Goal: Task Accomplishment & Management: Use online tool/utility

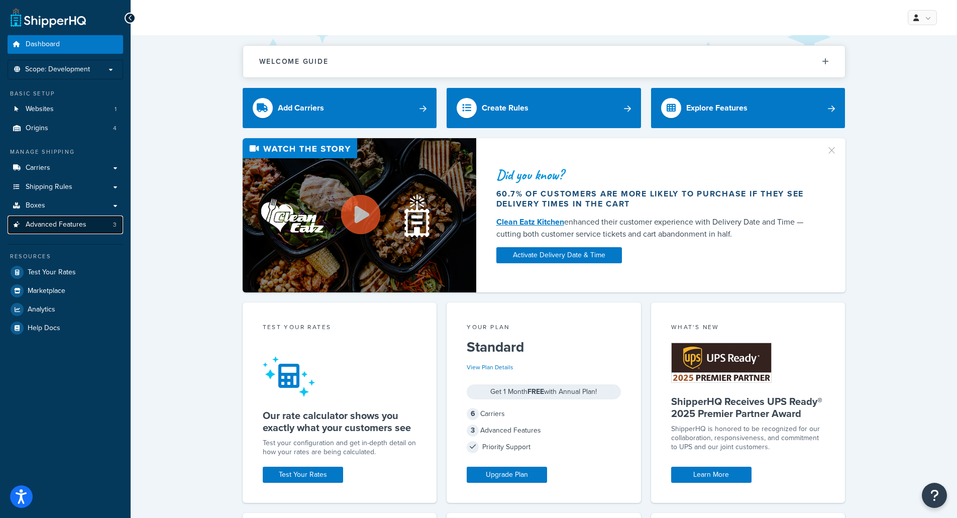
click at [38, 221] on span "Advanced Features" at bounding box center [56, 224] width 61 height 9
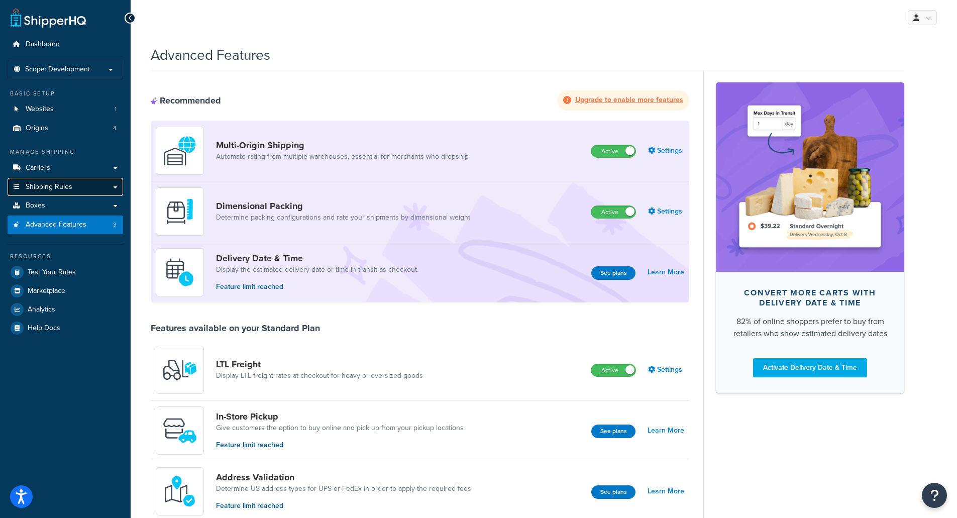
click at [54, 189] on span "Shipping Rules" at bounding box center [49, 187] width 47 height 9
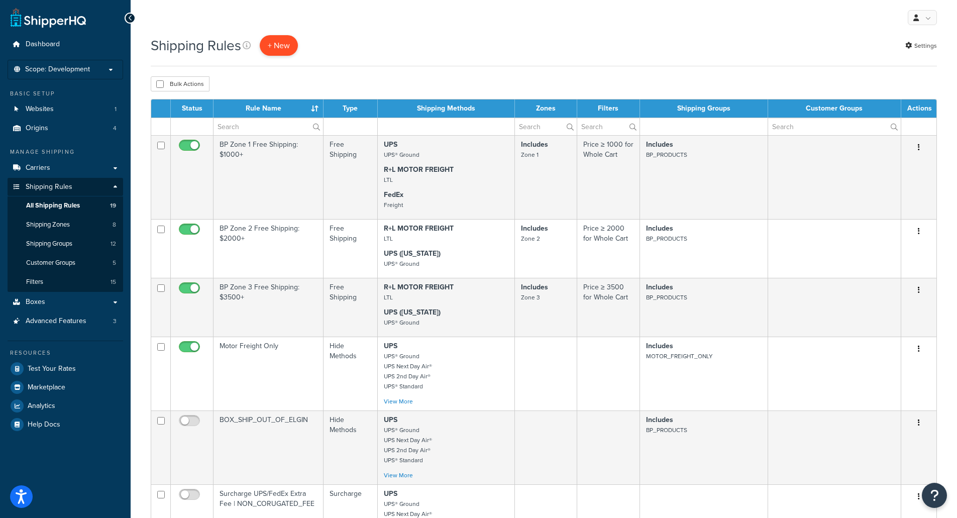
click at [285, 48] on p "+ New" at bounding box center [279, 45] width 38 height 21
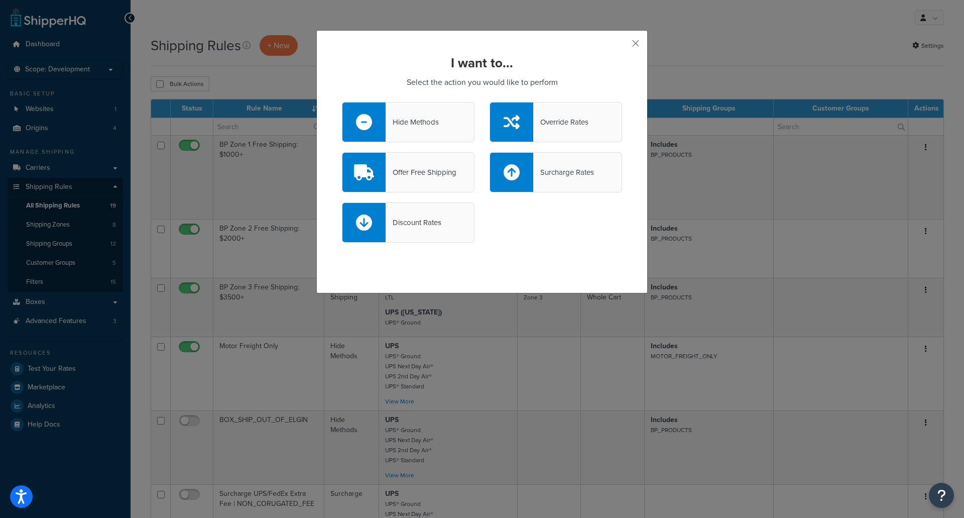
click at [639, 46] on div "I want to... Select the action you would like to perform Hide Methods Override …" at bounding box center [481, 161] width 331 height 263
click at [622, 46] on button "button" at bounding box center [621, 47] width 3 height 3
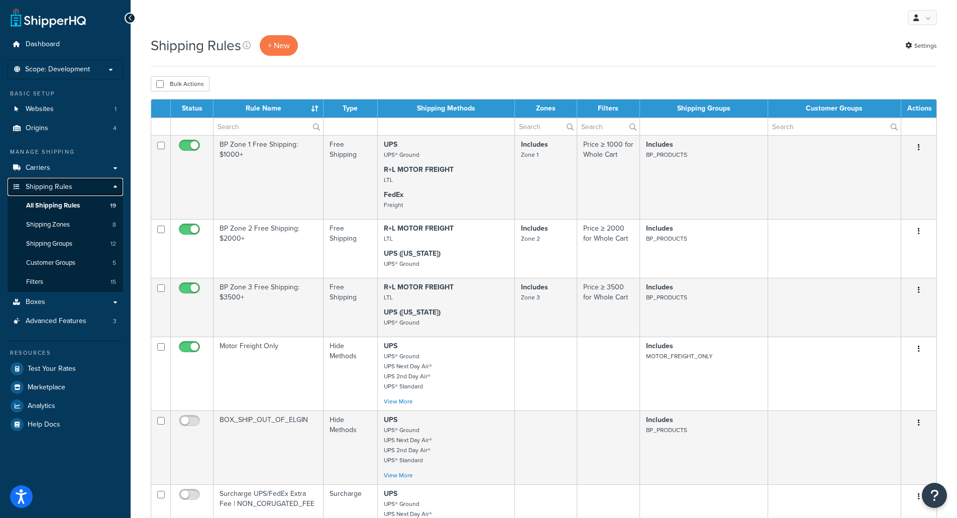
click at [117, 189] on link "Shipping Rules" at bounding box center [66, 187] width 116 height 19
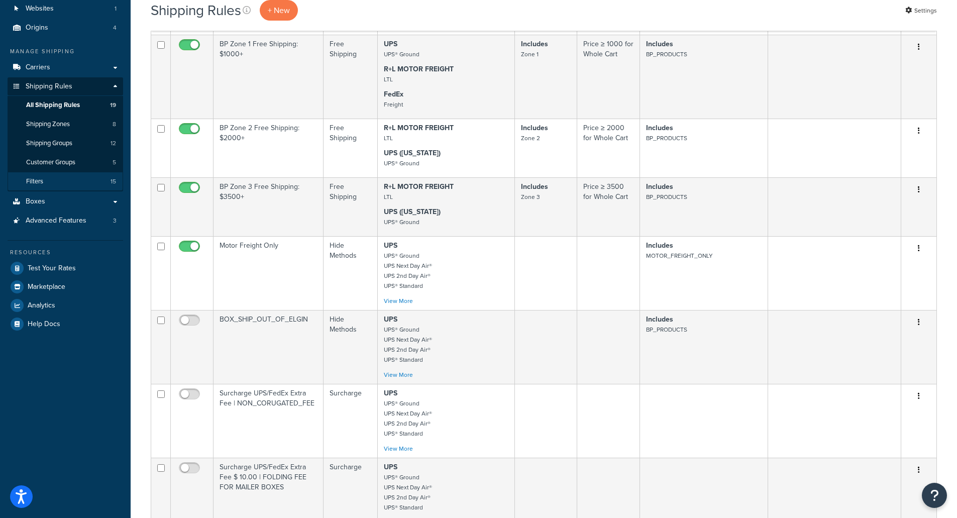
scroll to position [50, 0]
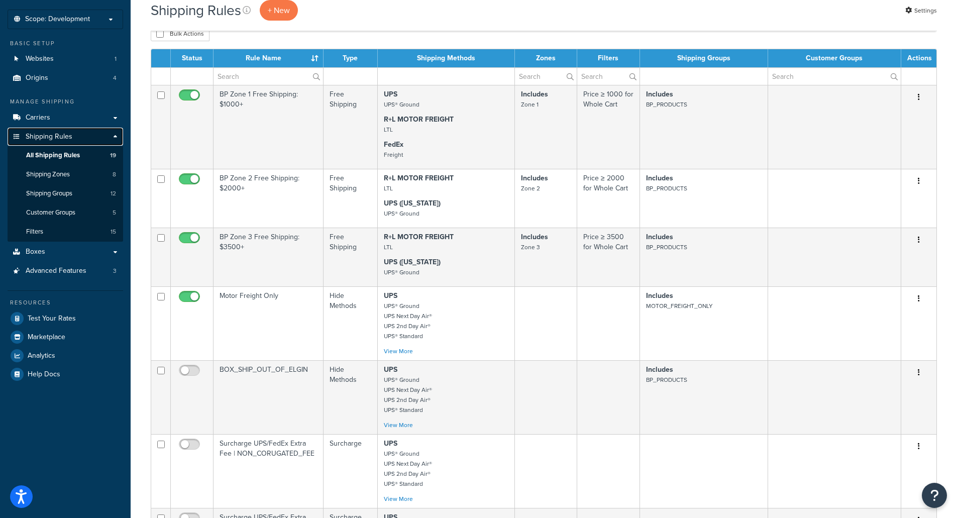
click at [112, 136] on link "Shipping Rules" at bounding box center [66, 137] width 116 height 19
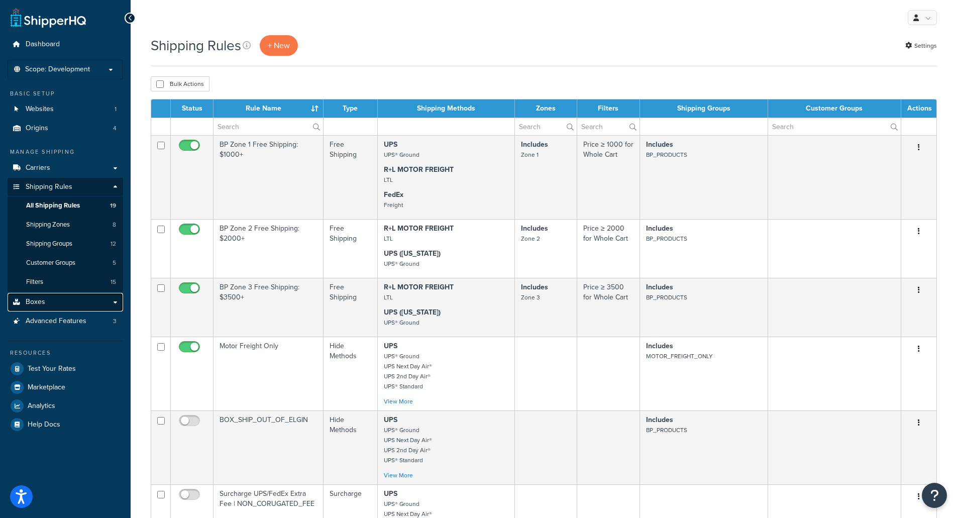
click at [118, 300] on link "Boxes" at bounding box center [66, 302] width 116 height 19
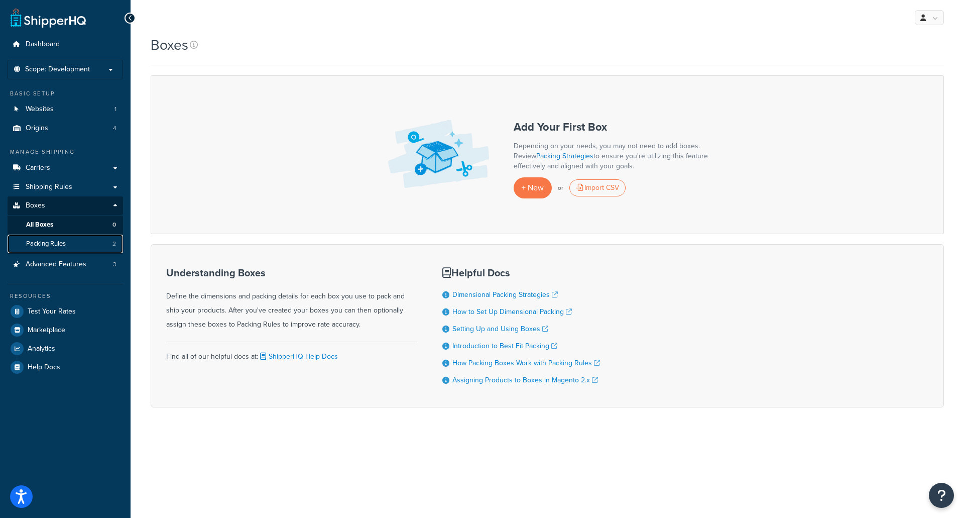
click at [58, 244] on span "Packing Rules" at bounding box center [46, 244] width 40 height 9
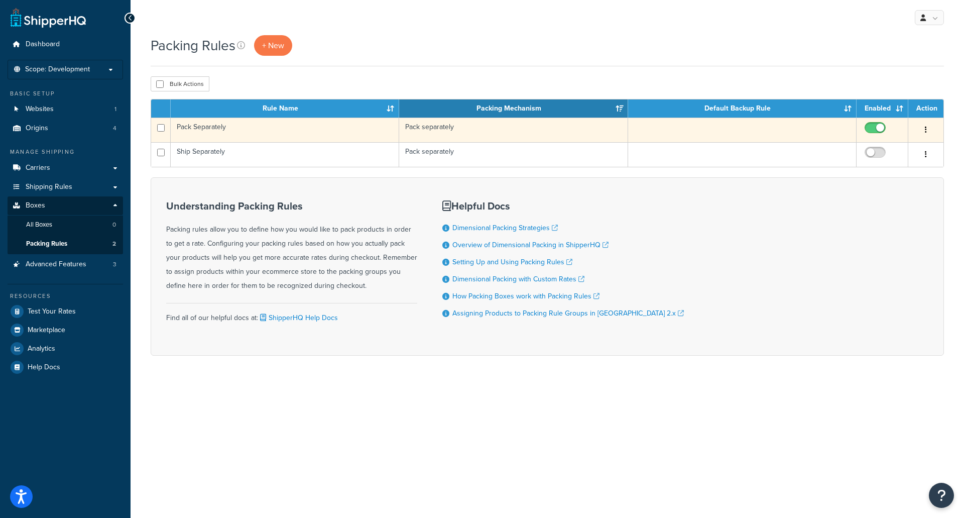
click at [211, 124] on td "Pack Separately" at bounding box center [285, 130] width 229 height 25
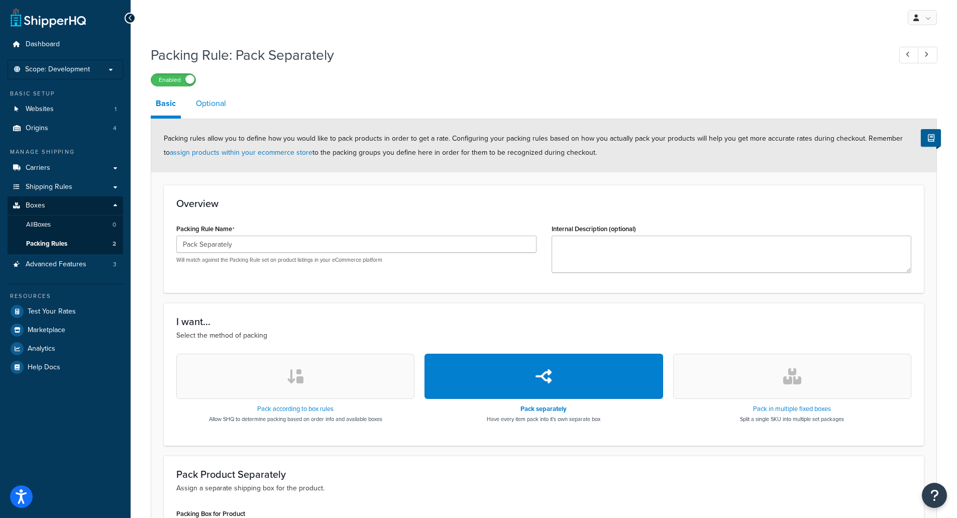
click at [212, 105] on link "Optional" at bounding box center [211, 103] width 40 height 24
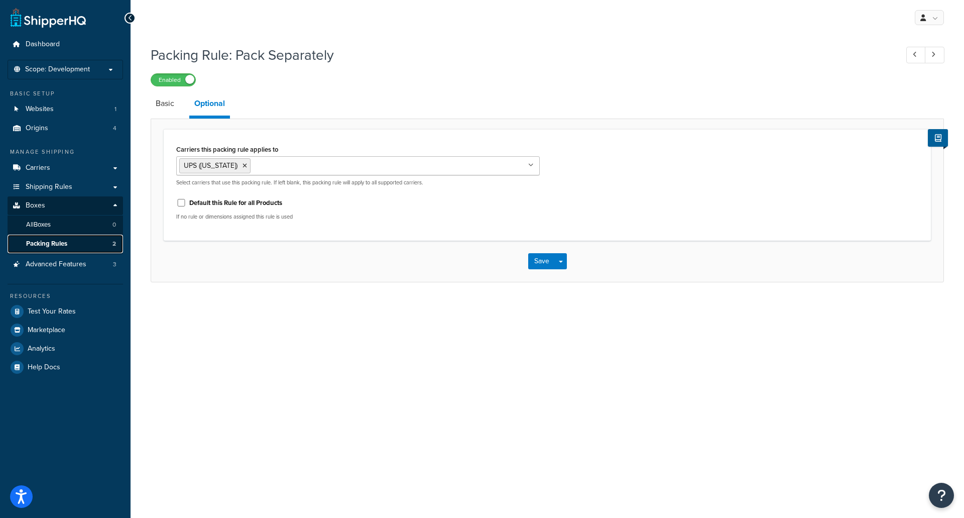
click at [53, 241] on span "Packing Rules" at bounding box center [46, 244] width 41 height 9
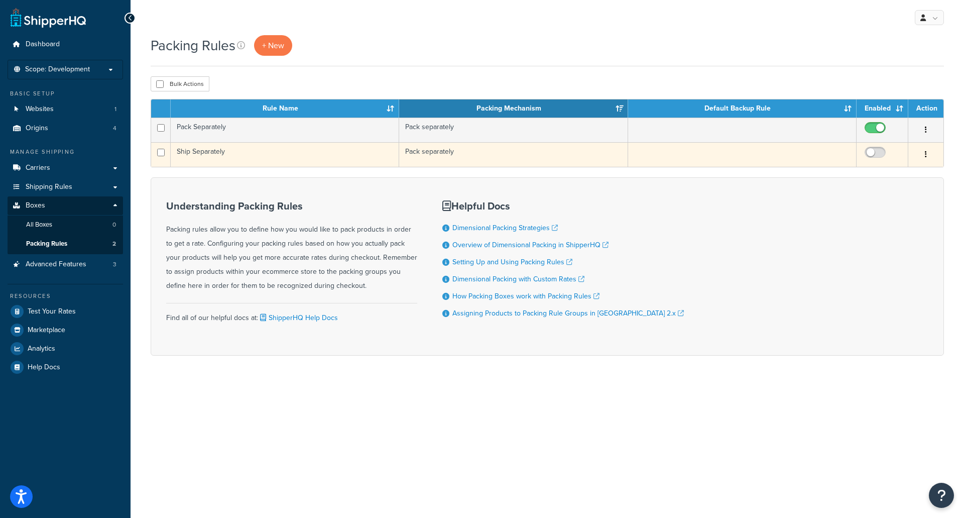
click at [195, 157] on td "Ship Separately" at bounding box center [285, 154] width 229 height 25
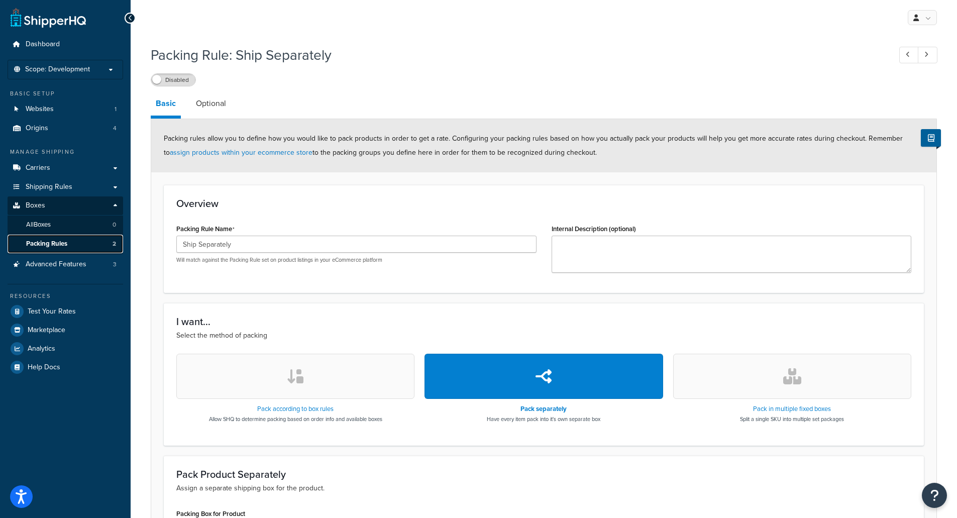
click at [32, 242] on span "Packing Rules" at bounding box center [46, 244] width 41 height 9
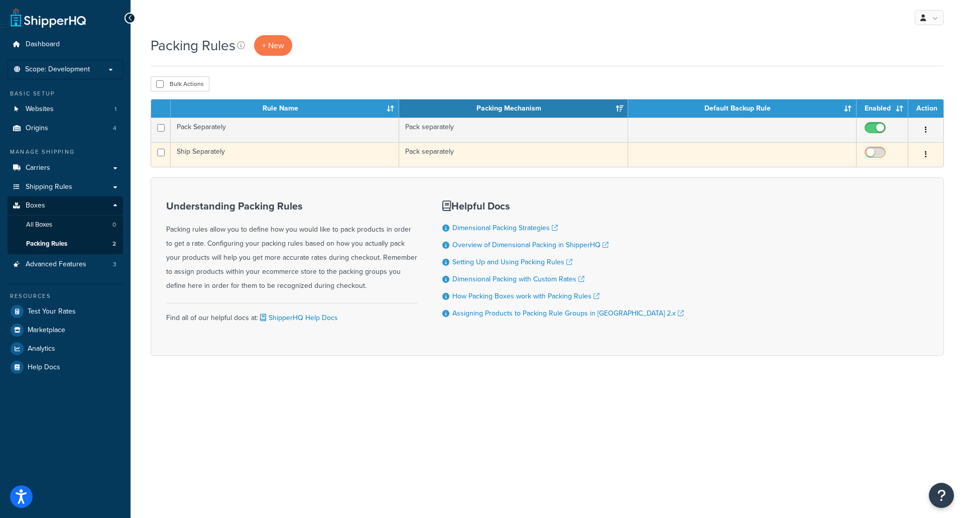
click at [874, 154] on input "checkbox" at bounding box center [877, 155] width 28 height 13
checkbox input "true"
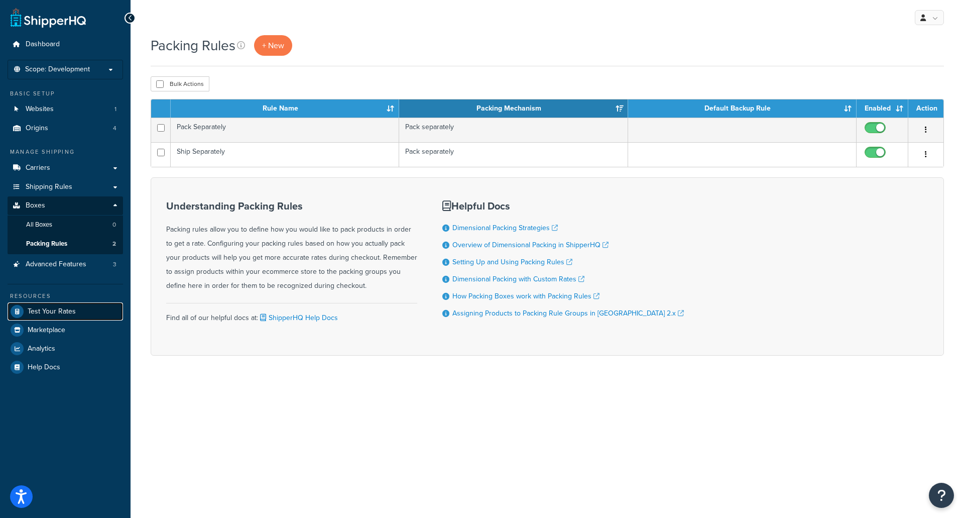
click at [47, 311] on span "Test Your Rates" at bounding box center [52, 311] width 48 height 9
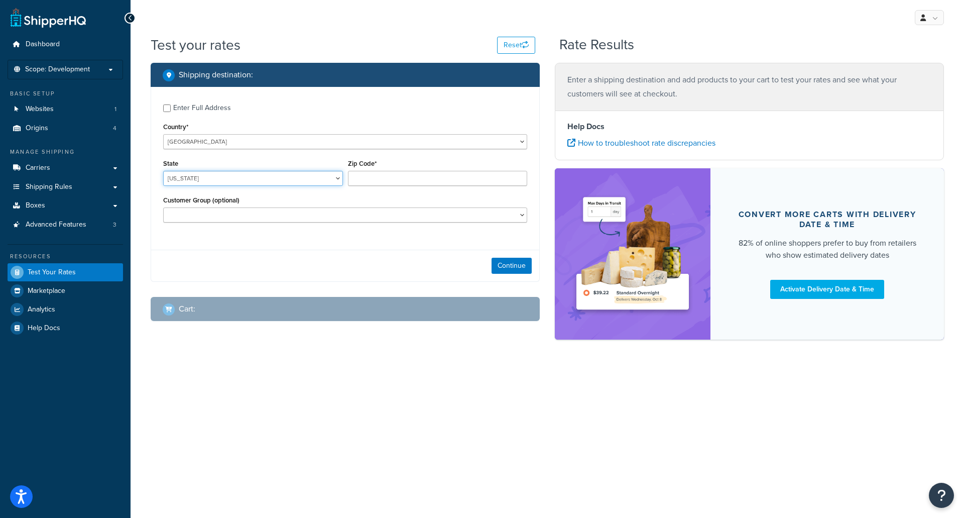
click at [208, 177] on select "[US_STATE] [US_STATE] [US_STATE] [US_STATE] [US_STATE] Armed Forces Americas Ar…" at bounding box center [253, 178] width 180 height 15
select select "CA"
click at [163, 171] on select "[US_STATE] [US_STATE] [US_STATE] [US_STATE] [US_STATE] Armed Forces Americas Ar…" at bounding box center [253, 178] width 180 height 15
click at [380, 176] on input "Zip Code*" at bounding box center [438, 178] width 180 height 15
type input "90021"
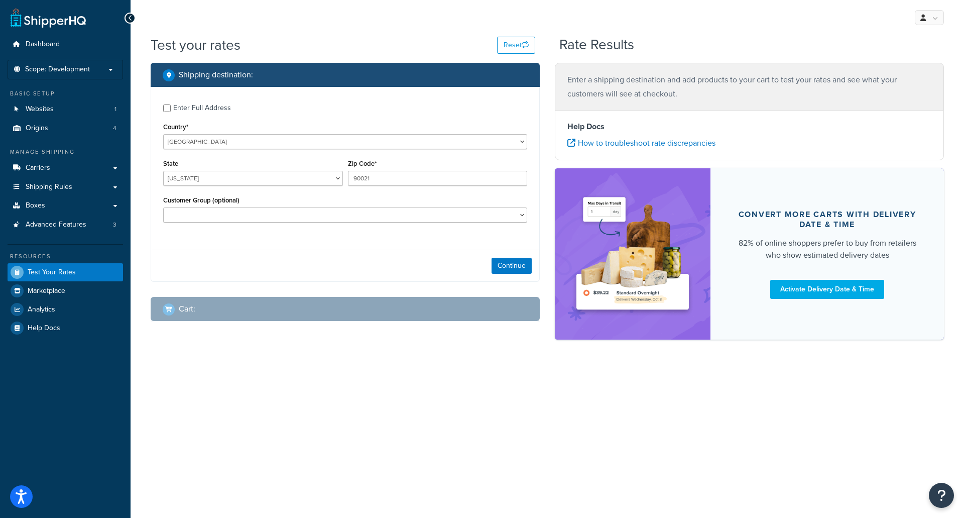
click at [283, 240] on div "Enter Full Address Country* [GEOGRAPHIC_DATA] [GEOGRAPHIC_DATA] [GEOGRAPHIC_DAT…" at bounding box center [345, 164] width 388 height 155
click at [513, 263] on button "Continue" at bounding box center [512, 266] width 40 height 16
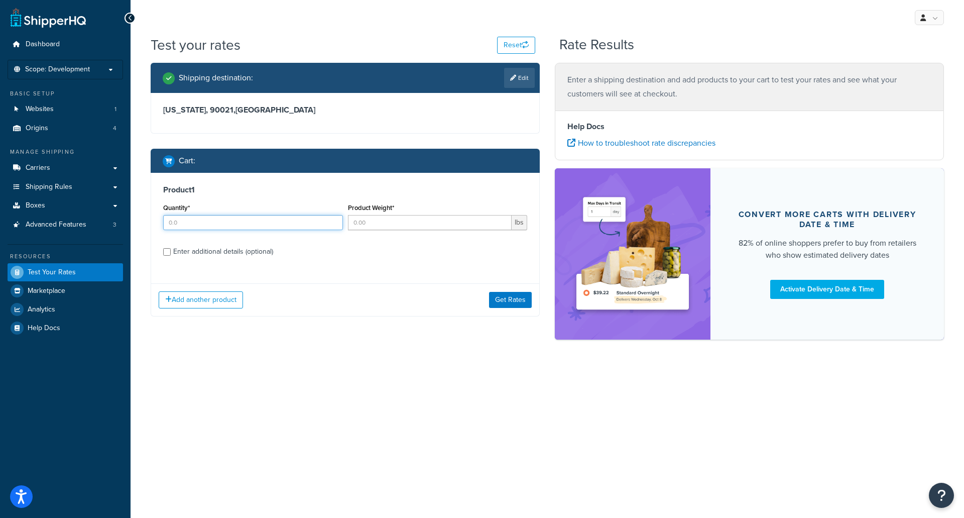
click at [182, 229] on input "Quantity*" at bounding box center [253, 222] width 180 height 15
type input "1"
click at [385, 226] on input "Product Weight*" at bounding box center [430, 222] width 164 height 15
type input "39"
click at [197, 251] on div "Enter additional details (optional)" at bounding box center [223, 252] width 100 height 14
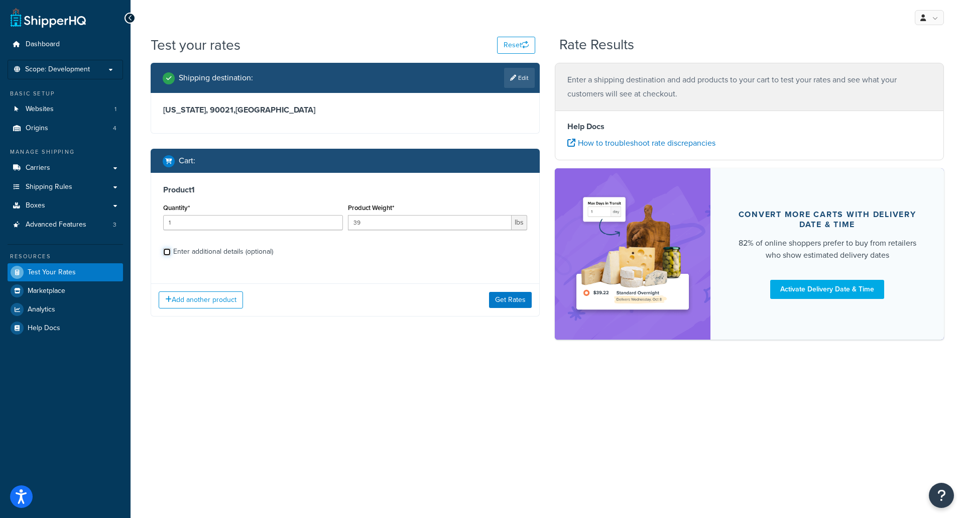
click at [171, 251] on input "Enter additional details (optional)" at bounding box center [167, 252] width 8 height 8
checkbox input "true"
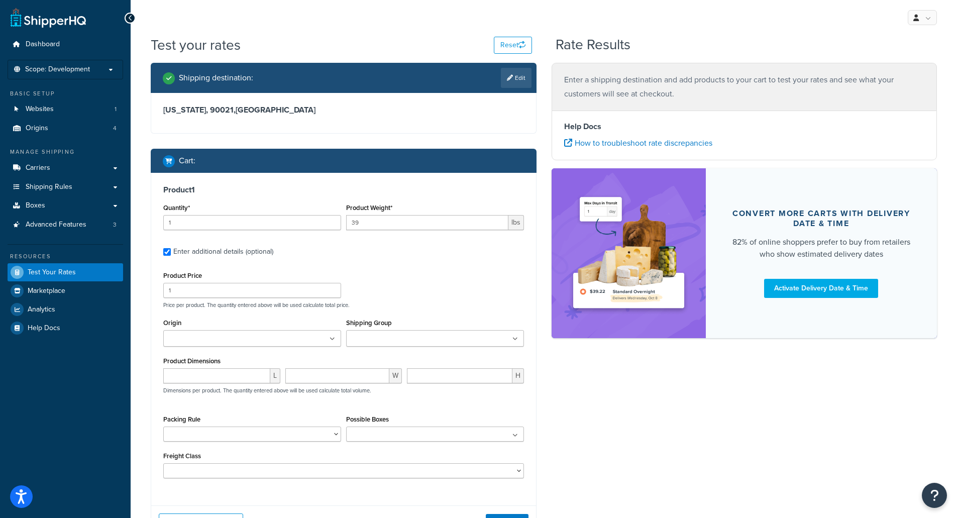
click at [209, 345] on input "Origin" at bounding box center [210, 338] width 89 height 11
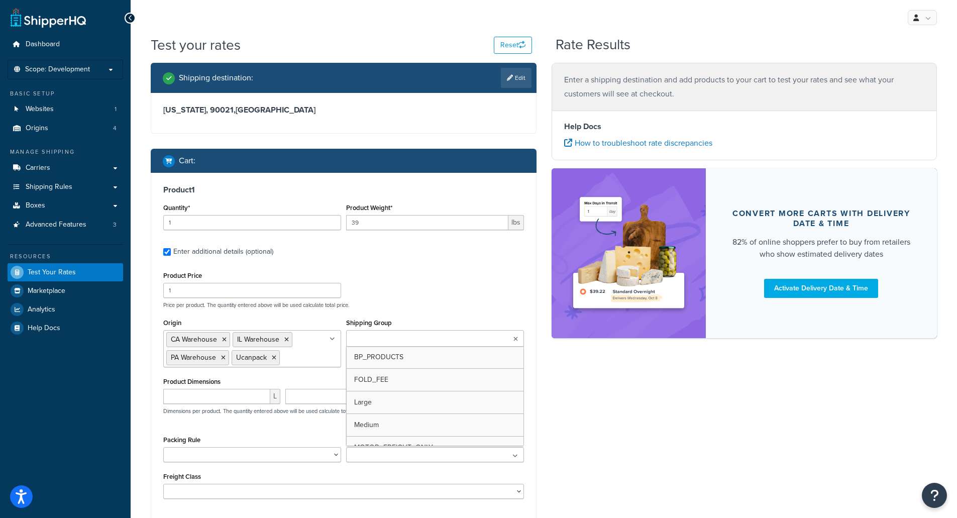
click at [370, 337] on input "Shipping Group" at bounding box center [393, 338] width 89 height 11
click at [213, 402] on input "number" at bounding box center [216, 396] width 107 height 15
type input "20"
click at [317, 399] on input "number" at bounding box center [337, 396] width 104 height 15
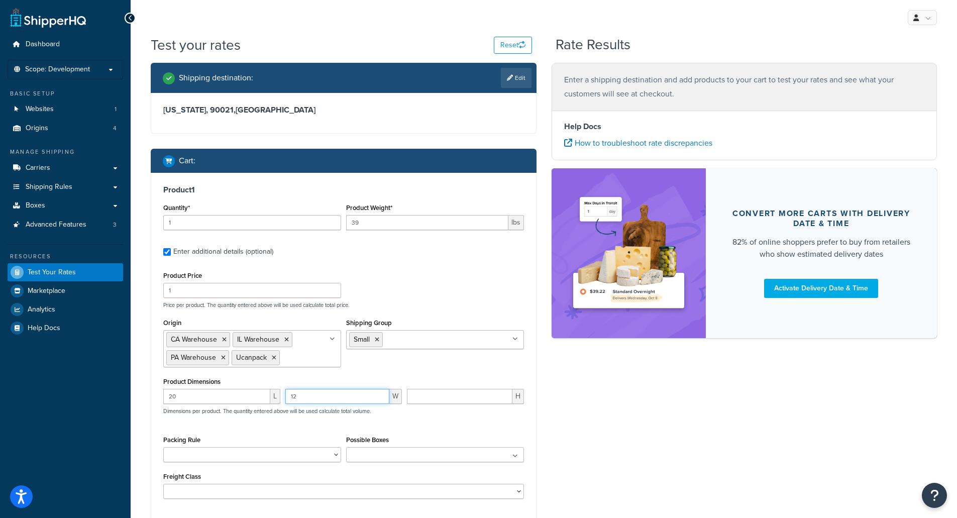
type input "12"
click at [424, 403] on input "number" at bounding box center [459, 396] width 105 height 15
type input "12"
click at [424, 368] on div "Origin CA Warehouse IL Warehouse PA Warehouse Ucanpack No results found Shippin…" at bounding box center [344, 345] width 366 height 59
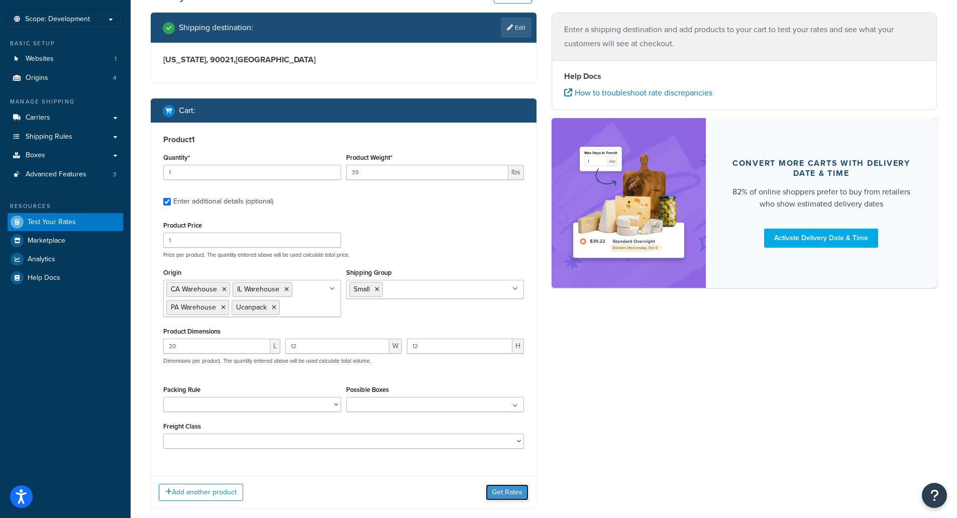
click at [496, 495] on button "Get Rates" at bounding box center [507, 492] width 43 height 16
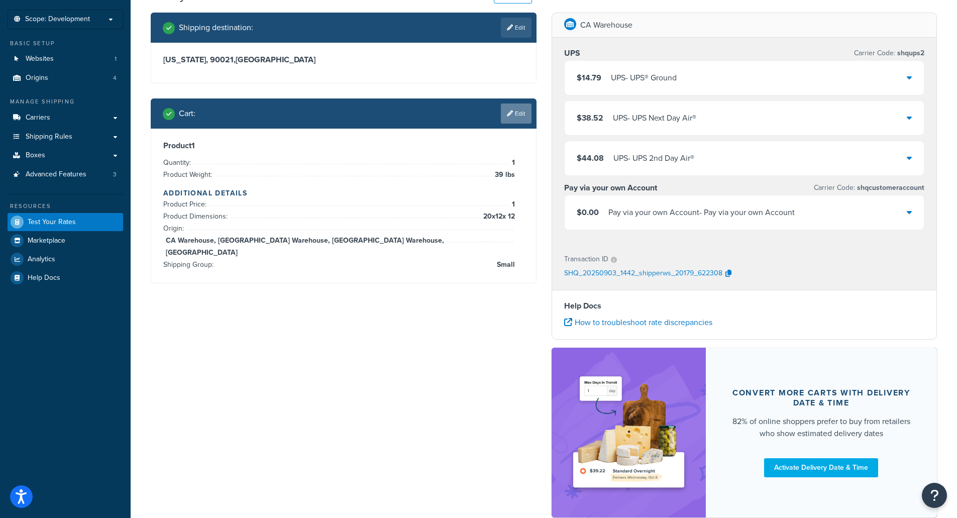
click at [510, 113] on icon at bounding box center [510, 113] width 6 height 6
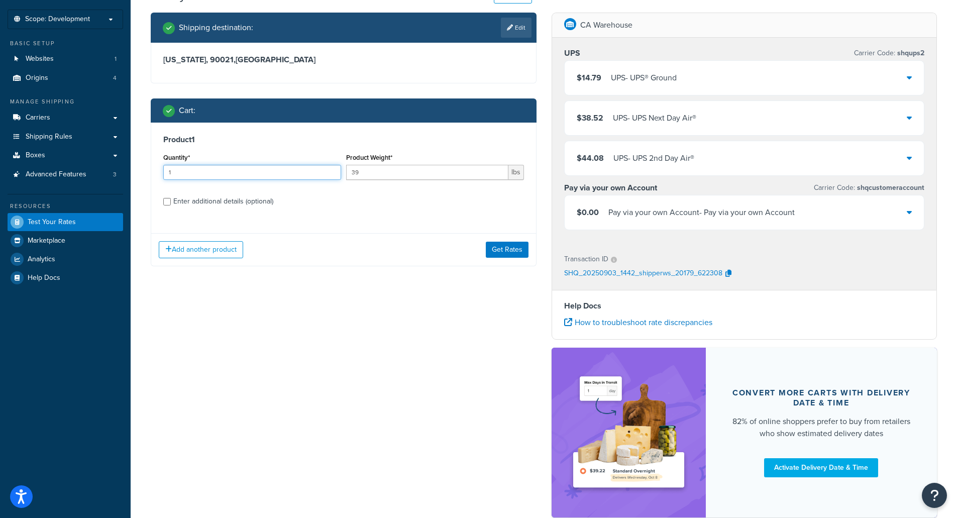
click at [195, 175] on input "1" at bounding box center [252, 172] width 178 height 15
type input "10"
click at [509, 249] on button "Get Rates" at bounding box center [507, 250] width 43 height 16
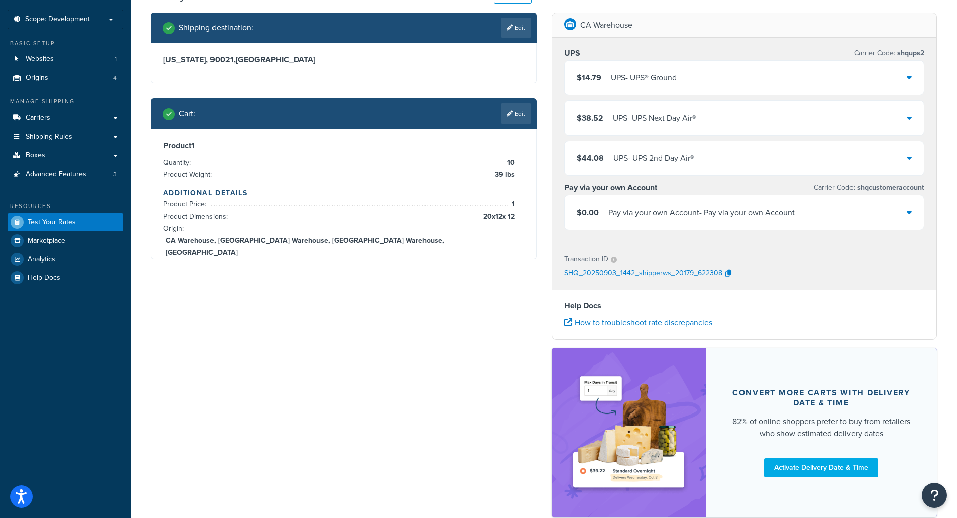
scroll to position [0, 0]
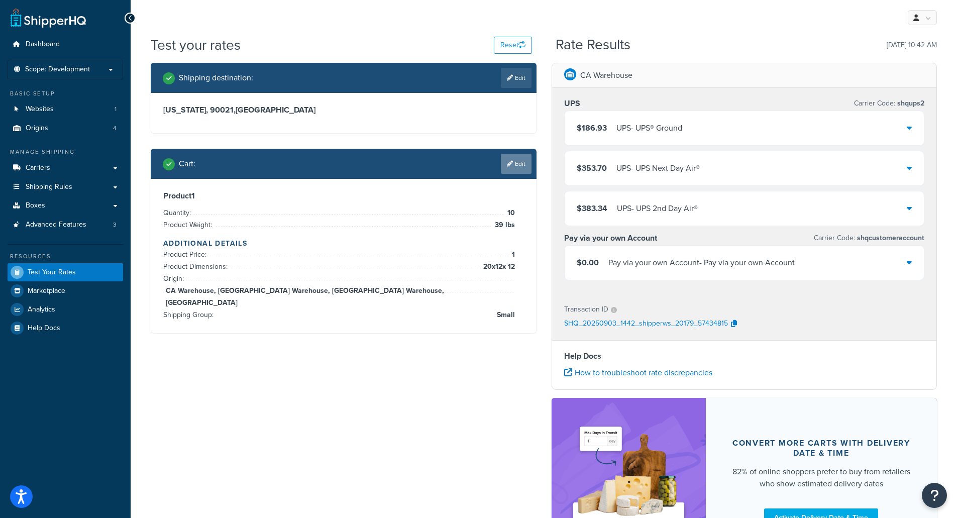
click at [514, 161] on link "Edit" at bounding box center [516, 164] width 31 height 20
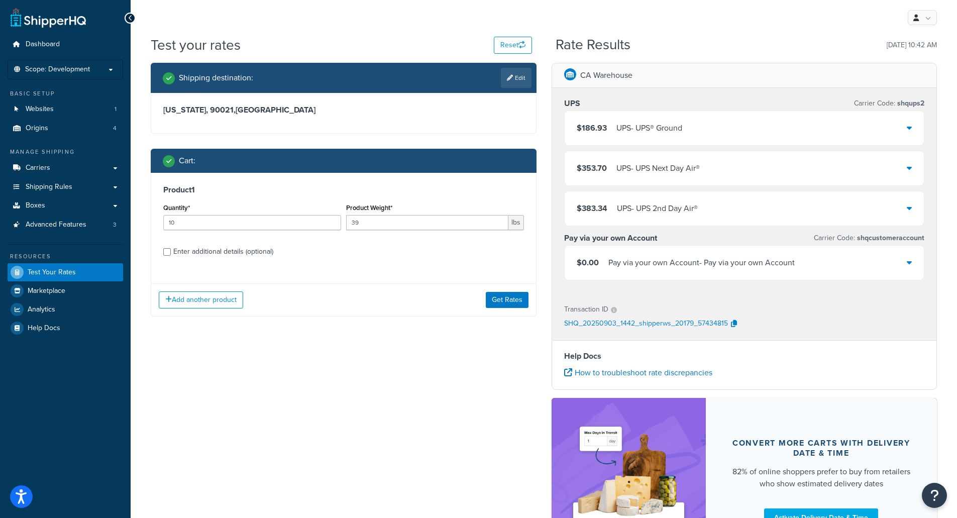
click at [228, 254] on div "Enter additional details (optional)" at bounding box center [223, 252] width 100 height 14
click at [171, 254] on input "Enter additional details (optional)" at bounding box center [167, 252] width 8 height 8
checkbox input "true"
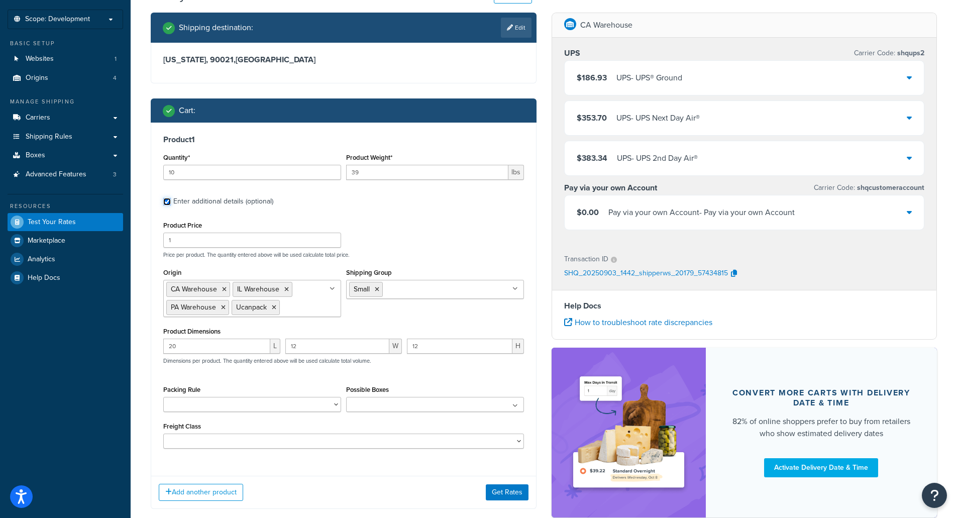
scroll to position [100, 0]
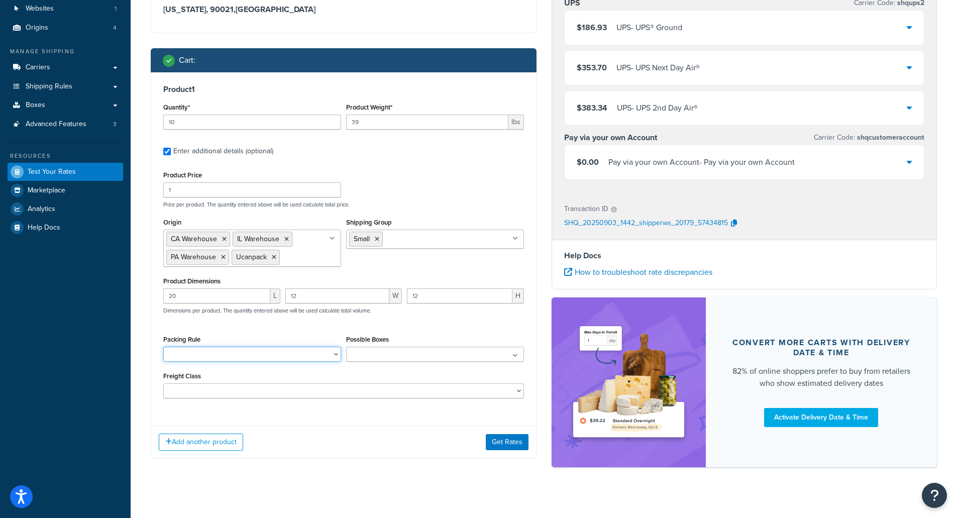
click at [290, 357] on select "Pack Separately Ship Separately" at bounding box center [252, 354] width 178 height 15
select select "82647"
click at [163, 347] on select "Pack Separately Ship Separately" at bounding box center [252, 354] width 178 height 15
click at [310, 433] on div "Add another product Get Rates" at bounding box center [343, 441] width 385 height 33
click at [492, 445] on button "Get Rates" at bounding box center [507, 442] width 43 height 16
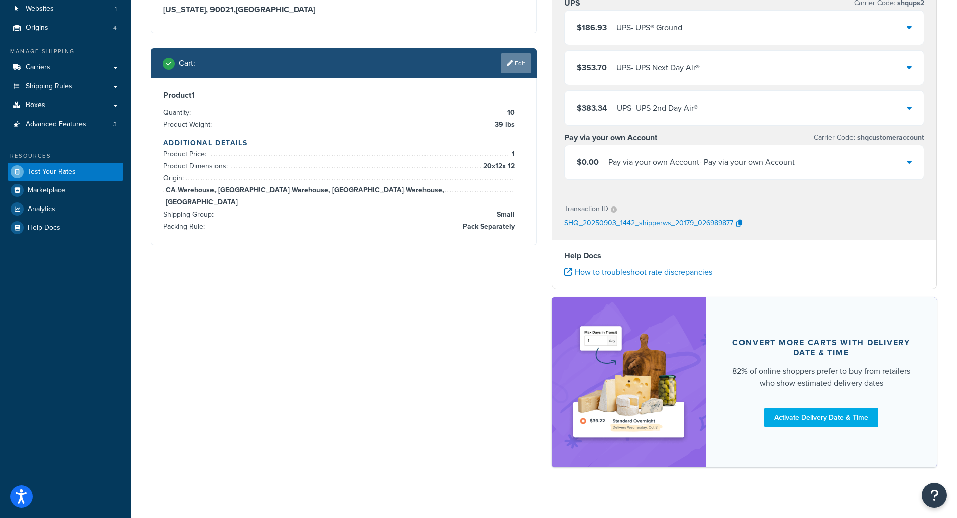
click at [508, 68] on link "Edit" at bounding box center [516, 63] width 31 height 20
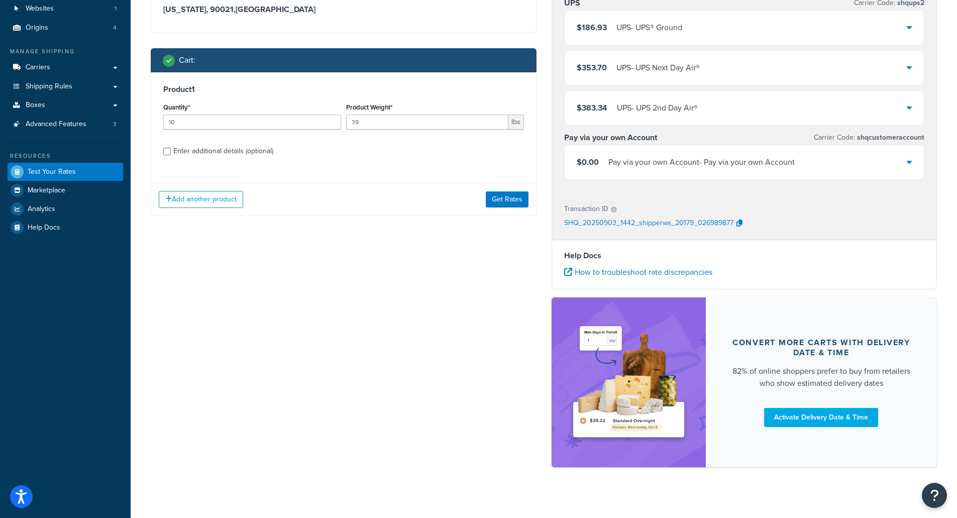
click at [225, 152] on div "Enter additional details (optional)" at bounding box center [223, 151] width 100 height 14
click at [171, 152] on input "Enter additional details (optional)" at bounding box center [167, 152] width 8 height 8
checkbox input "true"
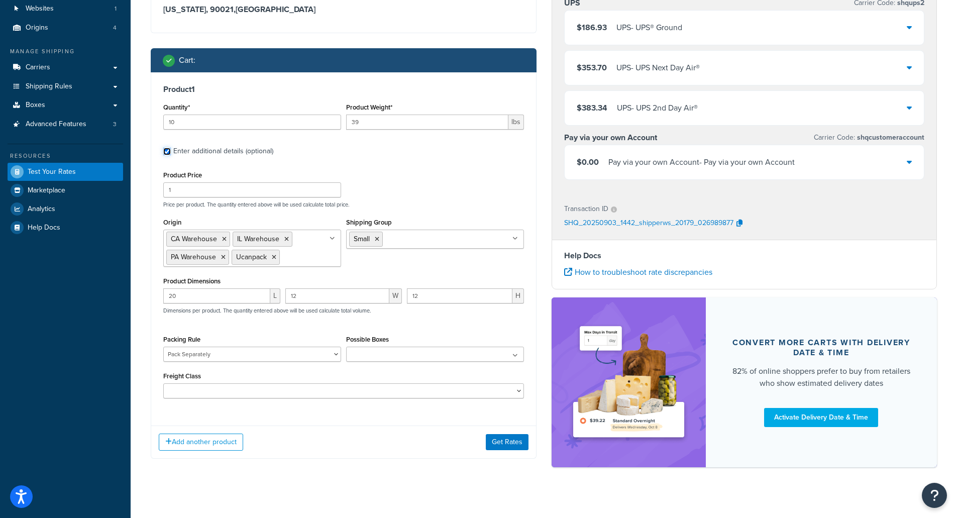
scroll to position [111, 0]
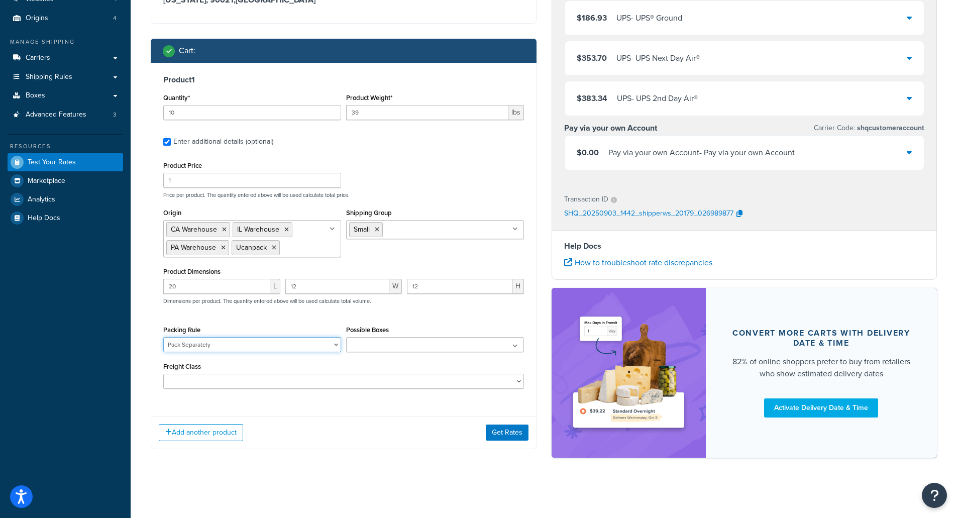
click at [222, 342] on select "Pack Separately Ship Separately" at bounding box center [252, 344] width 178 height 15
select select "83598"
click at [163, 337] on select "Pack Separately Ship Separately" at bounding box center [252, 344] width 178 height 15
click at [364, 421] on div "Add another product Get Rates" at bounding box center [343, 432] width 385 height 33
click at [499, 434] on button "Get Rates" at bounding box center [507, 432] width 43 height 16
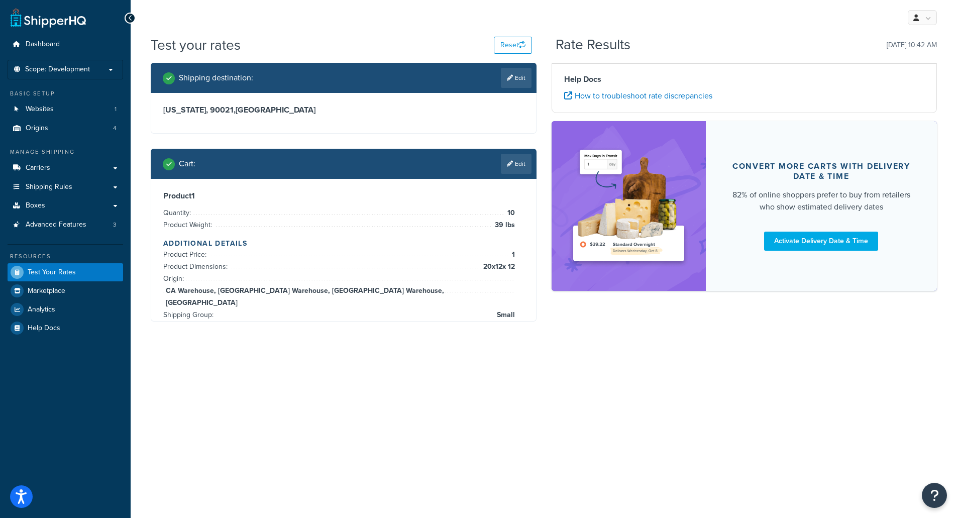
scroll to position [0, 0]
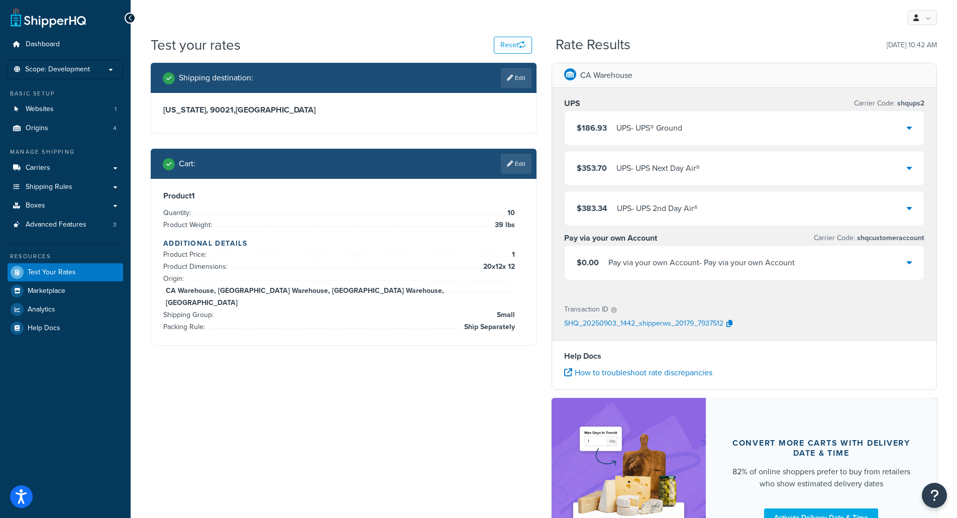
click at [613, 127] on div "$186.93 UPS - UPS® Ground" at bounding box center [629, 128] width 105 height 14
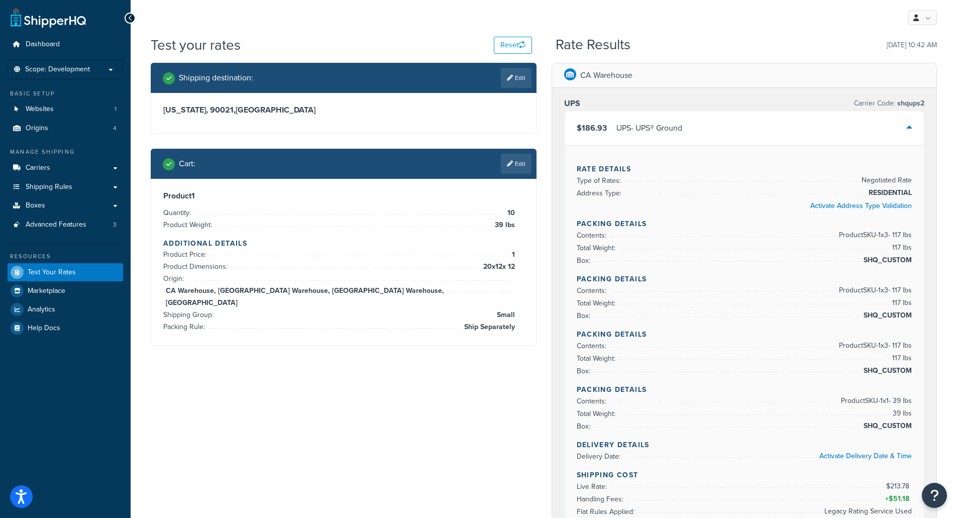
scroll to position [50, 0]
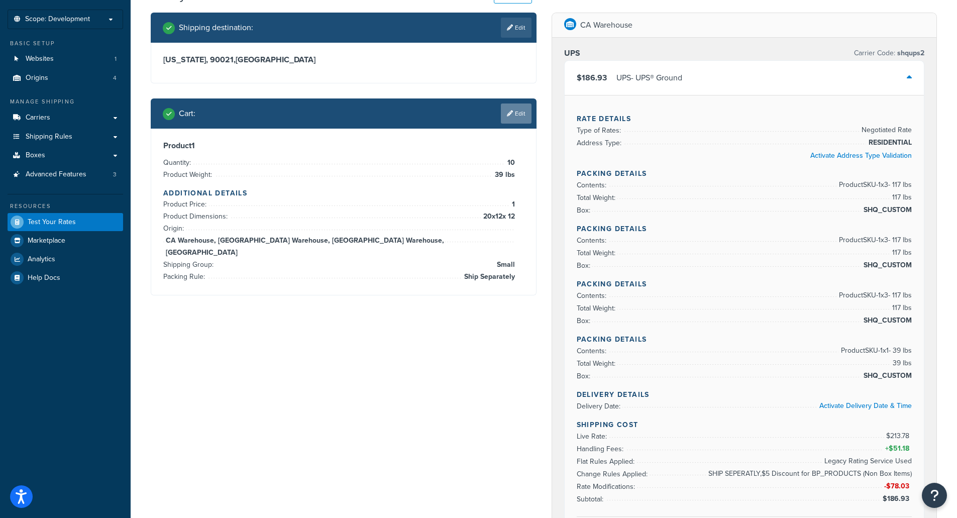
click at [513, 117] on link "Edit" at bounding box center [516, 113] width 31 height 20
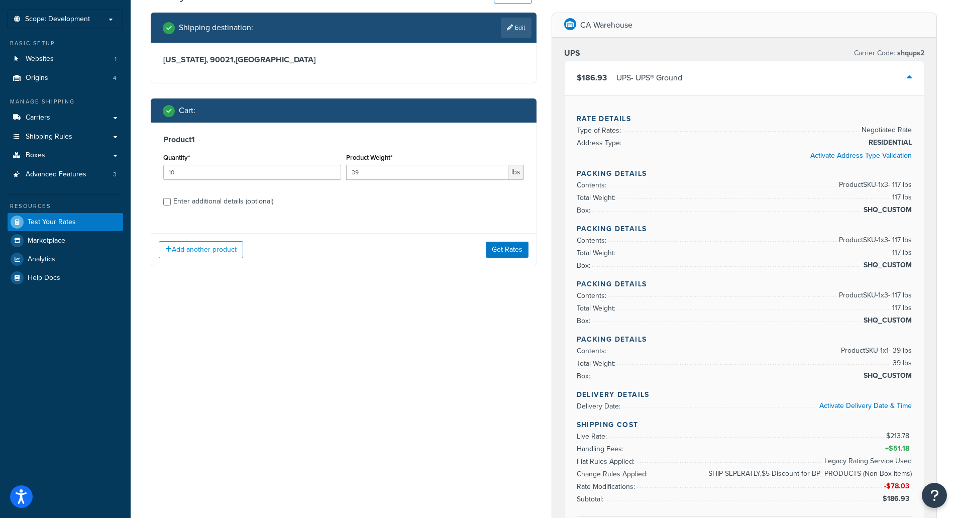
click at [241, 206] on div "Enter additional details (optional)" at bounding box center [223, 201] width 100 height 14
click at [171, 205] on input "Enter additional details (optional)" at bounding box center [167, 202] width 8 height 8
checkbox input "true"
select select "83598"
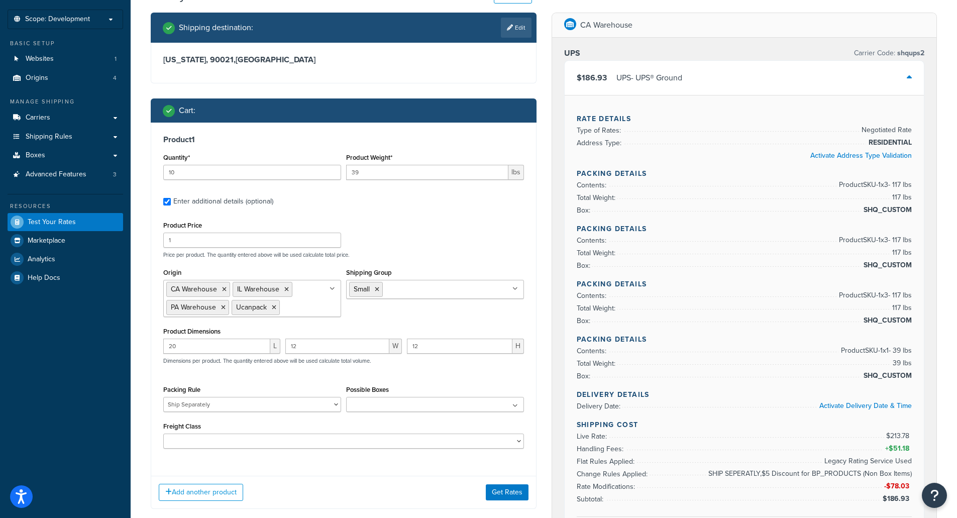
click at [410, 285] on input "Shipping Group" at bounding box center [429, 288] width 89 height 11
click at [502, 493] on button "Get Rates" at bounding box center [507, 492] width 43 height 16
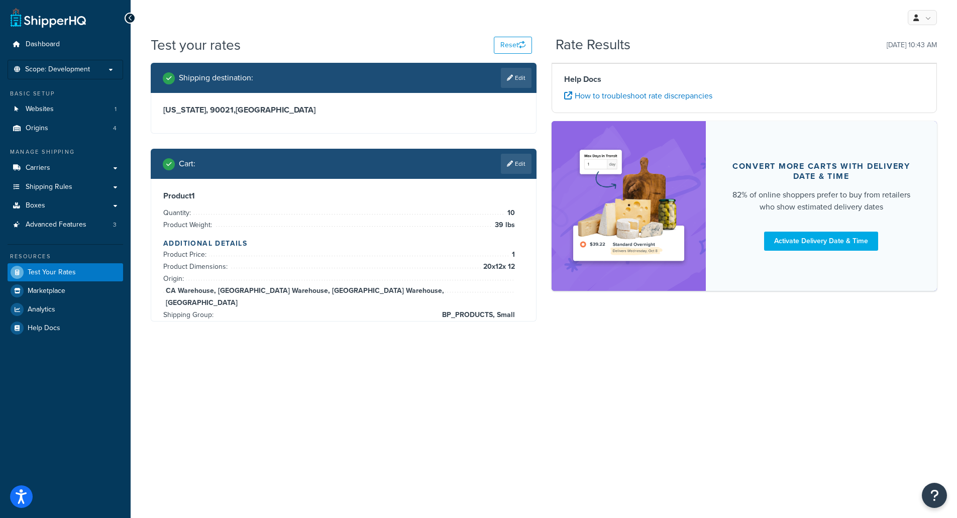
scroll to position [0, 0]
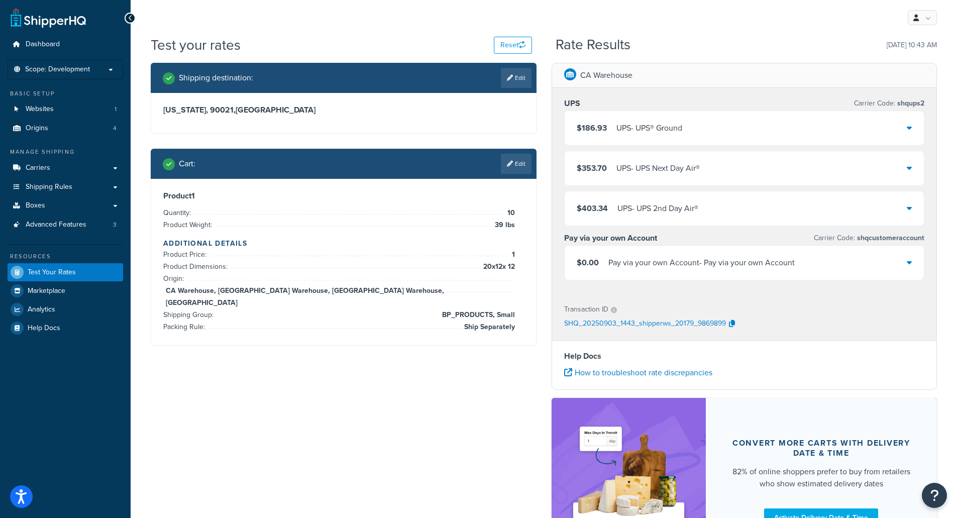
click at [629, 129] on div "UPS - UPS® Ground" at bounding box center [649, 128] width 66 height 14
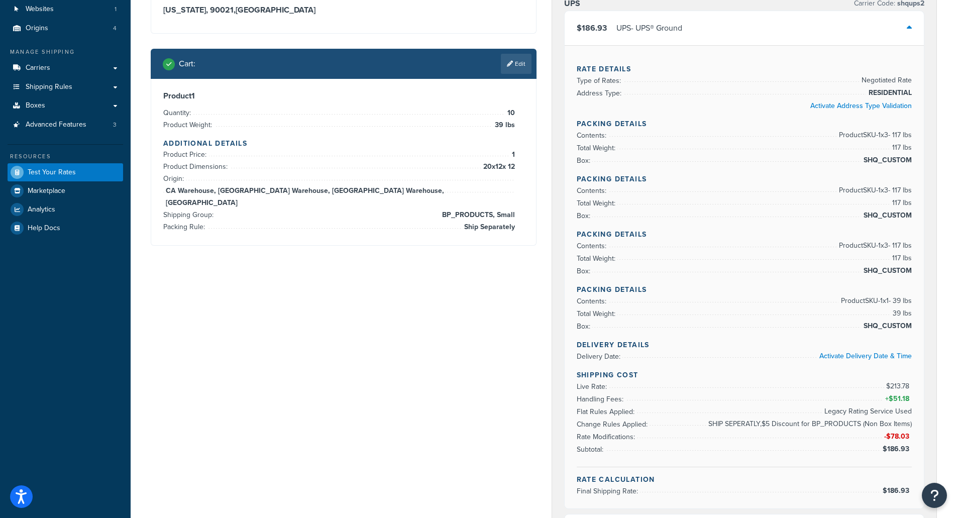
scroll to position [100, 0]
click at [513, 71] on link "Edit" at bounding box center [516, 63] width 31 height 20
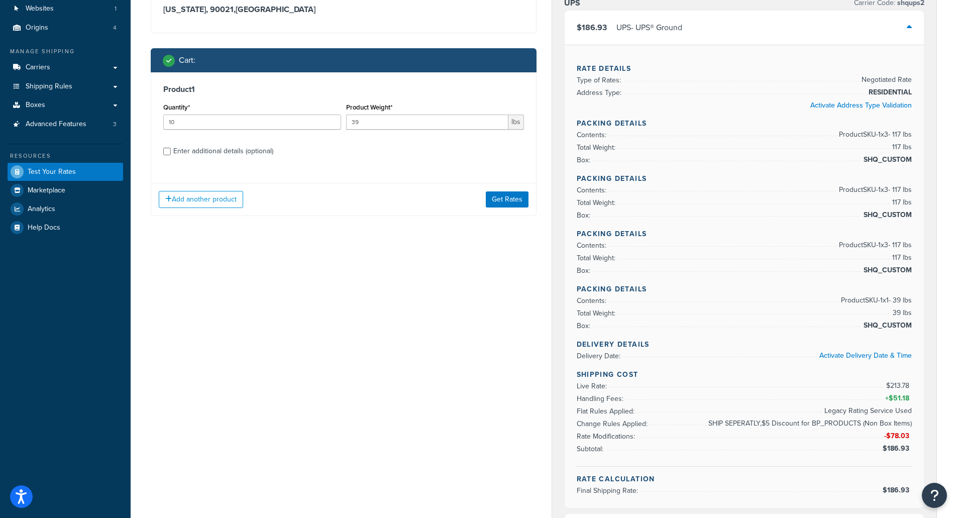
click at [233, 155] on div "Enter additional details (optional)" at bounding box center [223, 151] width 100 height 14
click at [171, 155] on input "Enter additional details (optional)" at bounding box center [167, 152] width 8 height 8
checkbox input "true"
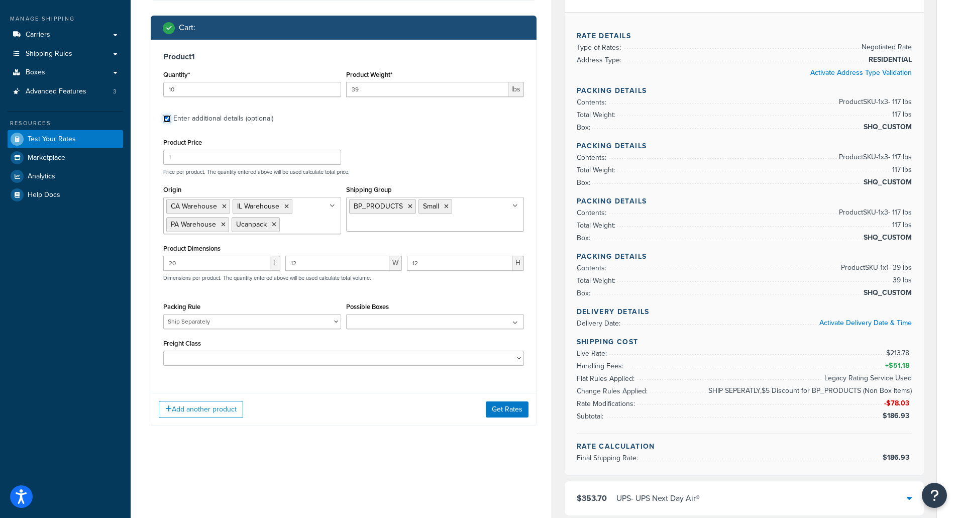
scroll to position [151, 0]
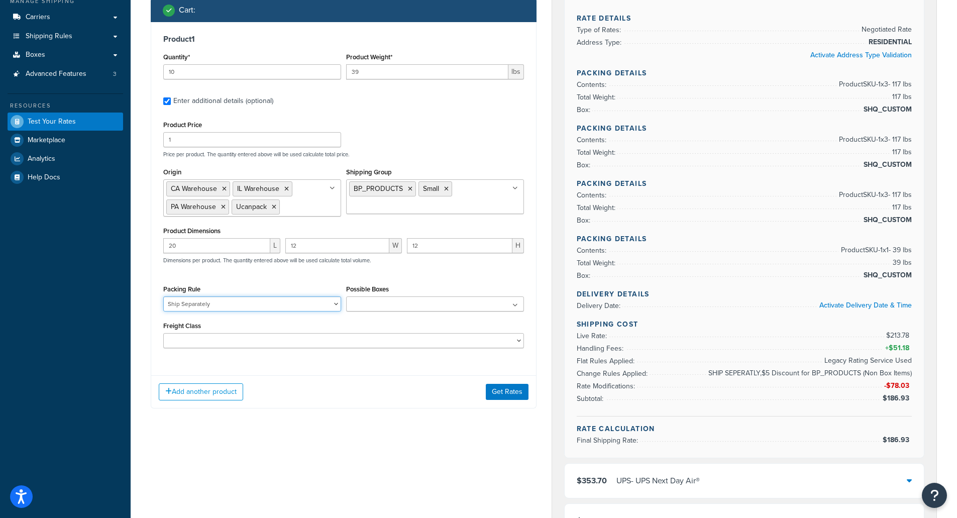
click at [247, 305] on select "Pack Separately Ship Separately" at bounding box center [252, 303] width 178 height 15
select select "82647"
click at [163, 296] on select "Pack Separately Ship Separately" at bounding box center [252, 303] width 178 height 15
click at [500, 390] on button "Get Rates" at bounding box center [507, 392] width 43 height 16
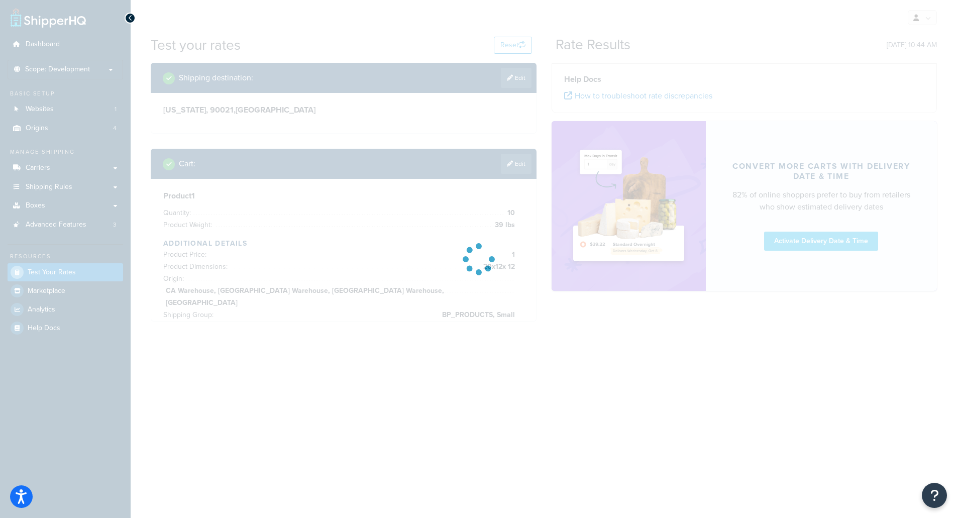
scroll to position [0, 0]
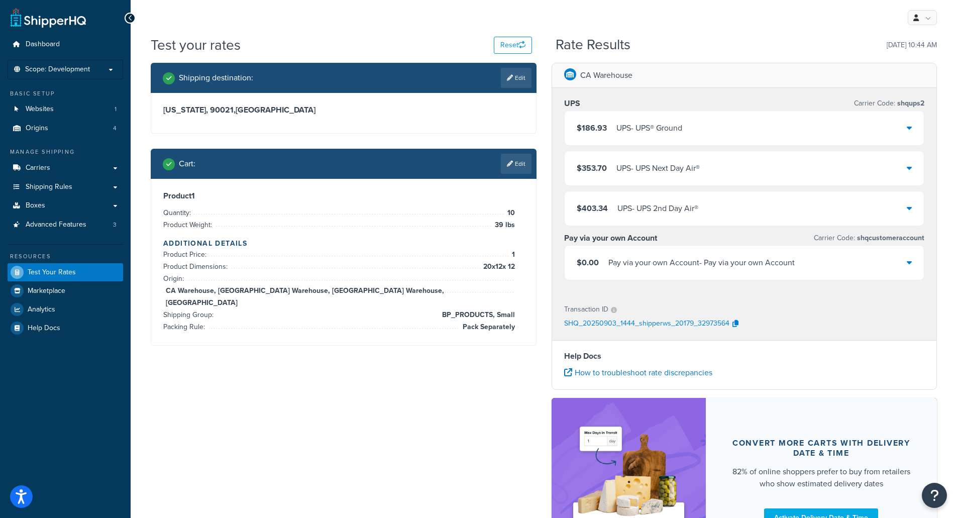
click at [625, 122] on div "UPS - UPS® Ground" at bounding box center [649, 128] width 66 height 14
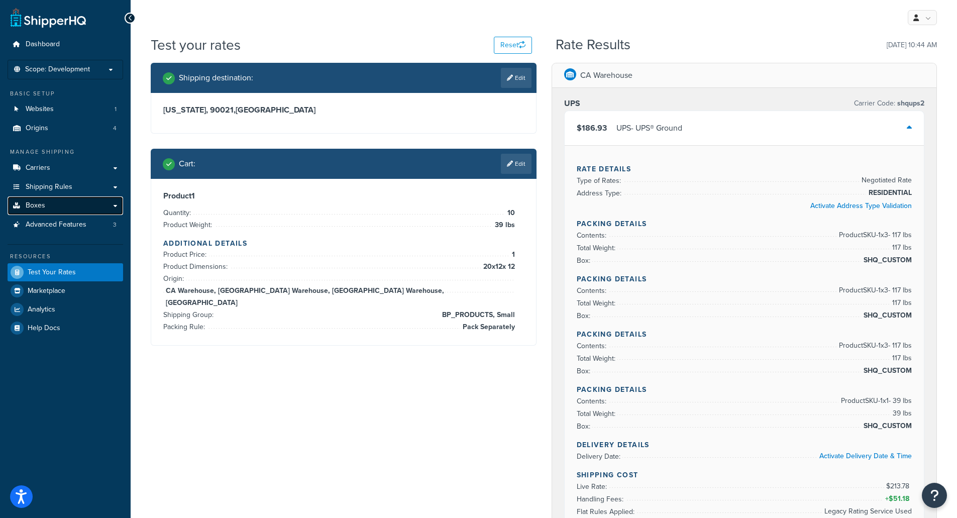
click at [70, 206] on link "Boxes" at bounding box center [66, 205] width 116 height 19
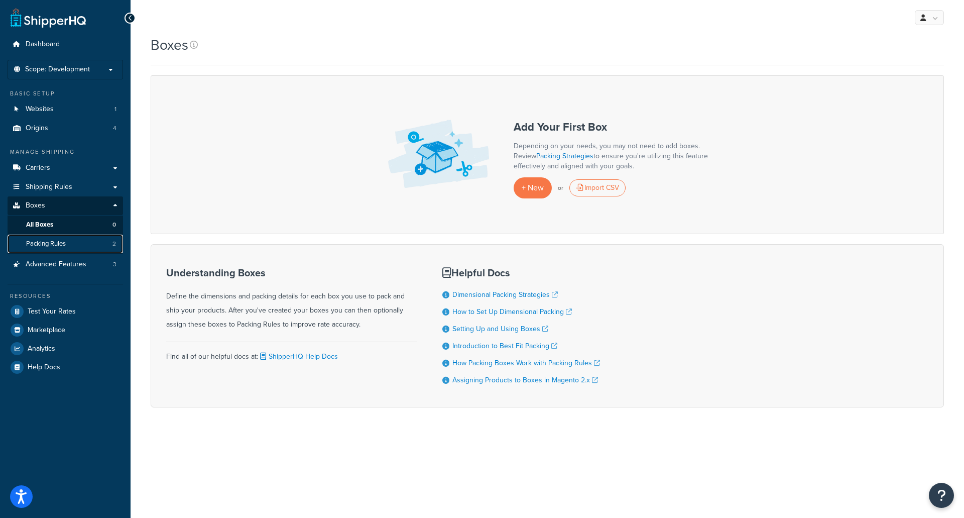
click at [46, 244] on span "Packing Rules" at bounding box center [46, 244] width 40 height 9
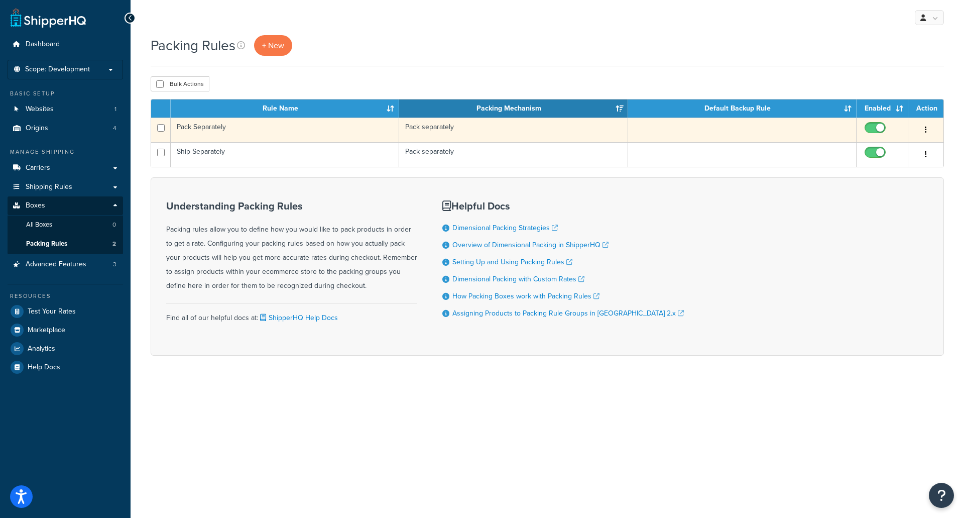
click at [209, 123] on td "Pack Separately" at bounding box center [285, 130] width 229 height 25
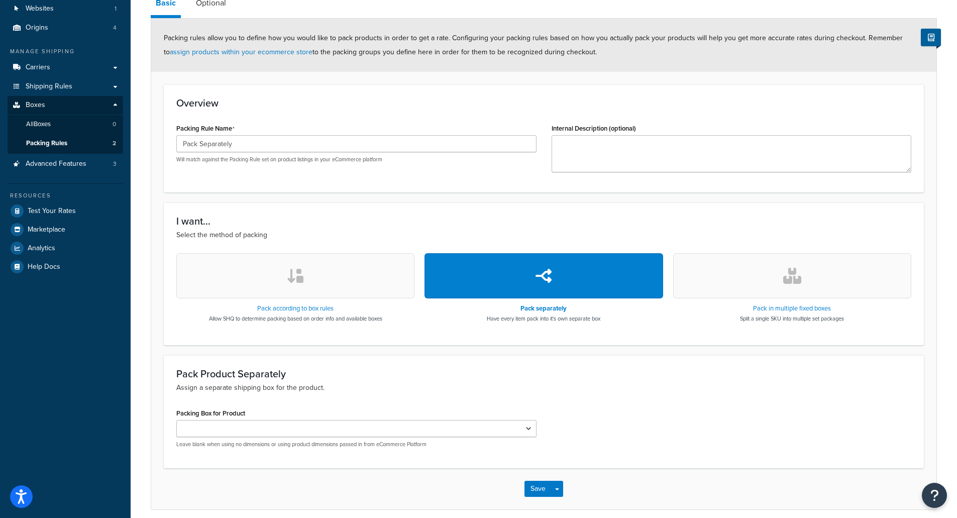
scroll to position [143, 0]
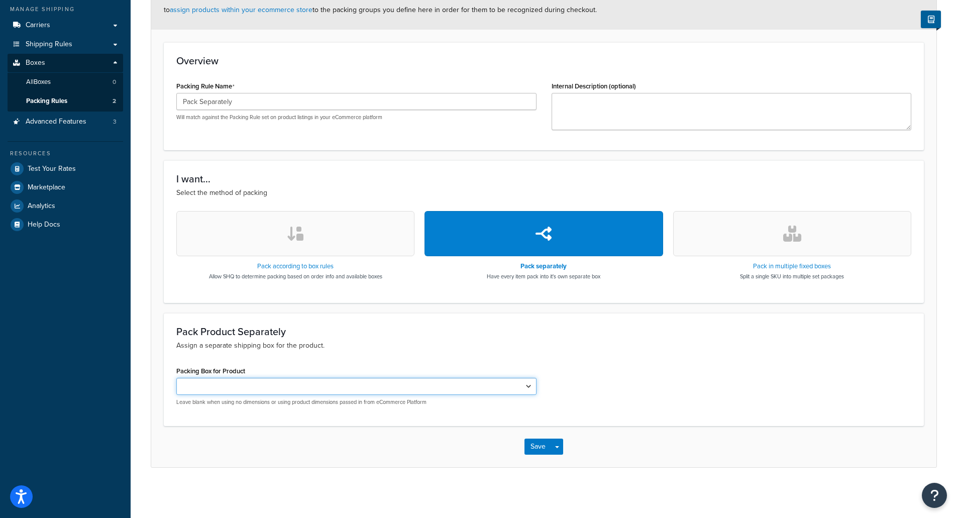
click at [357, 392] on select "Packing Box for Product" at bounding box center [356, 386] width 360 height 17
click at [375, 387] on select "Packing Box for Product" at bounding box center [356, 386] width 360 height 17
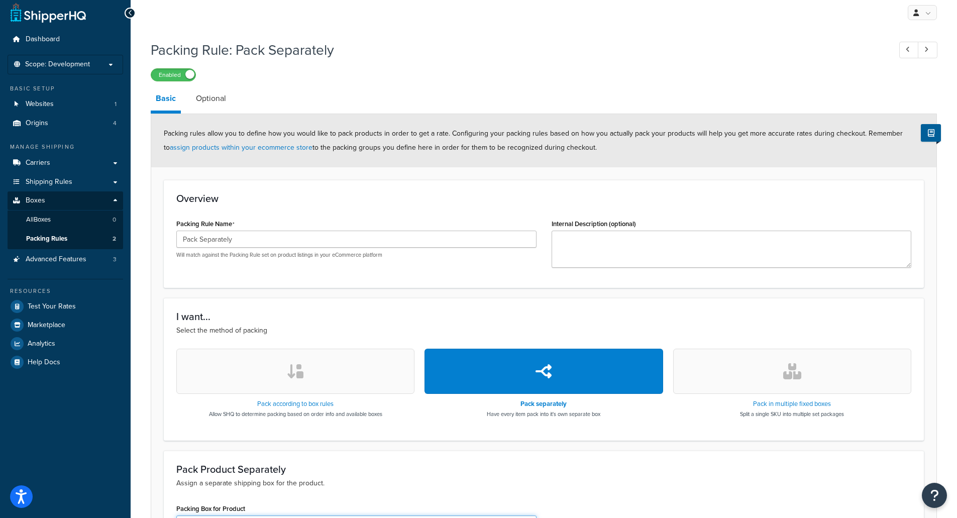
scroll to position [0, 0]
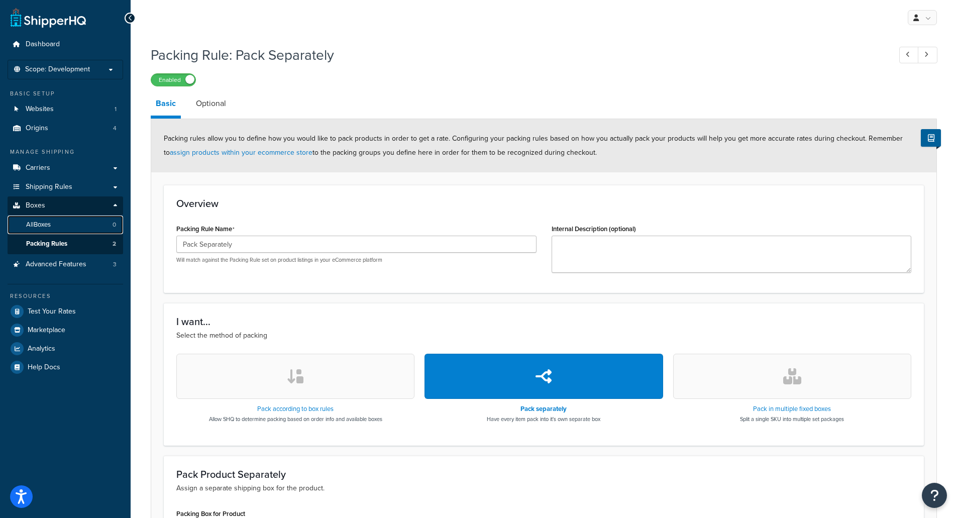
click at [40, 225] on span "All Boxes" at bounding box center [38, 224] width 25 height 9
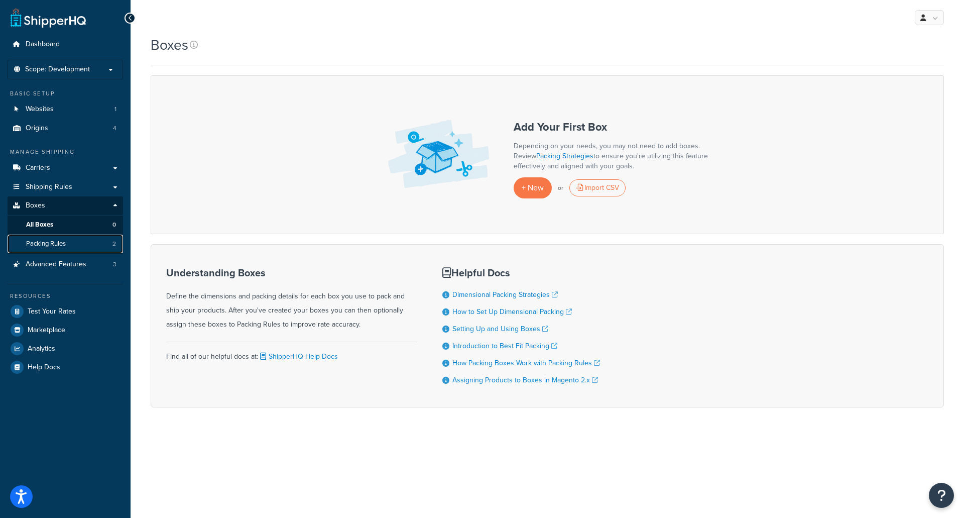
click at [43, 238] on link "Packing Rules 2" at bounding box center [66, 244] width 116 height 19
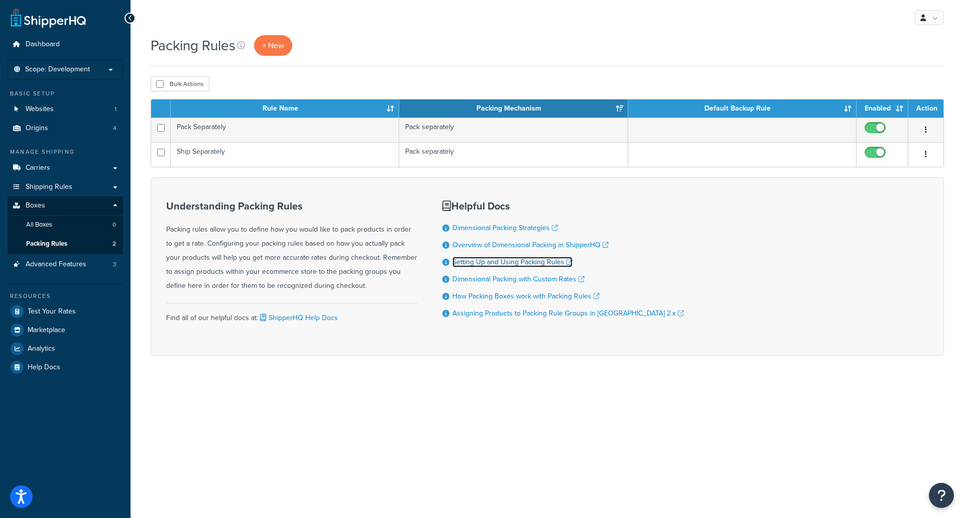
click at [492, 263] on link "Setting Up and Using Packing Rules" at bounding box center [512, 262] width 120 height 11
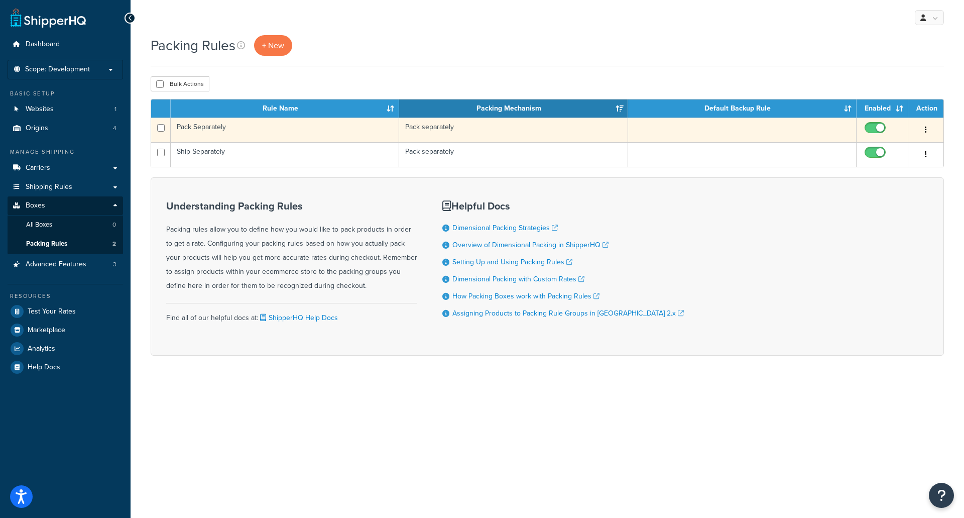
click at [930, 133] on button "button" at bounding box center [926, 130] width 14 height 16
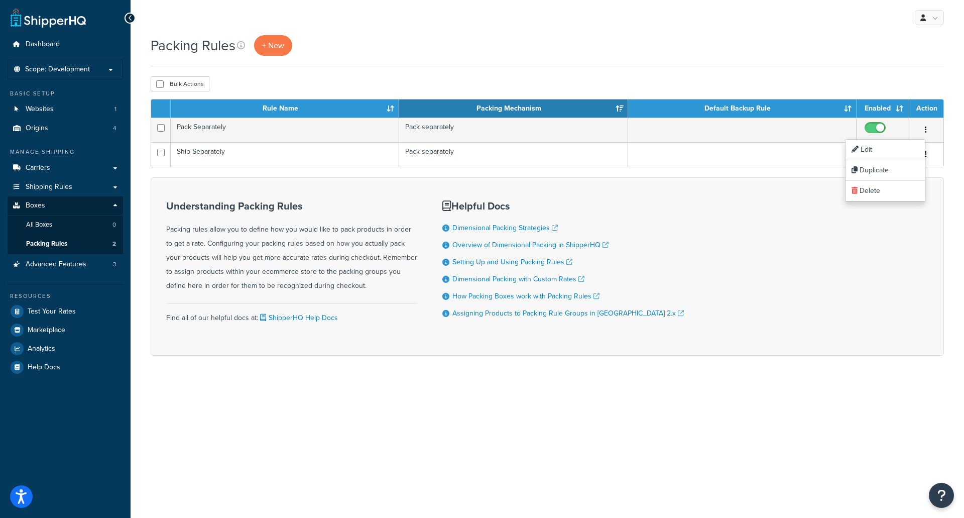
click at [738, 248] on div "Understanding Packing Rules Packing rules allow you to define how you would lik…" at bounding box center [548, 266] width 794 height 178
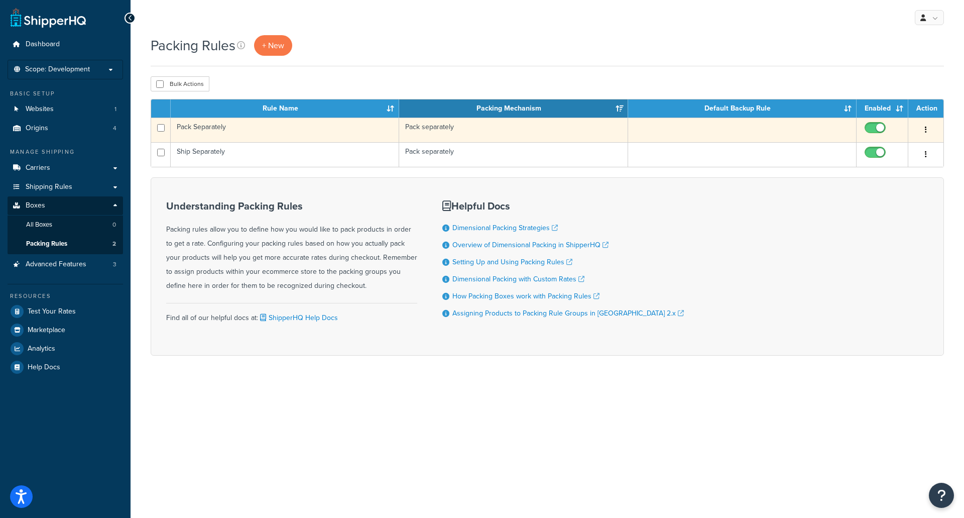
click at [436, 129] on td "Pack separately" at bounding box center [513, 130] width 229 height 25
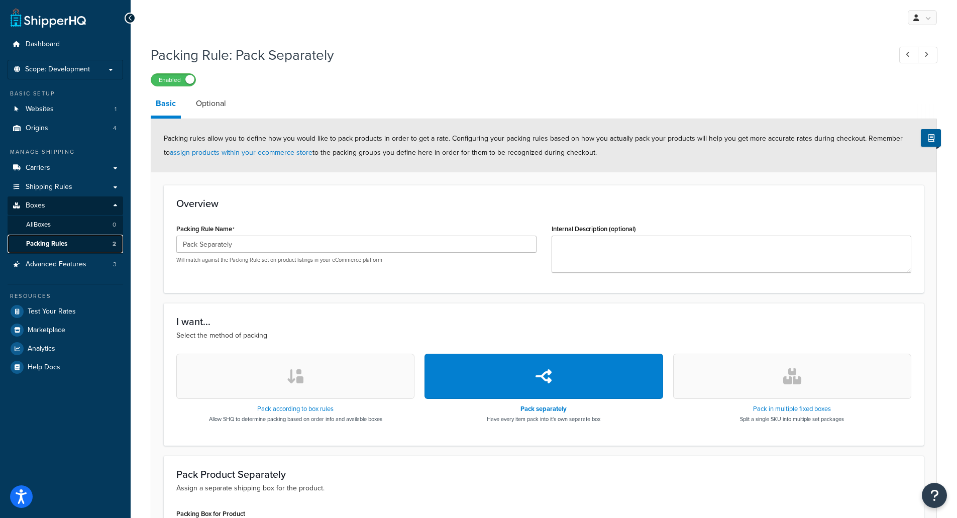
click at [62, 245] on span "Packing Rules" at bounding box center [46, 244] width 41 height 9
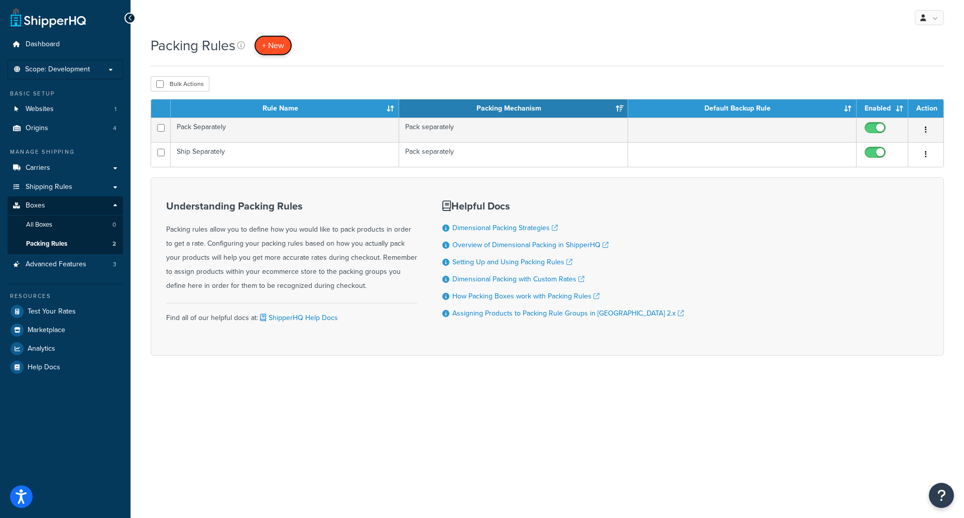
click at [273, 44] on span "+ New" at bounding box center [273, 46] width 22 height 12
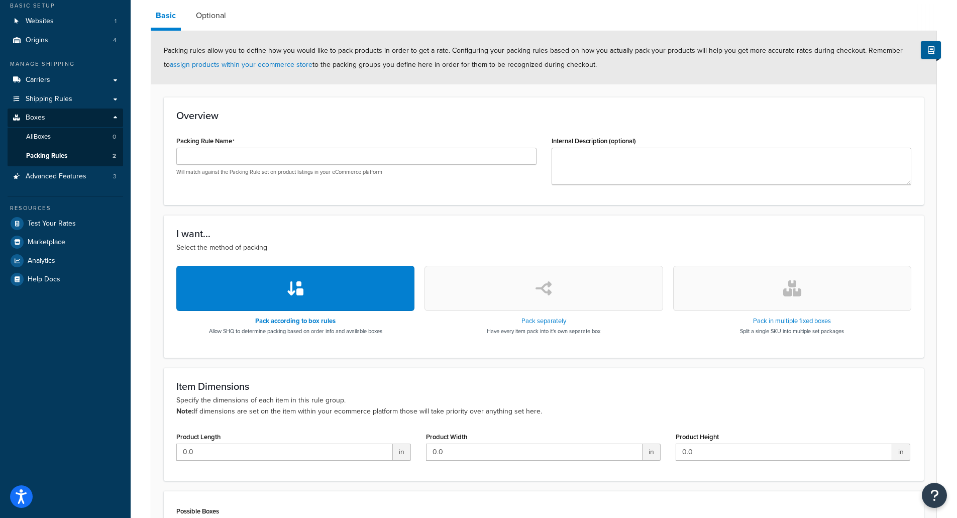
scroll to position [65, 0]
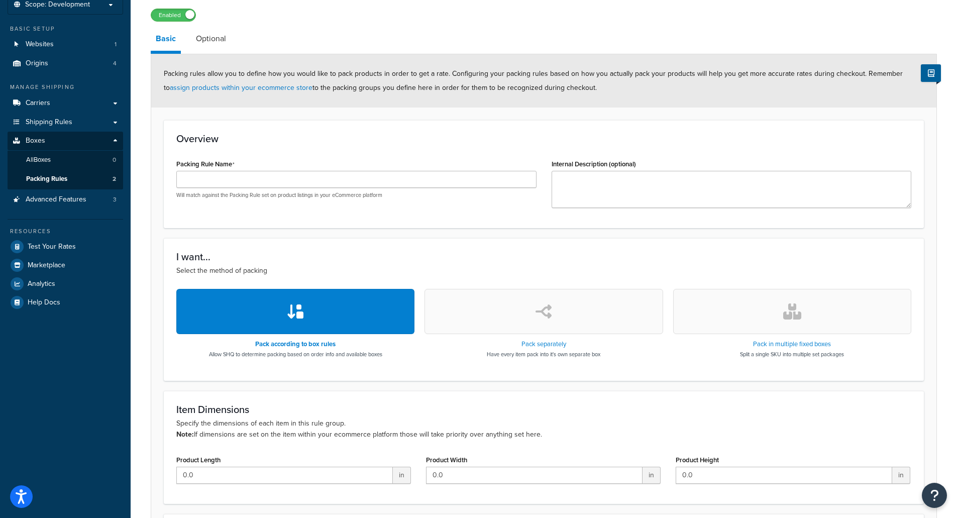
click at [544, 316] on icon "button" at bounding box center [543, 311] width 16 height 16
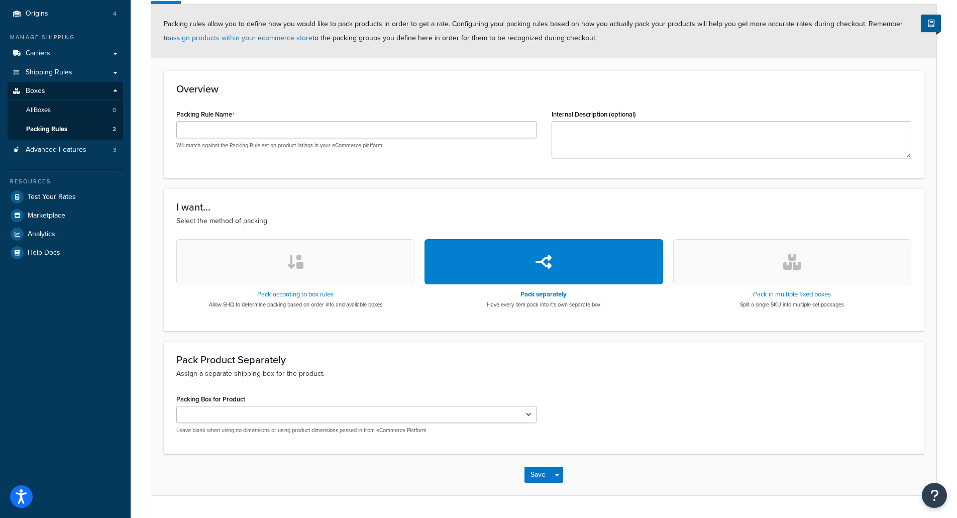
scroll to position [143, 0]
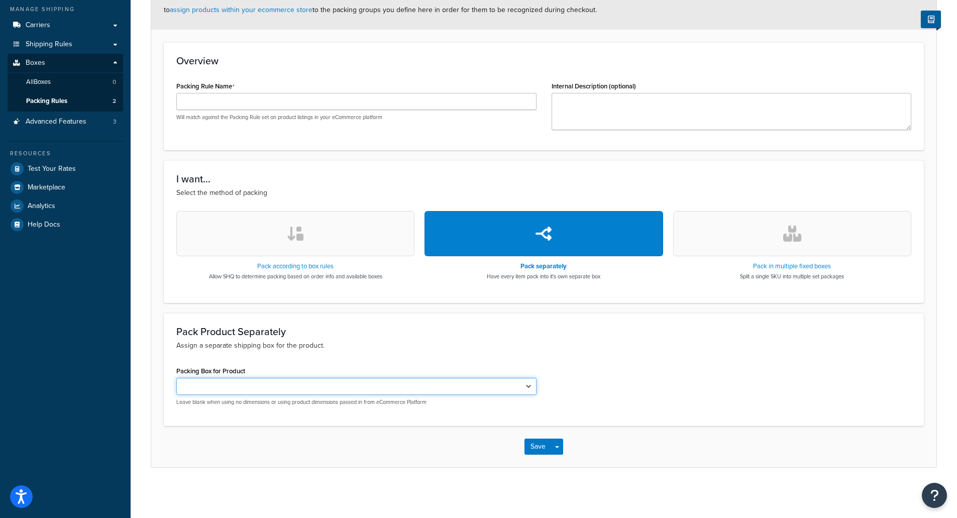
click at [464, 388] on select "Packing Box for Product" at bounding box center [356, 386] width 360 height 17
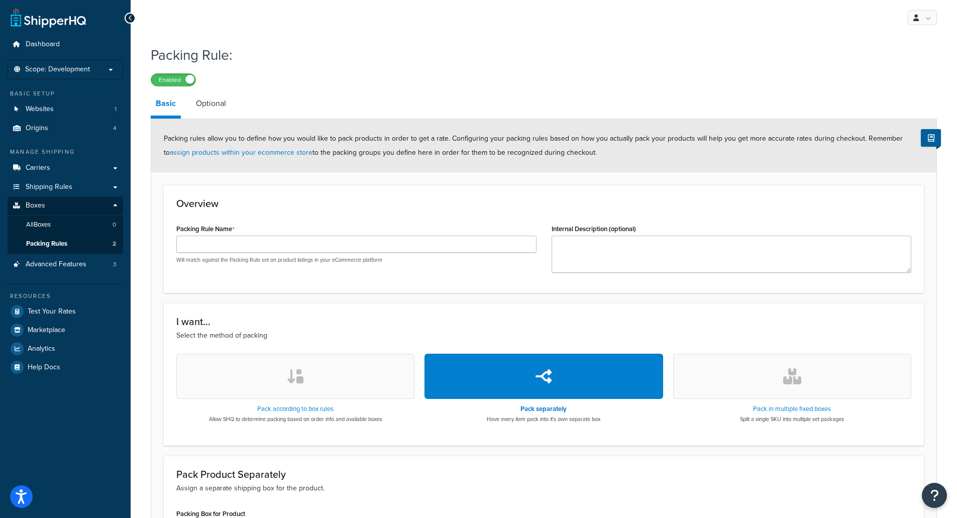
click at [130, 15] on icon at bounding box center [130, 18] width 5 height 7
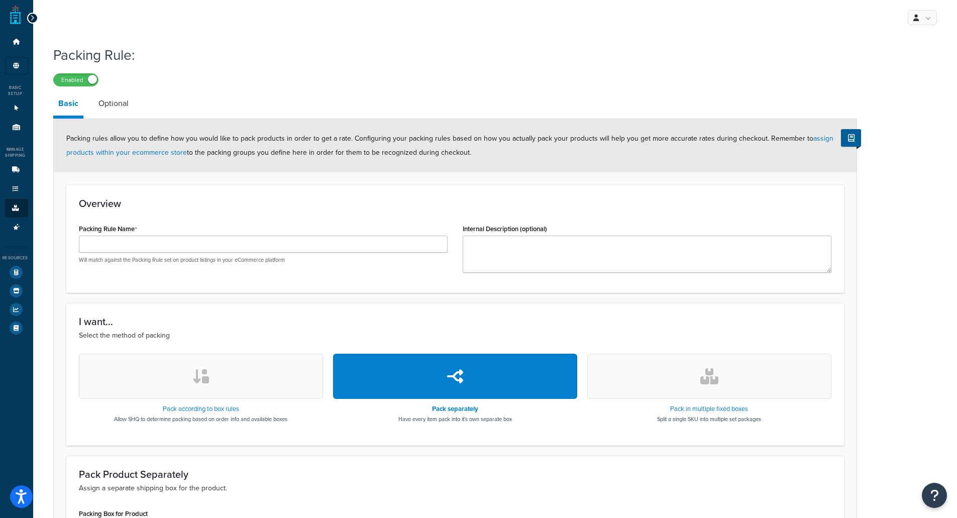
click at [28, 18] on div at bounding box center [32, 18] width 11 height 11
click at [33, 19] on icon at bounding box center [32, 18] width 5 height 7
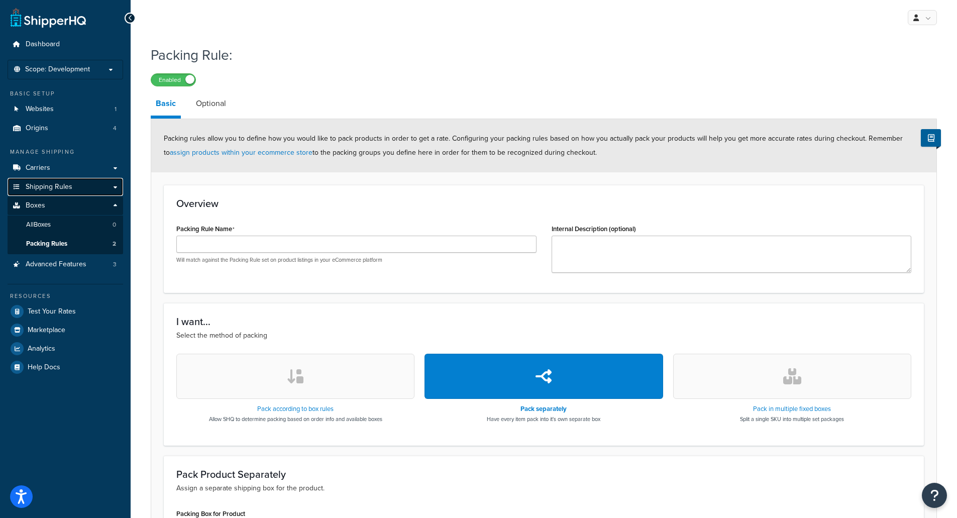
click at [73, 183] on link "Shipping Rules" at bounding box center [66, 187] width 116 height 19
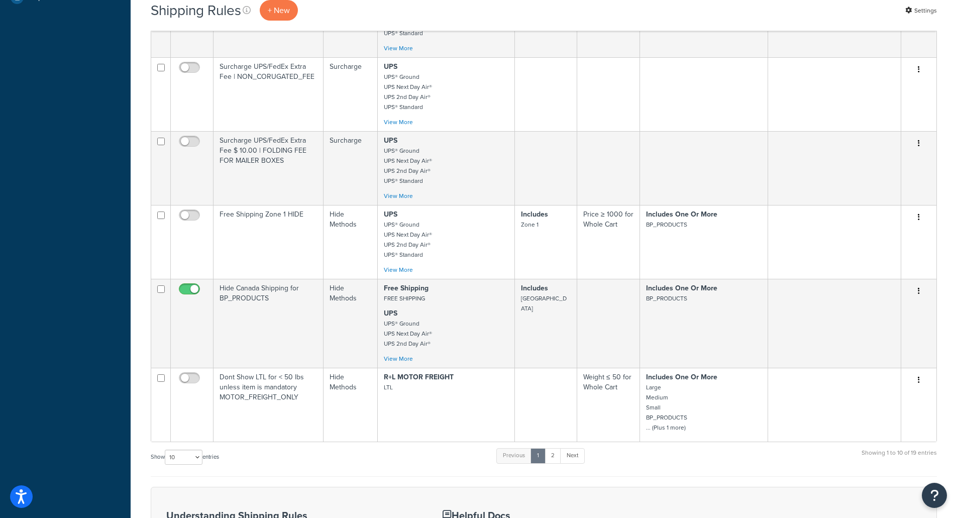
scroll to position [452, 0]
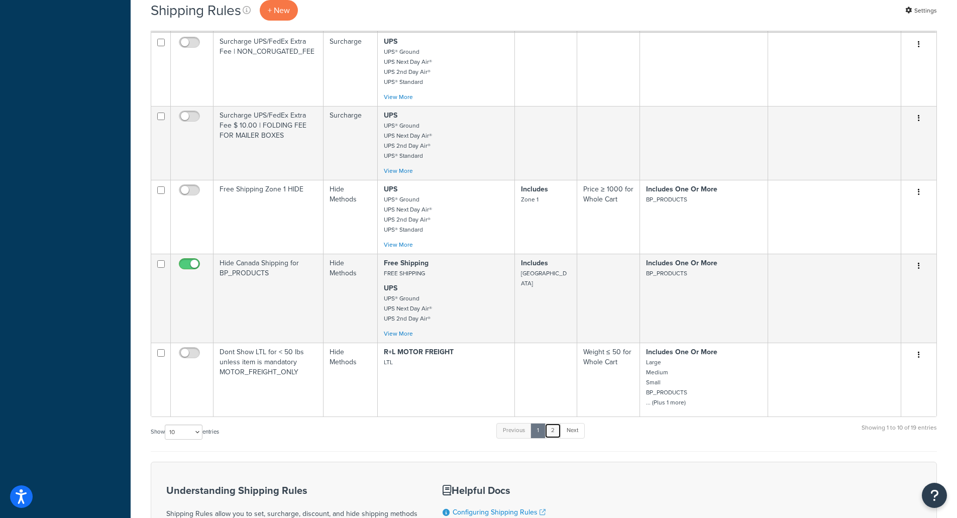
click at [553, 438] on link "2" at bounding box center [552, 430] width 17 height 15
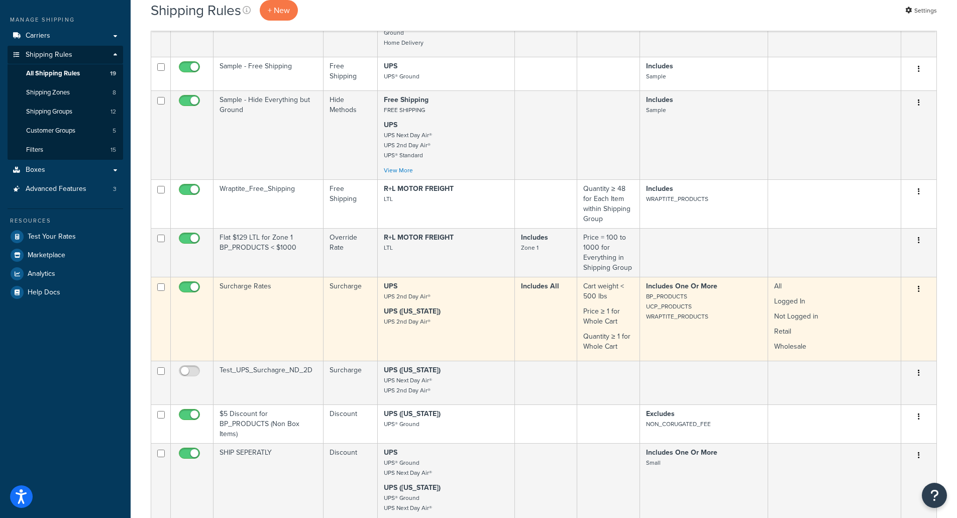
scroll to position [0, 0]
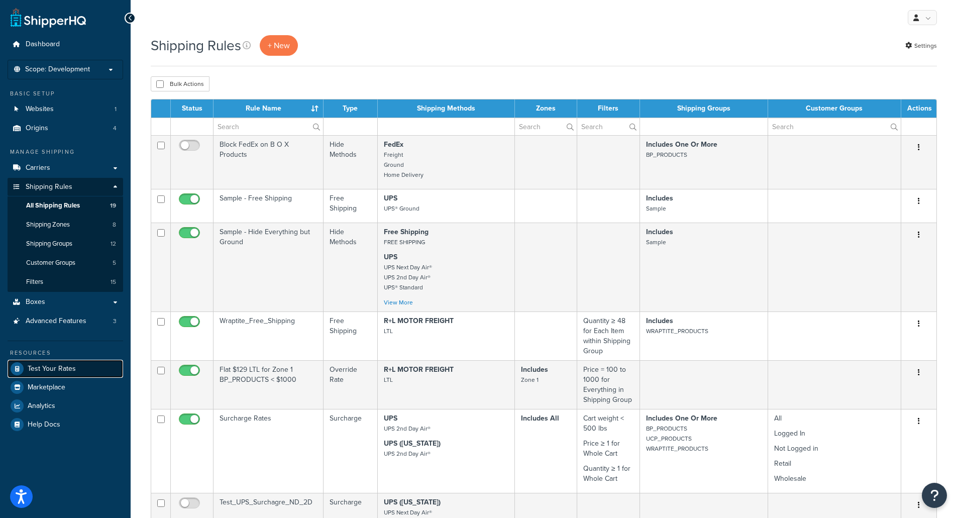
click at [72, 369] on span "Test Your Rates" at bounding box center [52, 369] width 48 height 9
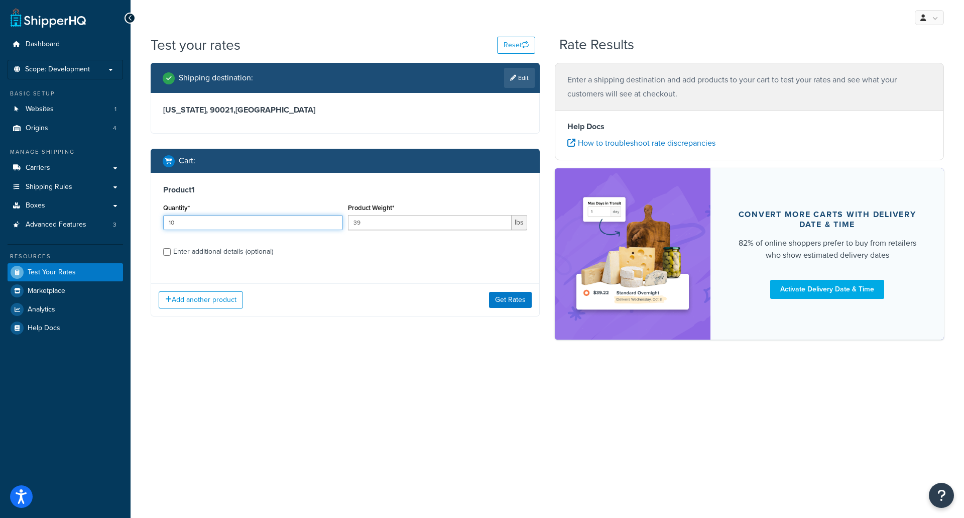
drag, startPoint x: 201, startPoint y: 227, endPoint x: 160, endPoint y: 227, distance: 41.2
click at [160, 227] on div "Product 1 Quantity* 10 Product Weight* 39 lbs Enter additional details (optiona…" at bounding box center [345, 224] width 388 height 103
click at [501, 295] on button "Get Rates" at bounding box center [510, 300] width 43 height 16
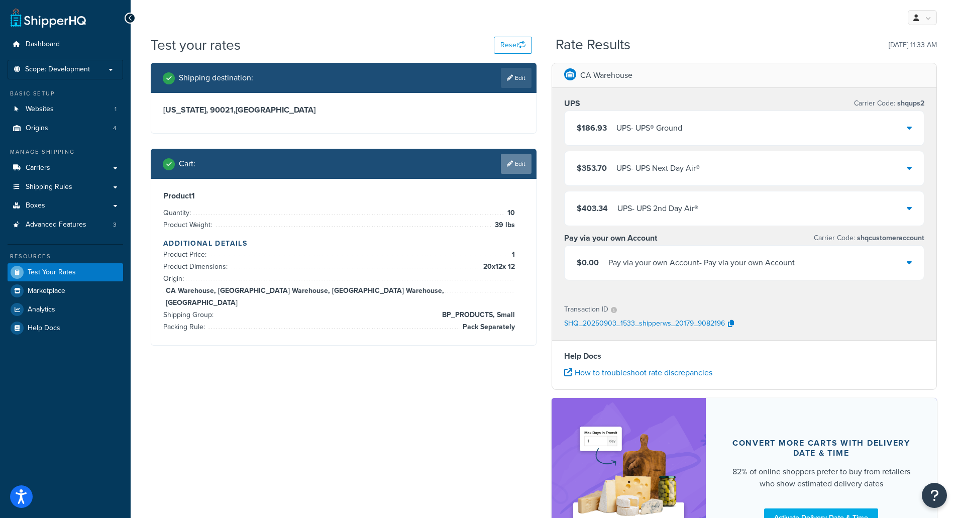
click at [526, 161] on link "Edit" at bounding box center [516, 164] width 31 height 20
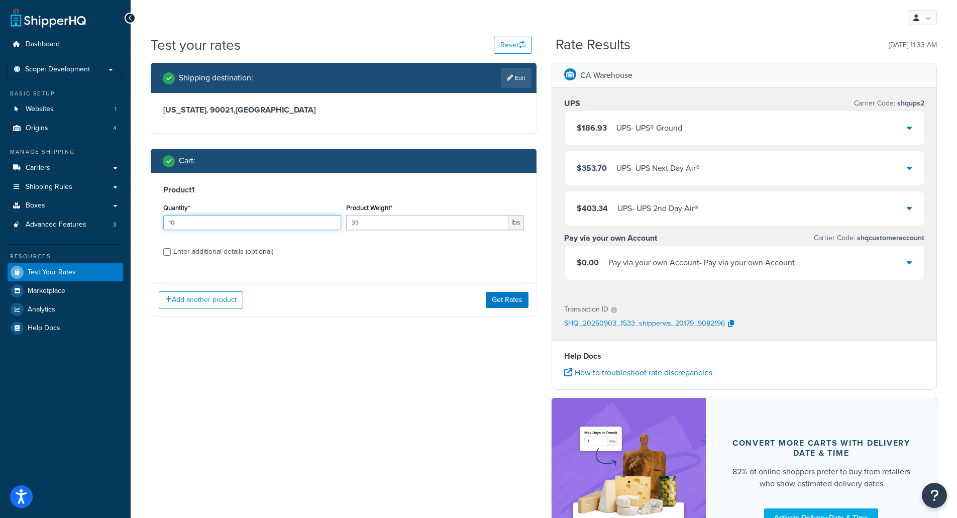
drag, startPoint x: 162, startPoint y: 222, endPoint x: 153, endPoint y: 221, distance: 9.2
click at [153, 221] on div "Product 1 Quantity* 10 Product Weight* 39 lbs Enter additional details (optiona…" at bounding box center [343, 224] width 385 height 103
type input "1"
click at [303, 258] on label "Enter additional details (optional)" at bounding box center [348, 251] width 351 height 16
click at [171, 256] on input "Enter additional details (optional)" at bounding box center [167, 252] width 8 height 8
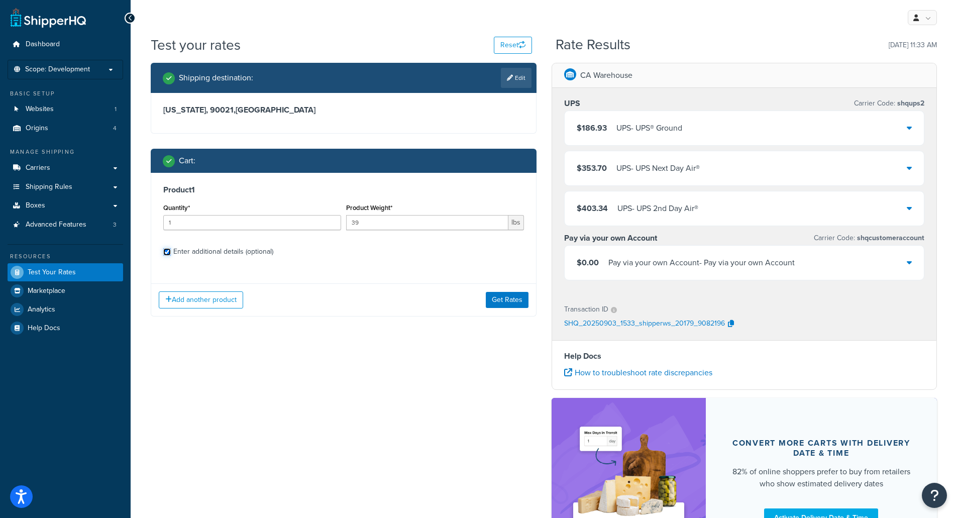
checkbox input "true"
select select "82647"
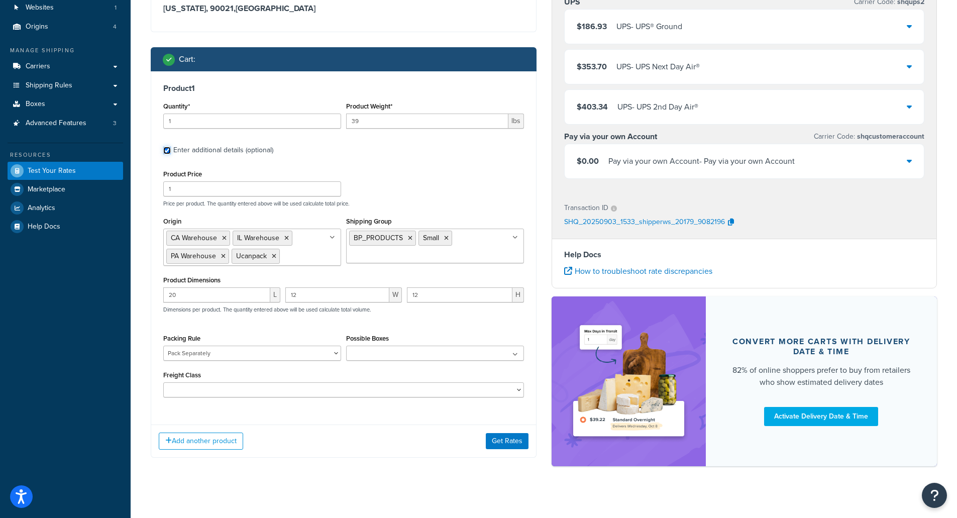
scroll to position [111, 0]
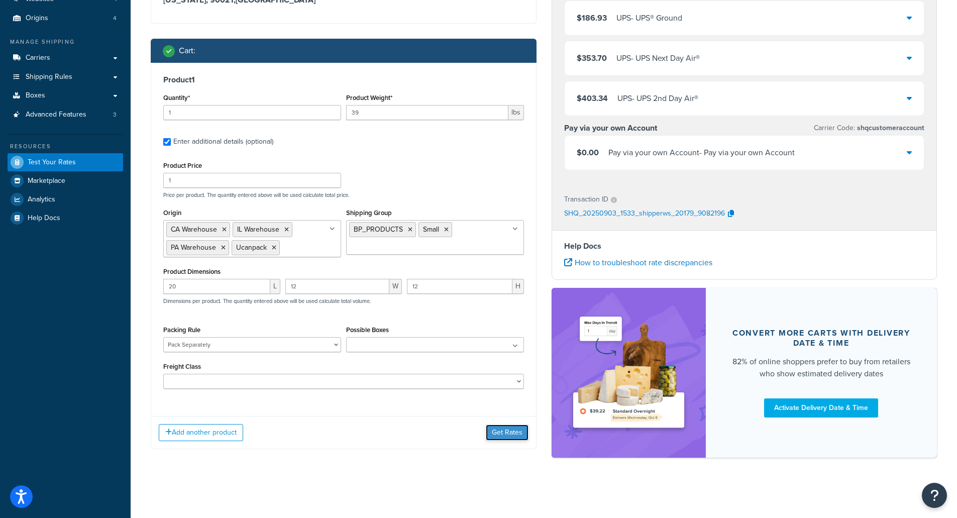
click at [500, 432] on button "Get Rates" at bounding box center [507, 432] width 43 height 16
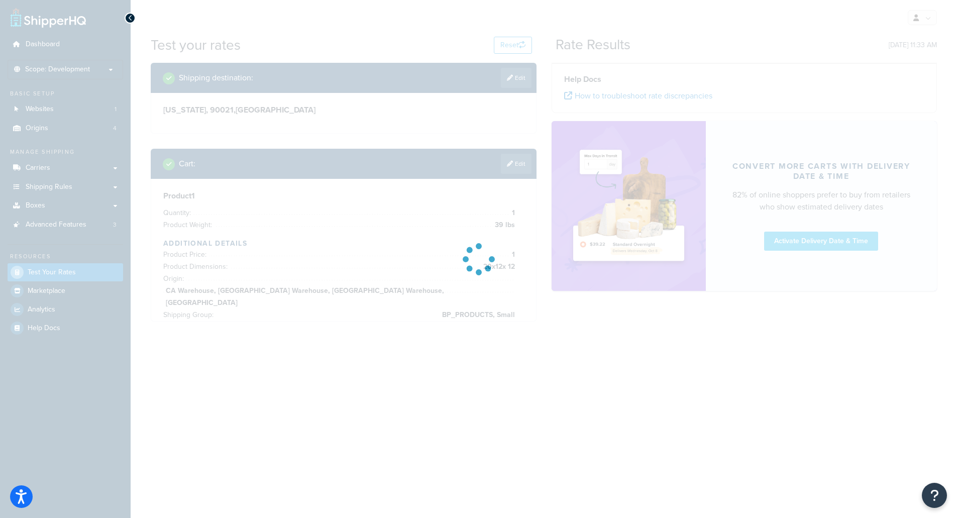
scroll to position [0, 0]
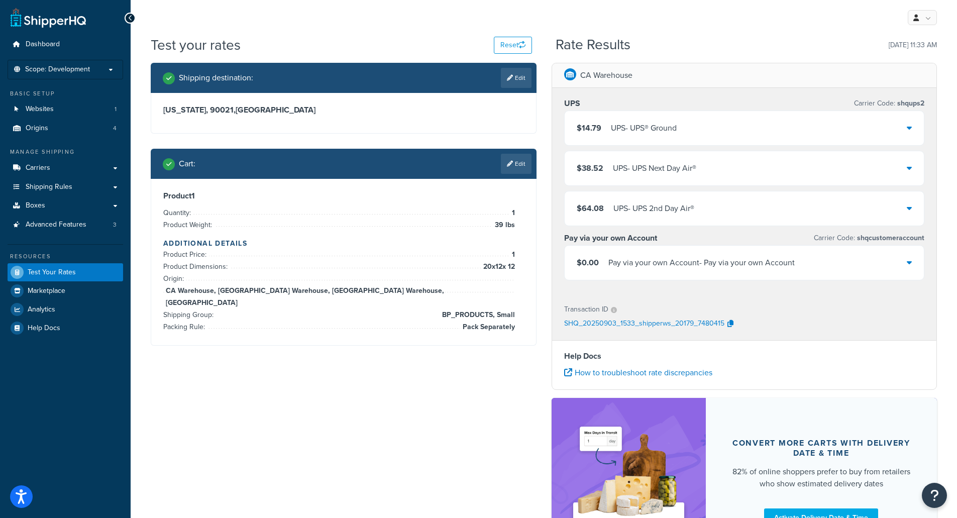
click at [668, 141] on div "$14.79 UPS - UPS® Ground" at bounding box center [744, 128] width 360 height 34
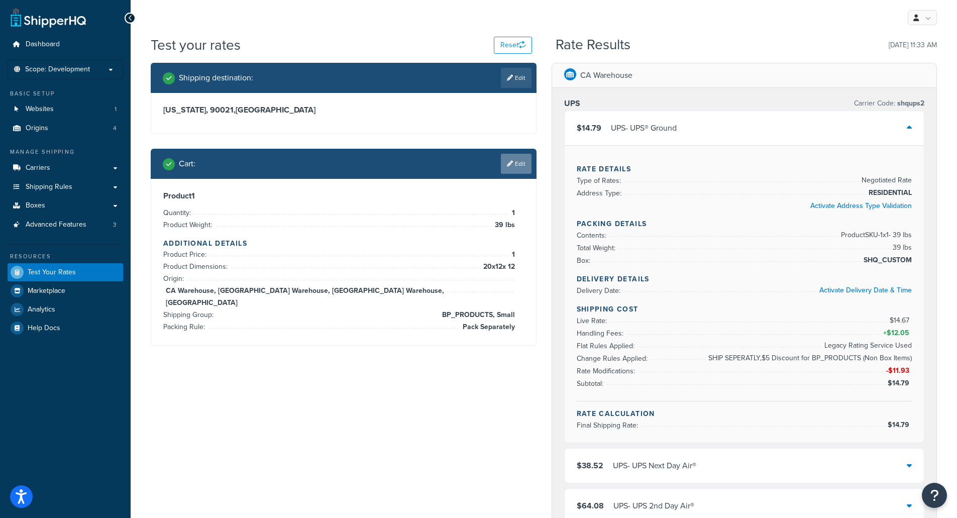
click at [506, 155] on link "Edit" at bounding box center [516, 164] width 31 height 20
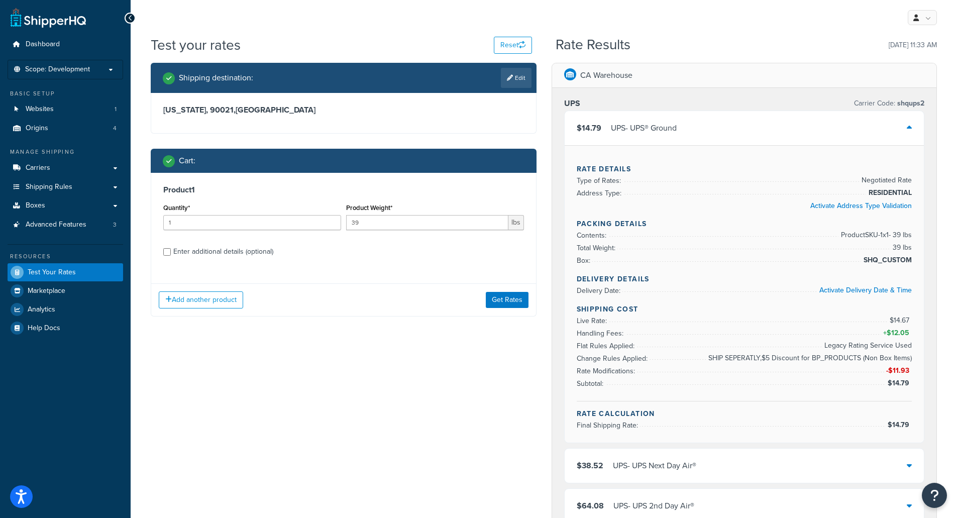
click at [397, 296] on div "Add another product Get Rates" at bounding box center [343, 299] width 385 height 33
click at [233, 250] on div "Enter additional details (optional)" at bounding box center [223, 252] width 100 height 14
click at [171, 250] on input "Enter additional details (optional)" at bounding box center [167, 252] width 8 height 8
checkbox input "true"
select select "82647"
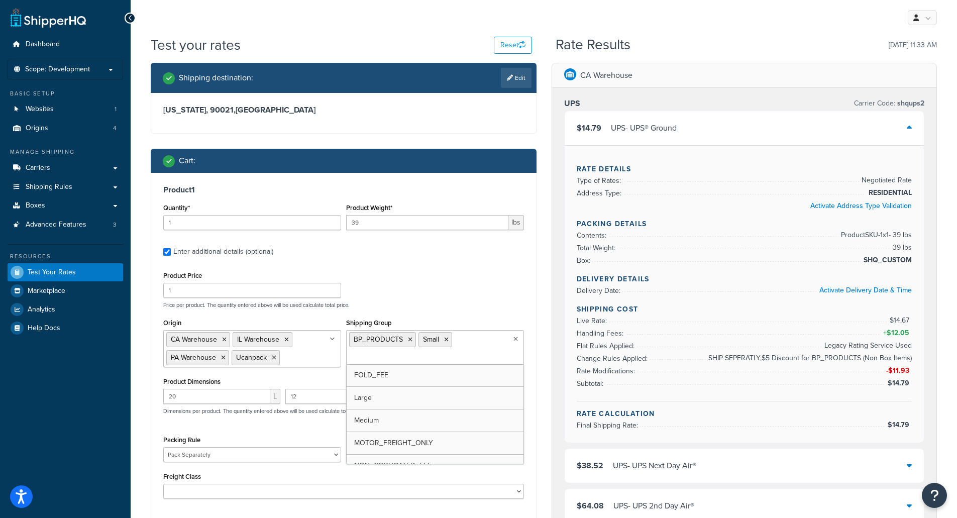
click at [495, 338] on ul "BP_PRODUCTS Small" at bounding box center [435, 347] width 178 height 35
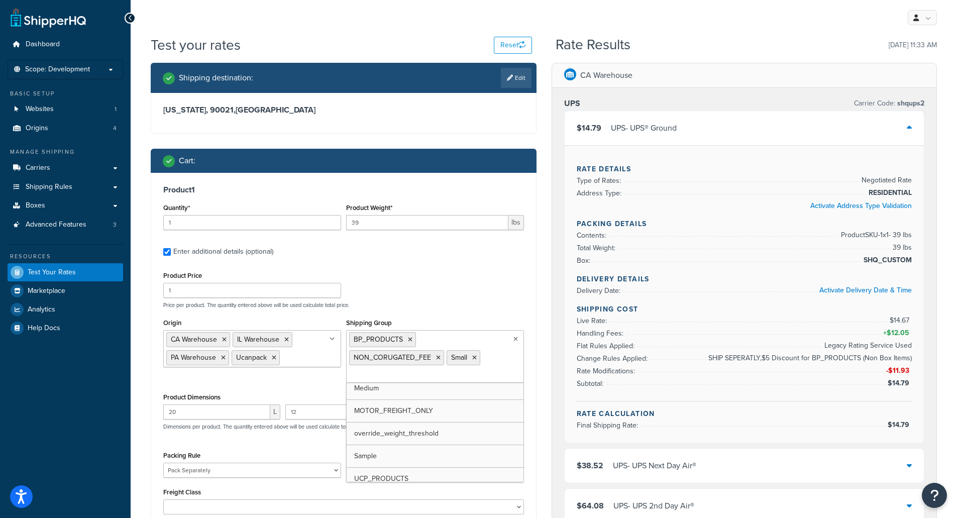
click at [493, 287] on div "Product Price 1 Price per product. The quantity entered above will be used calc…" at bounding box center [344, 289] width 366 height 40
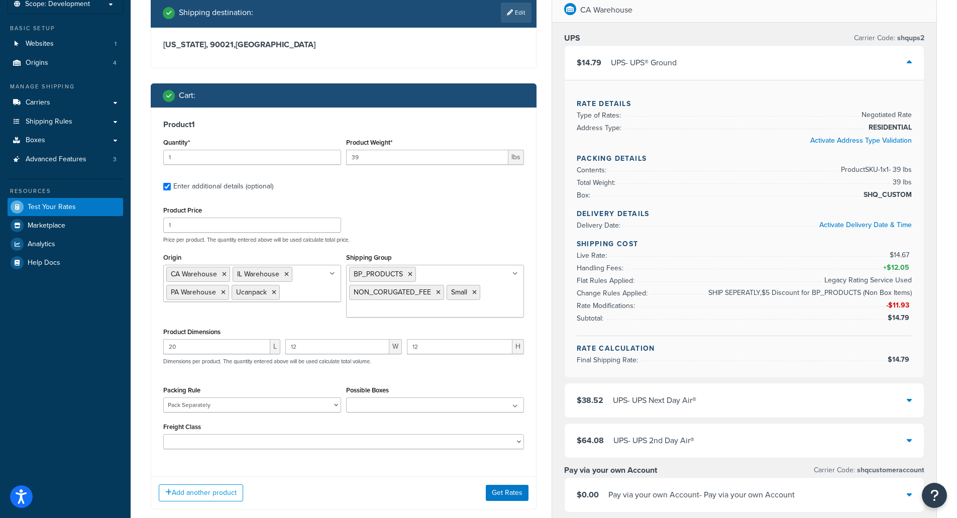
scroll to position [201, 0]
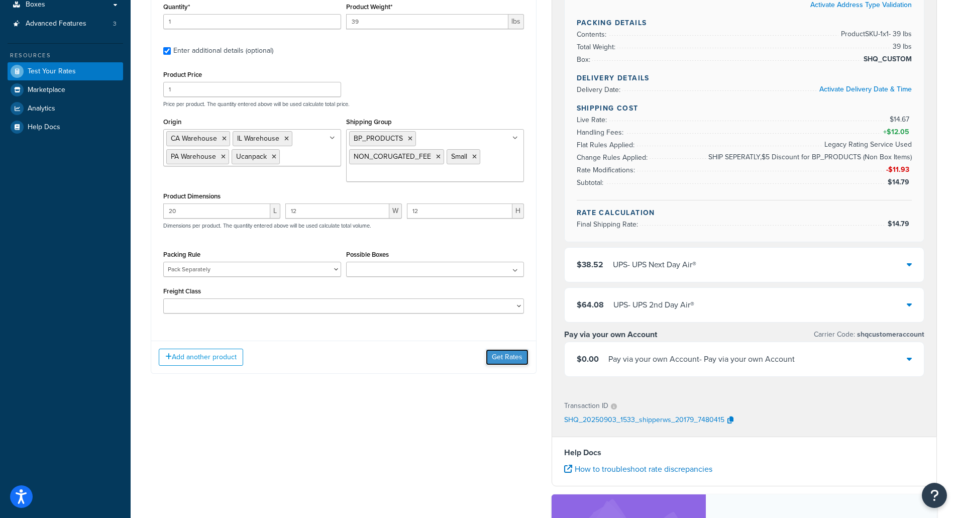
click at [497, 358] on button "Get Rates" at bounding box center [507, 357] width 43 height 16
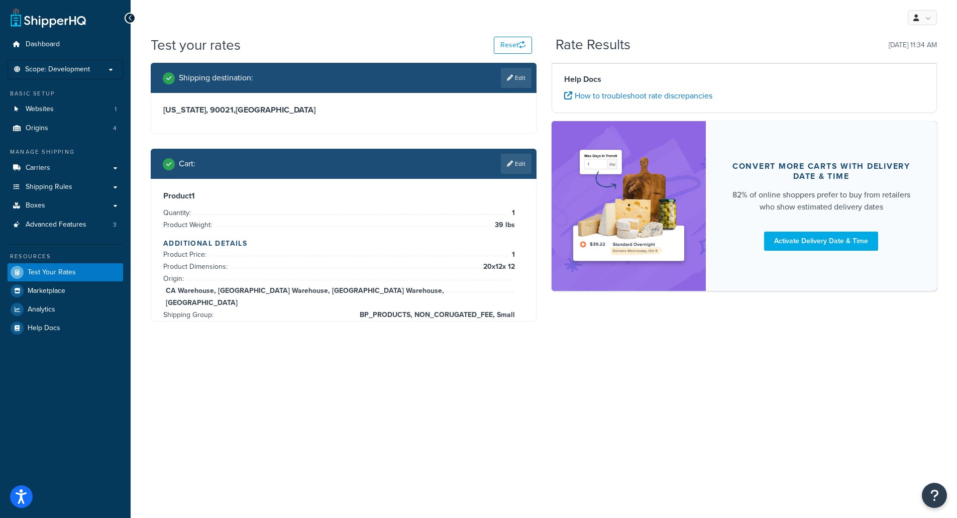
scroll to position [0, 0]
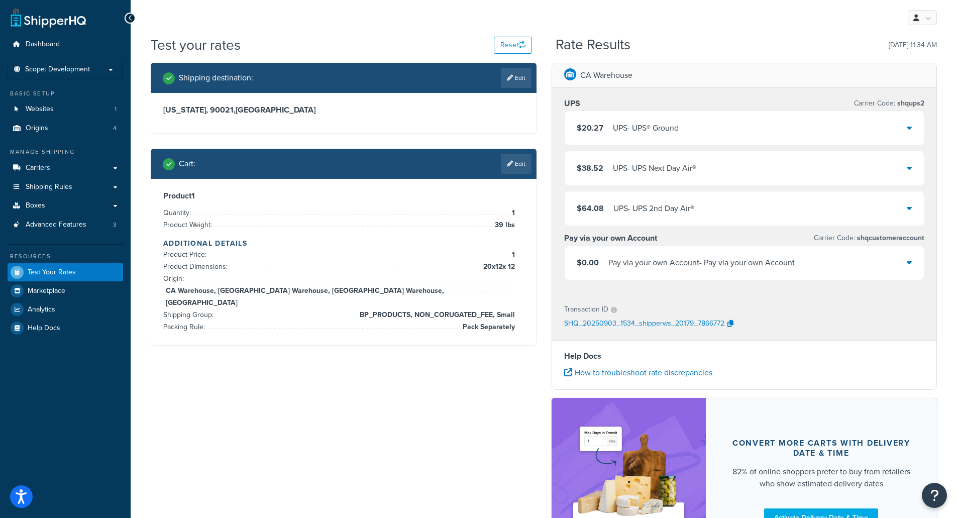
click at [628, 131] on div "UPS - UPS® Ground" at bounding box center [646, 128] width 66 height 14
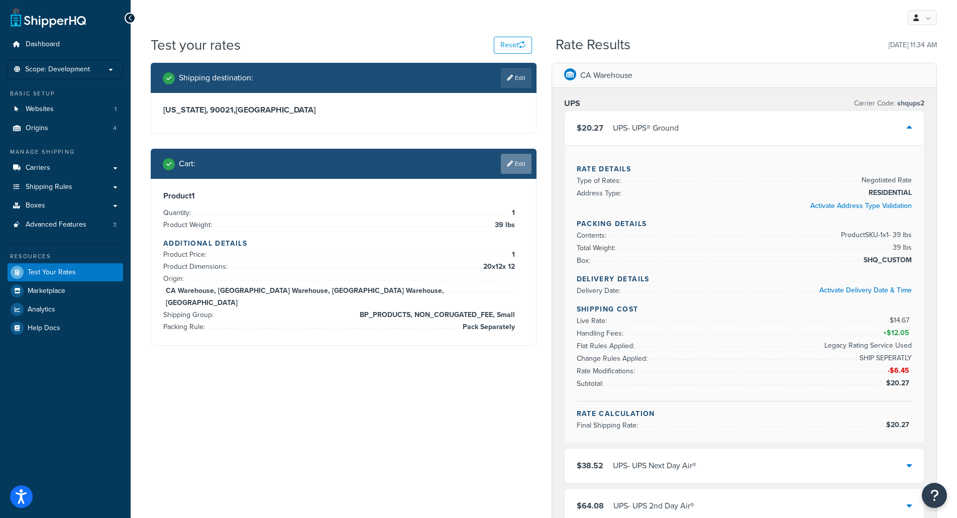
click at [511, 161] on icon at bounding box center [510, 164] width 6 height 6
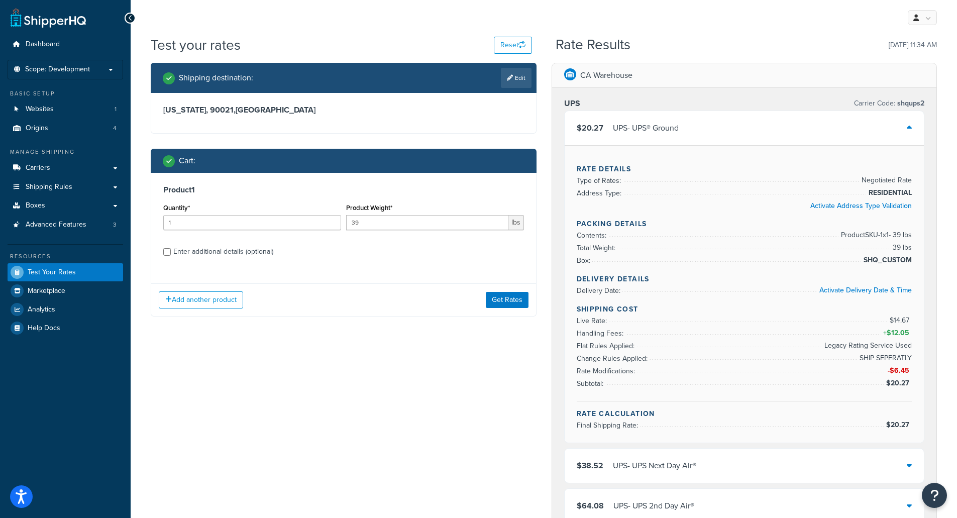
click at [287, 259] on div "Product 1 Quantity* 1 Product Weight* 39 lbs Enter additional details (optional)" at bounding box center [343, 224] width 385 height 103
click at [258, 251] on div "Enter additional details (optional)" at bounding box center [223, 252] width 100 height 14
click at [171, 251] on input "Enter additional details (optional)" at bounding box center [167, 252] width 8 height 8
checkbox input "true"
select select "82647"
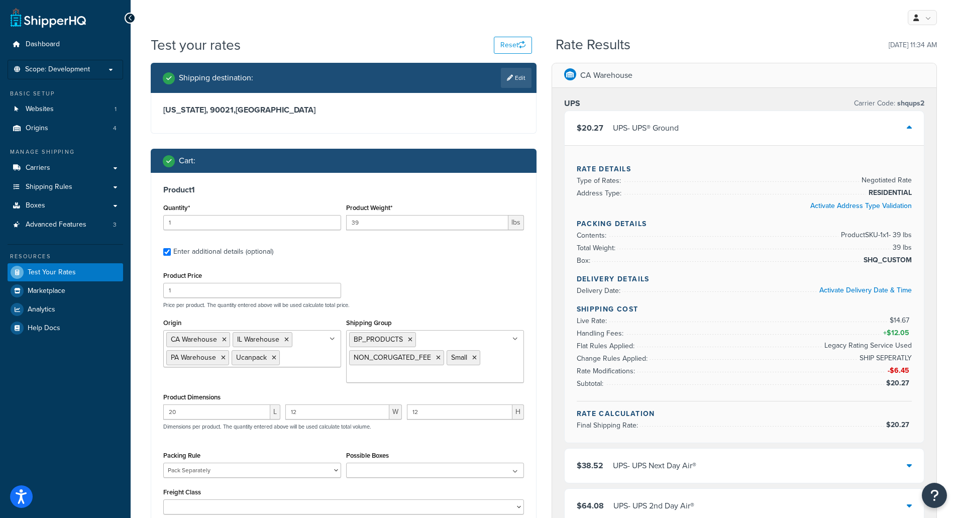
click at [473, 358] on icon at bounding box center [474, 358] width 5 height 6
click at [483, 288] on div "Product Price 1 Price per product. The quantity entered above will be used calc…" at bounding box center [344, 289] width 366 height 40
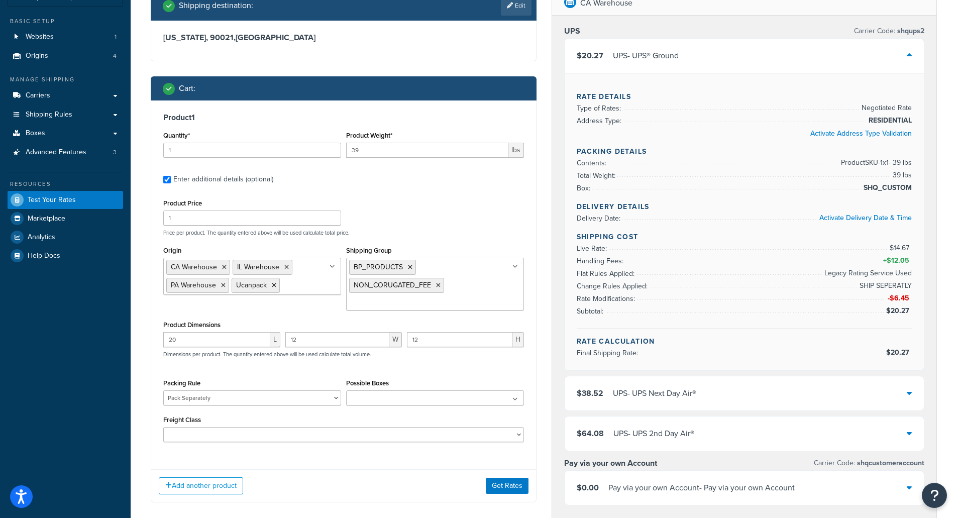
scroll to position [151, 0]
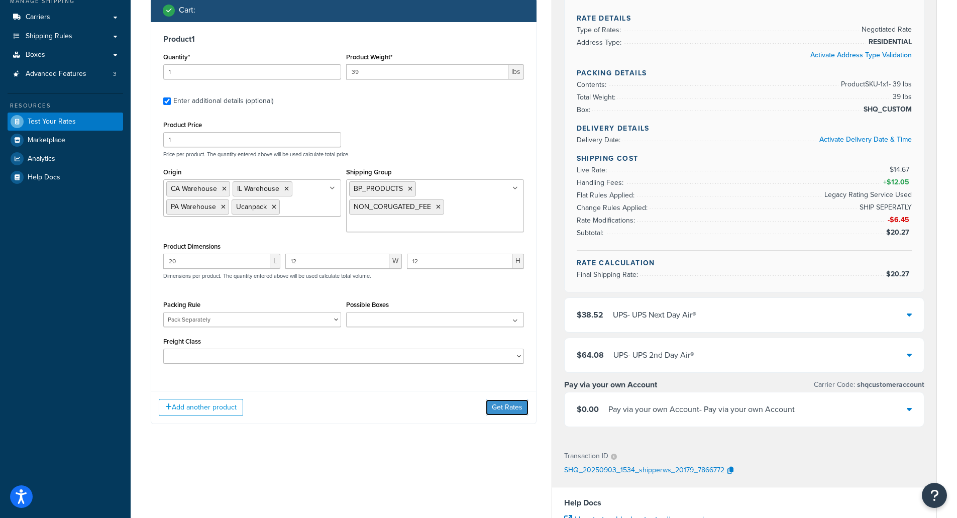
click at [510, 409] on button "Get Rates" at bounding box center [507, 407] width 43 height 16
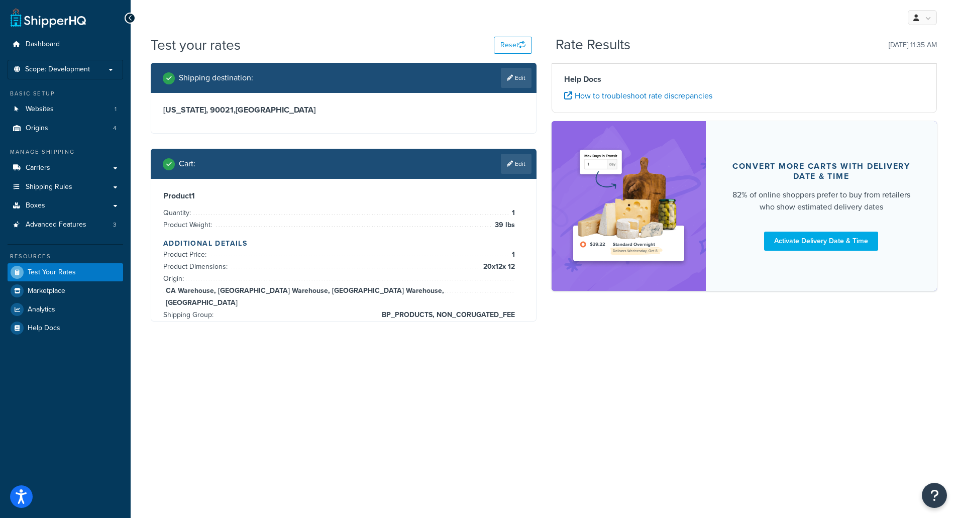
scroll to position [0, 0]
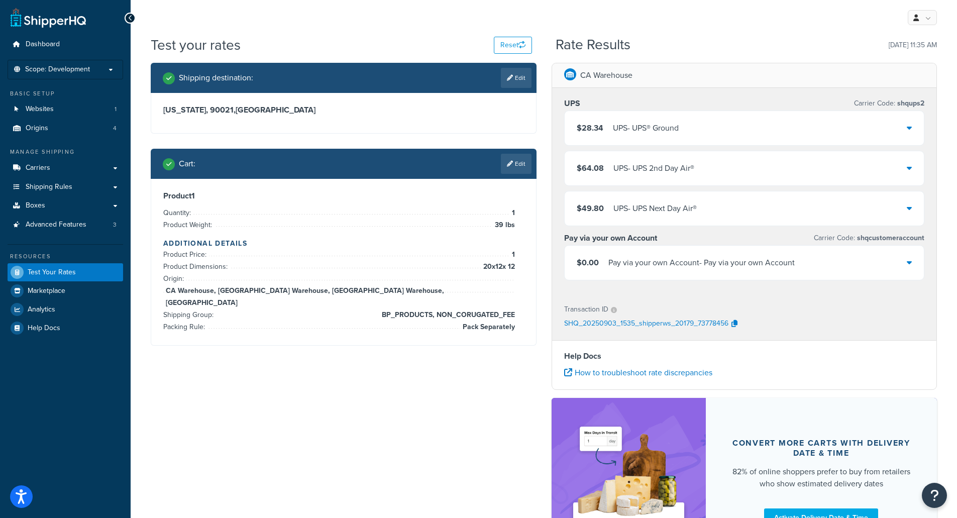
click at [602, 124] on span "$28.34" at bounding box center [590, 128] width 27 height 12
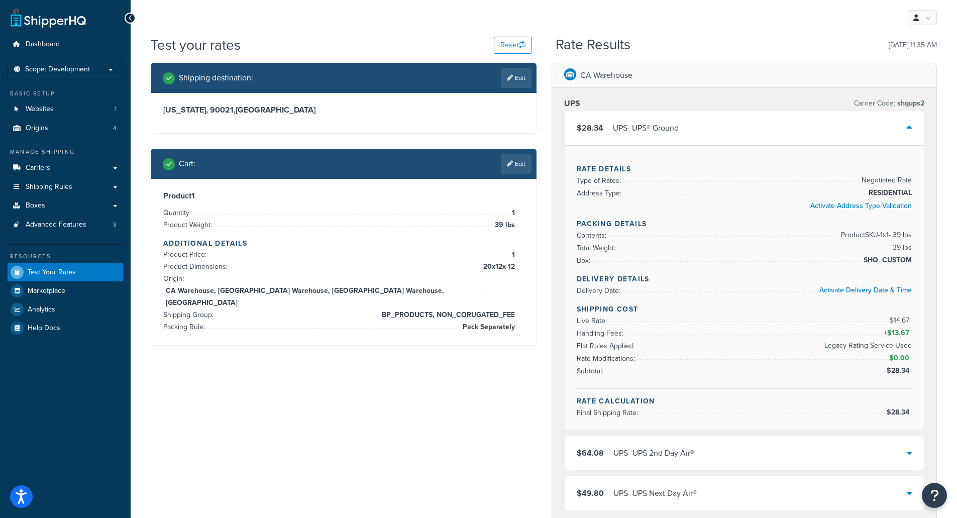
click at [445, 155] on div "Cart : Edit" at bounding box center [347, 164] width 369 height 20
click at [508, 165] on icon at bounding box center [510, 164] width 6 height 6
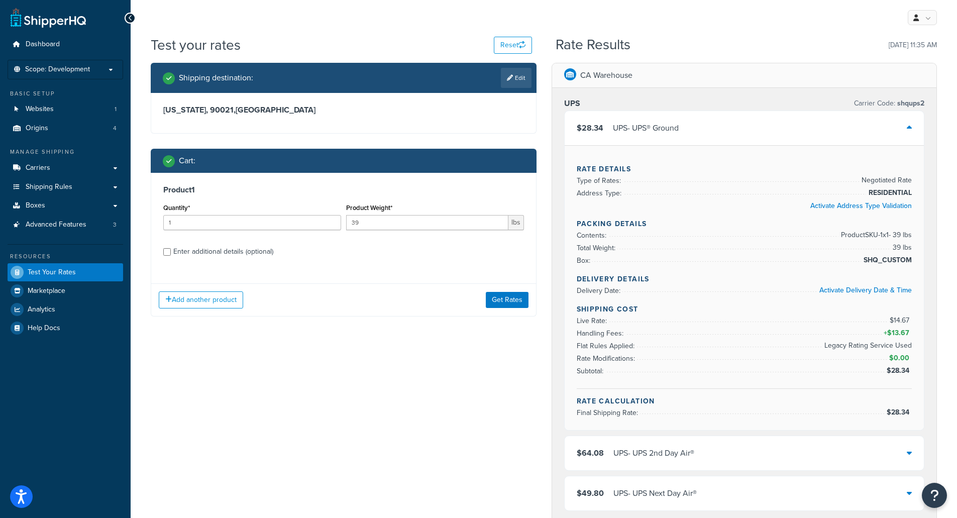
click at [219, 248] on div "Enter additional details (optional)" at bounding box center [223, 252] width 100 height 14
click at [171, 248] on input "Enter additional details (optional)" at bounding box center [167, 252] width 8 height 8
checkbox input "true"
select select "82647"
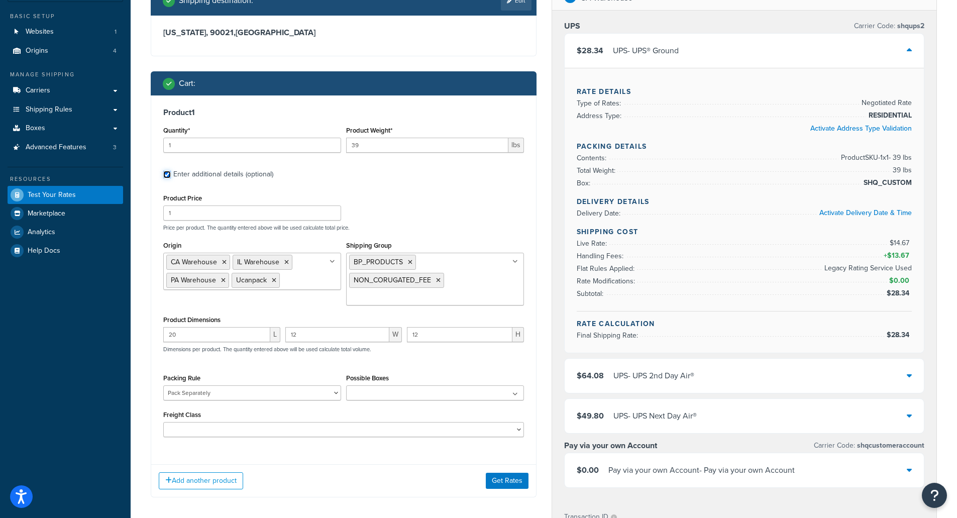
scroll to position [100, 0]
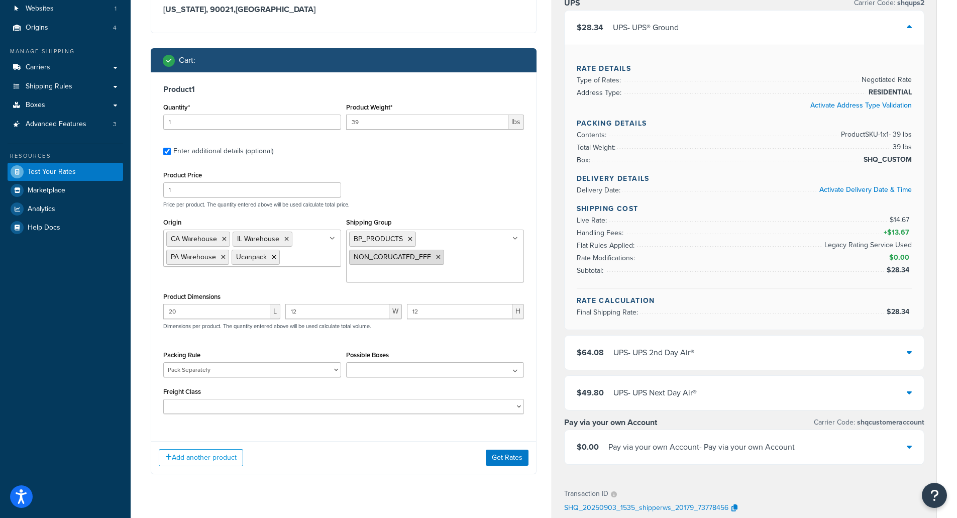
click at [437, 258] on icon at bounding box center [438, 257] width 5 height 6
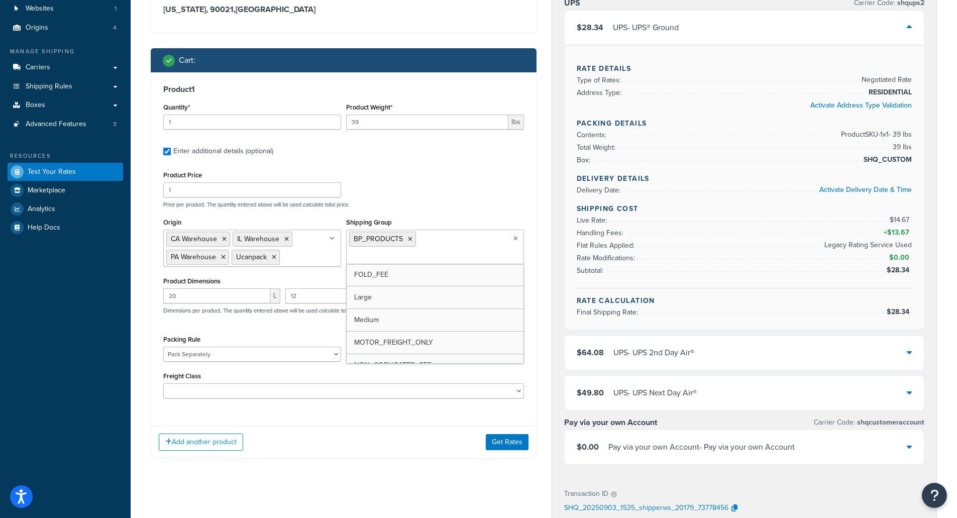
click at [509, 429] on div "Add another product Get Rates" at bounding box center [343, 441] width 385 height 33
click at [519, 462] on div "Shipping destination : Edit California, 90021 , United States Cart : Product 1 …" at bounding box center [343, 217] width 401 height 511
click at [495, 438] on button "Get Rates" at bounding box center [507, 442] width 43 height 16
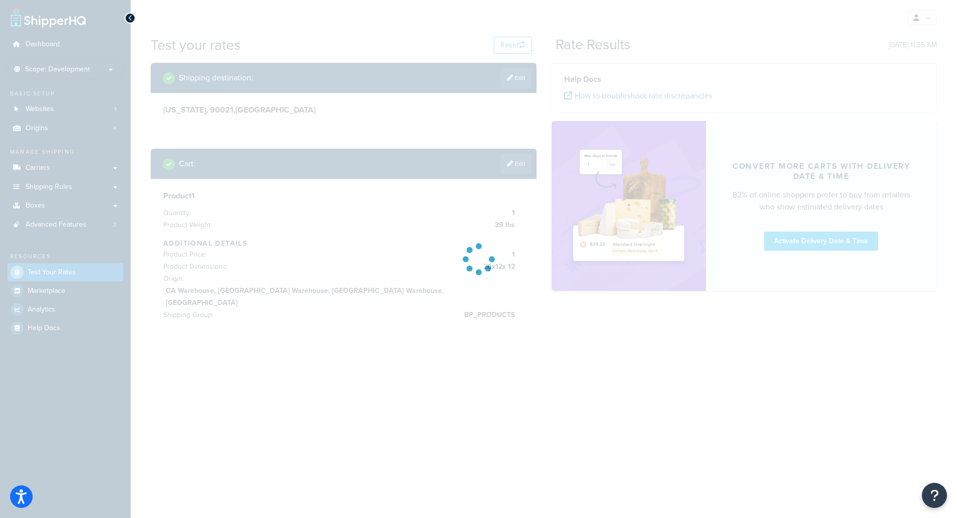
scroll to position [0, 0]
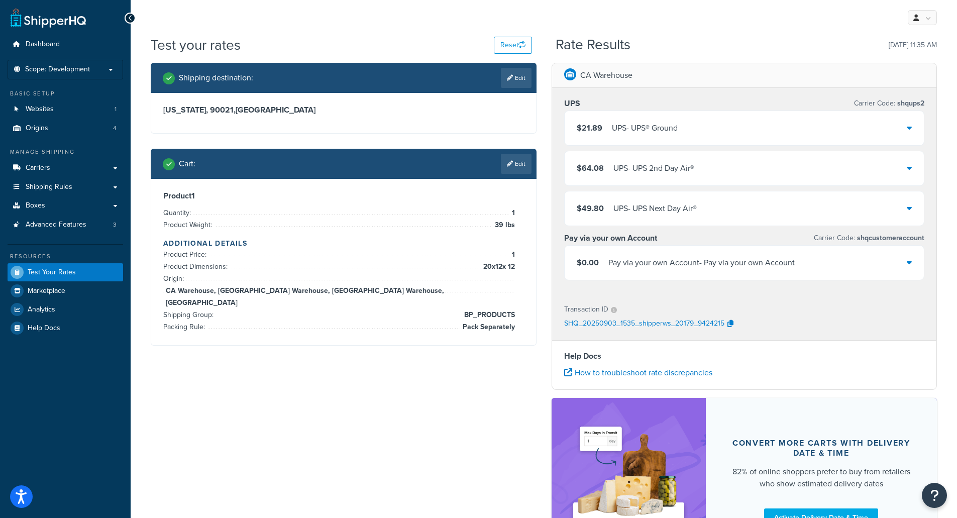
click at [656, 122] on div "UPS - UPS® Ground" at bounding box center [645, 128] width 66 height 14
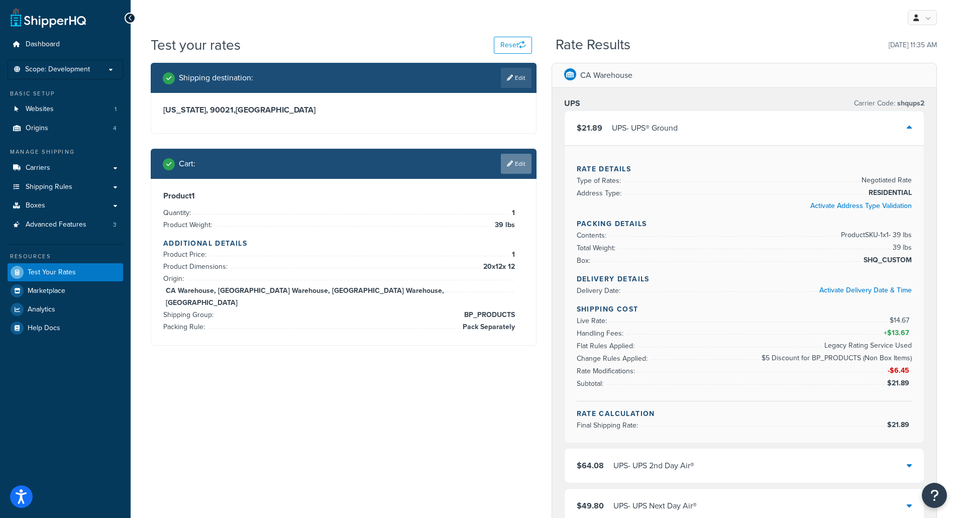
click at [517, 158] on link "Edit" at bounding box center [516, 164] width 31 height 20
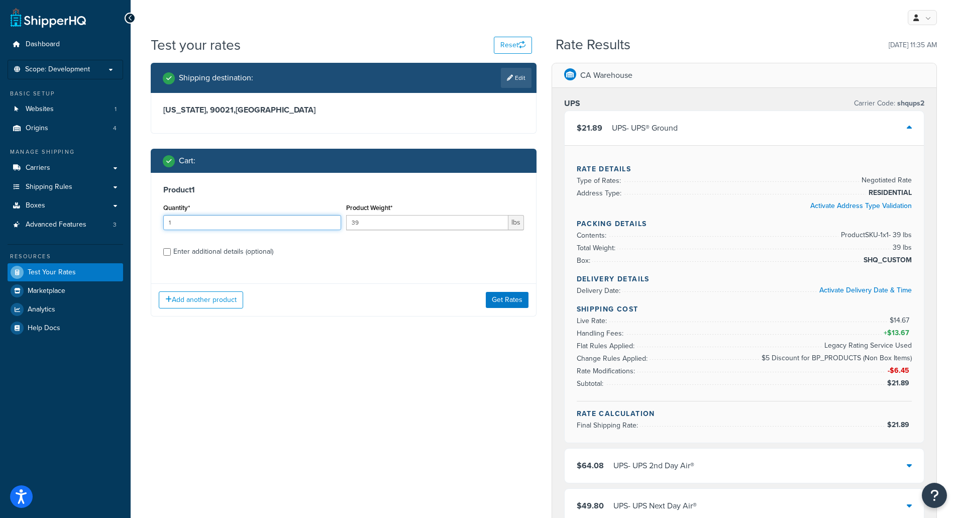
click at [237, 223] on input "1" at bounding box center [252, 222] width 178 height 15
type input "10"
click at [504, 304] on button "Get Rates" at bounding box center [507, 300] width 43 height 16
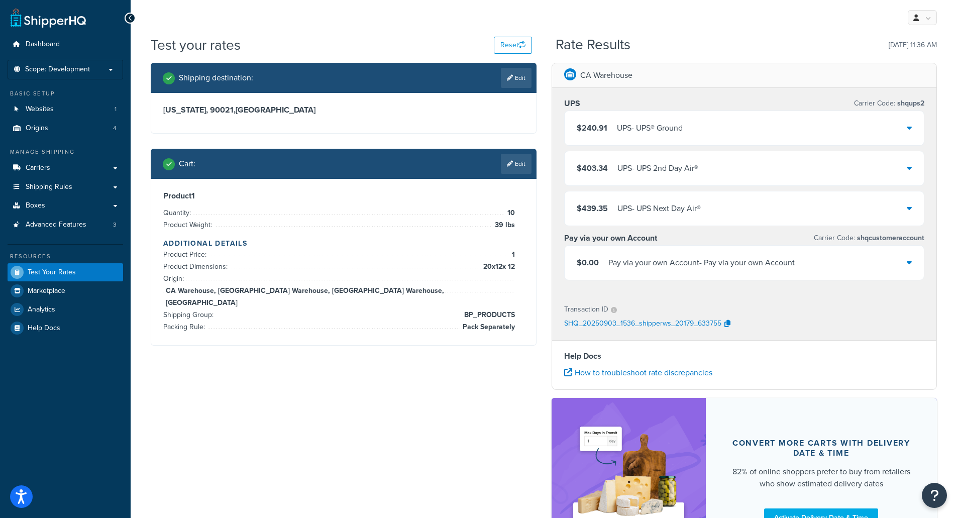
click at [604, 138] on div "$240.91 UPS - UPS® Ground" at bounding box center [744, 128] width 360 height 34
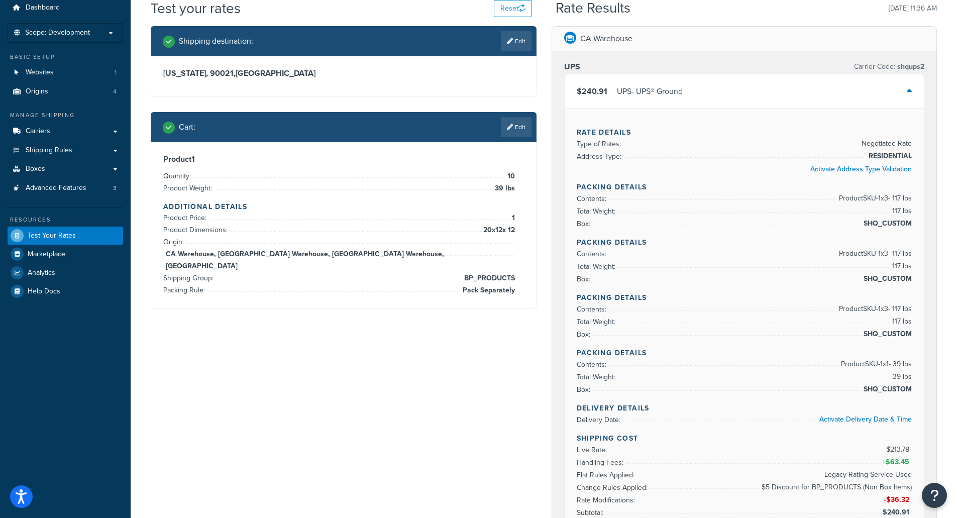
scroll to position [100, 0]
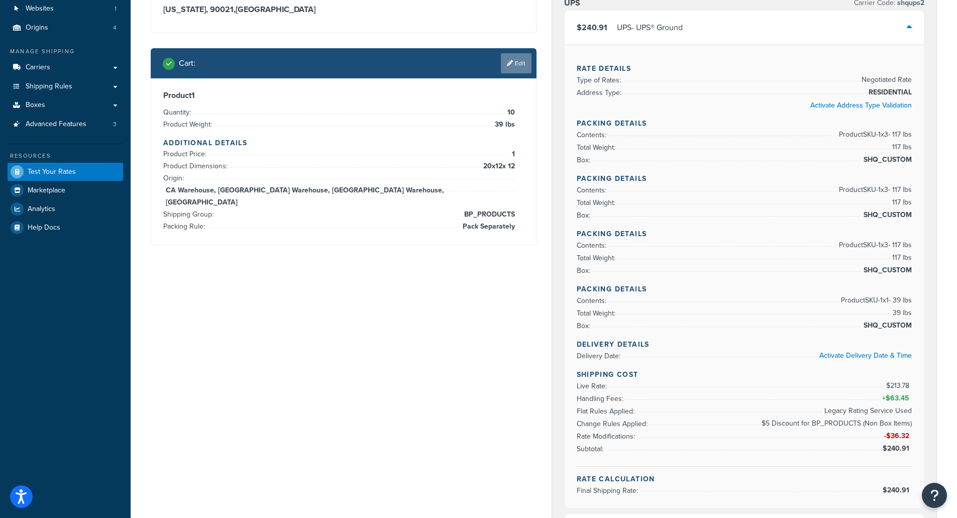
click at [513, 62] on link "Edit" at bounding box center [516, 63] width 31 height 20
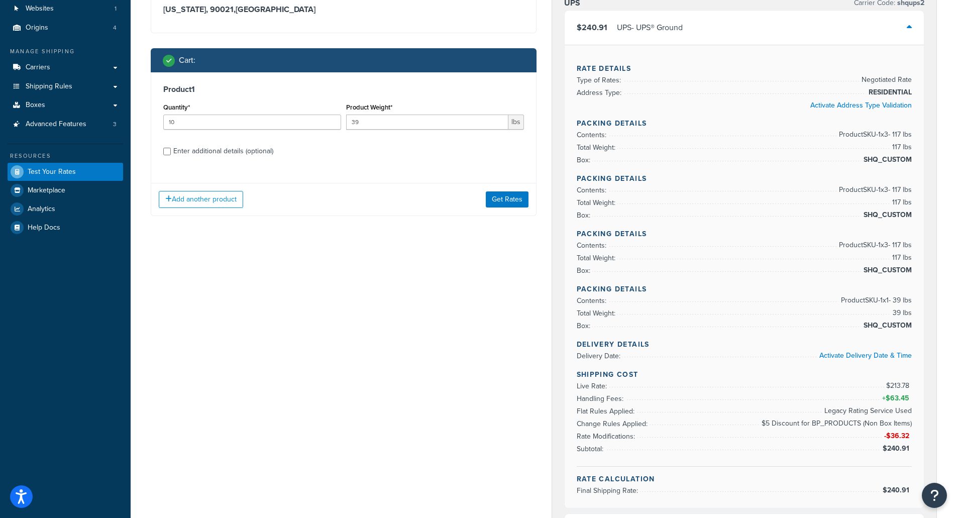
click at [239, 152] on div "Enter additional details (optional)" at bounding box center [223, 151] width 100 height 14
click at [171, 152] on input "Enter additional details (optional)" at bounding box center [167, 152] width 8 height 8
checkbox input "true"
select select "82647"
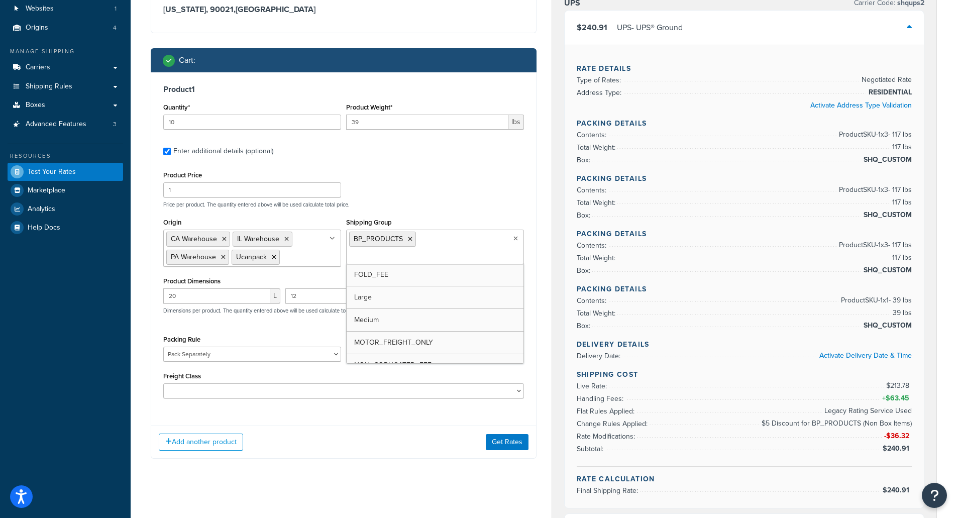
click at [438, 251] on input "Shipping Group" at bounding box center [393, 256] width 89 height 11
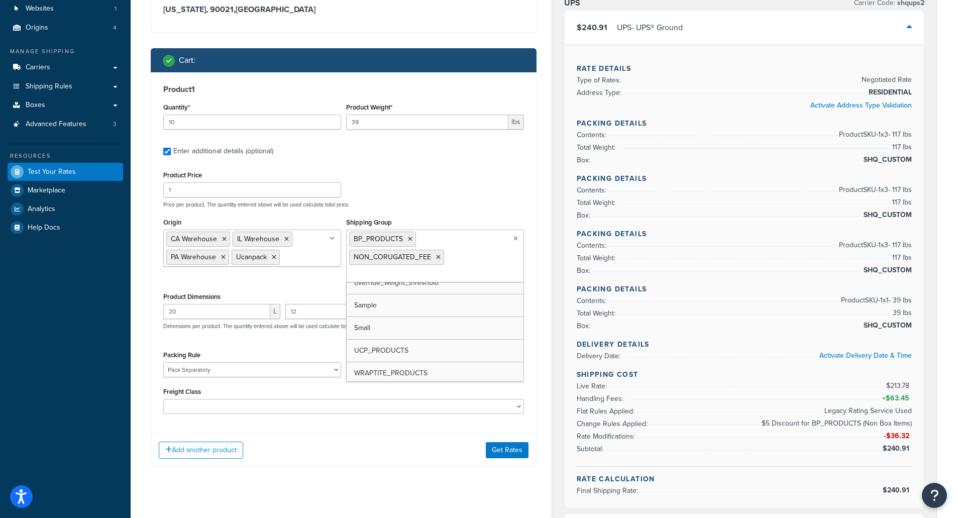
scroll to position [78, 0]
click at [517, 446] on div "Add another product Get Rates" at bounding box center [343, 449] width 385 height 33
click at [508, 461] on button "Get Rates" at bounding box center [507, 457] width 43 height 16
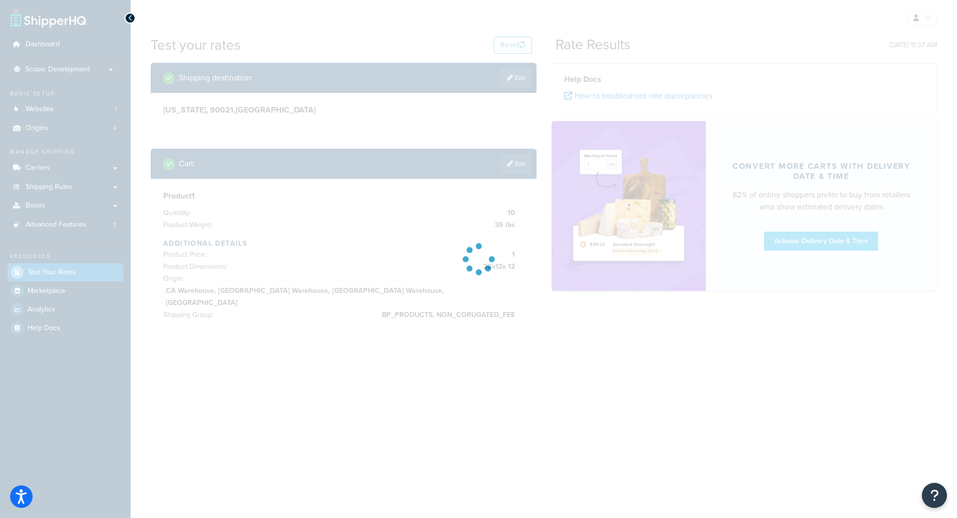
scroll to position [0, 0]
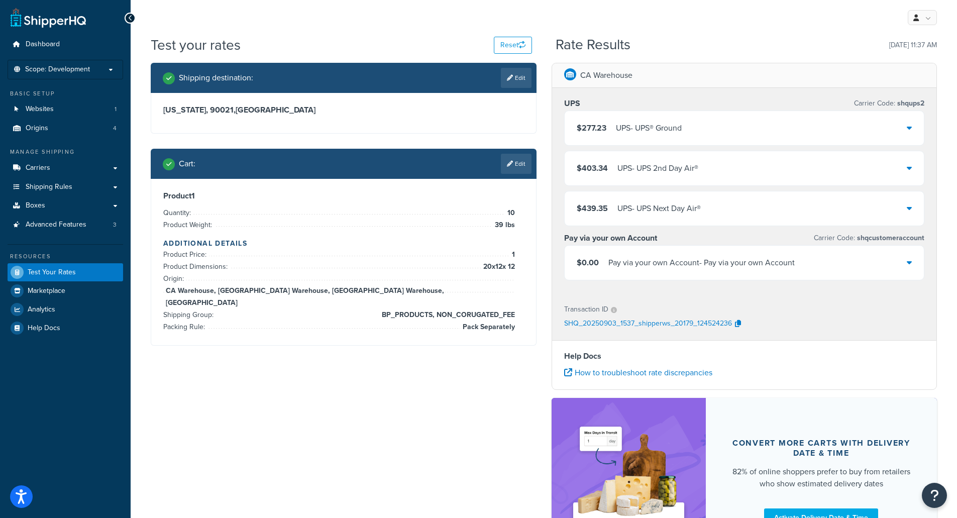
click at [606, 127] on div "$277.23 UPS - UPS® Ground" at bounding box center [629, 128] width 105 height 14
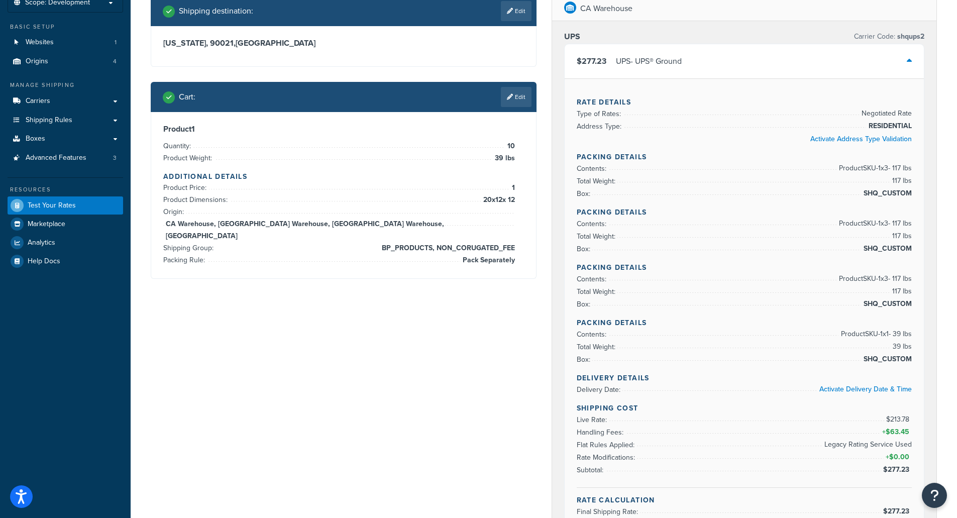
scroll to position [50, 0]
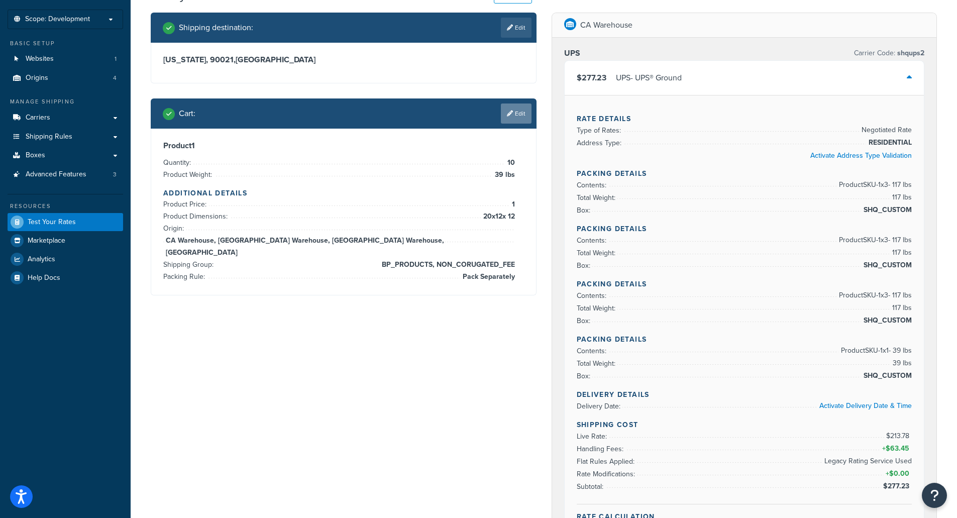
click at [504, 114] on link "Edit" at bounding box center [516, 113] width 31 height 20
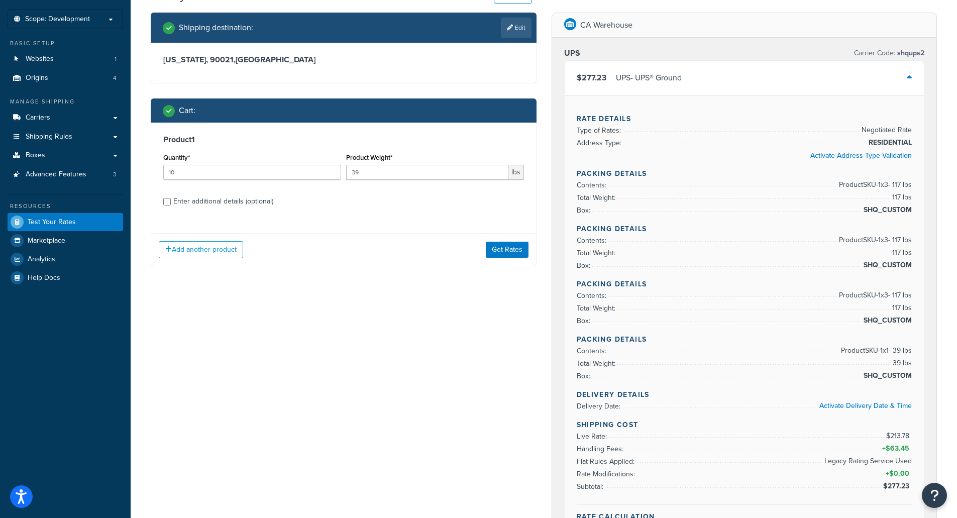
click at [273, 208] on div "Enter additional details (optional)" at bounding box center [223, 201] width 100 height 14
click at [171, 205] on input "Enter additional details (optional)" at bounding box center [167, 202] width 8 height 8
checkbox input "true"
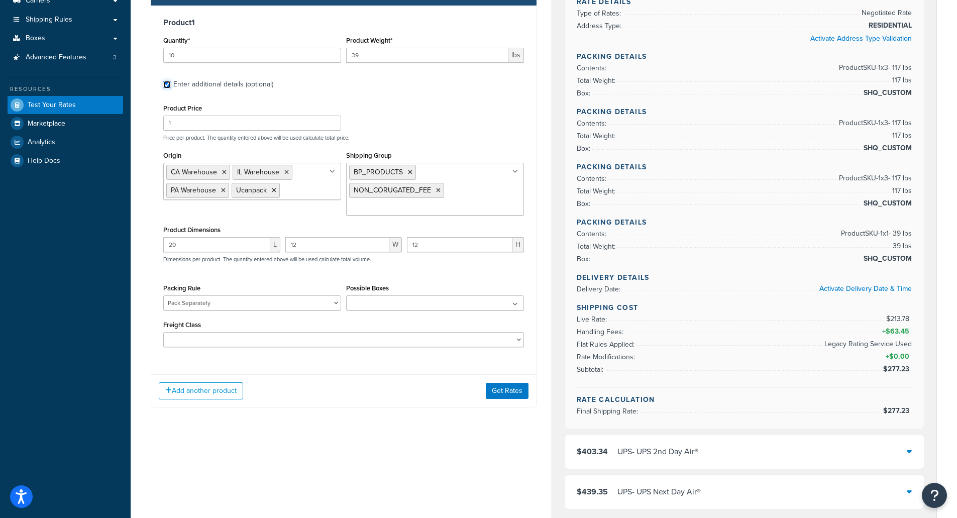
scroll to position [201, 0]
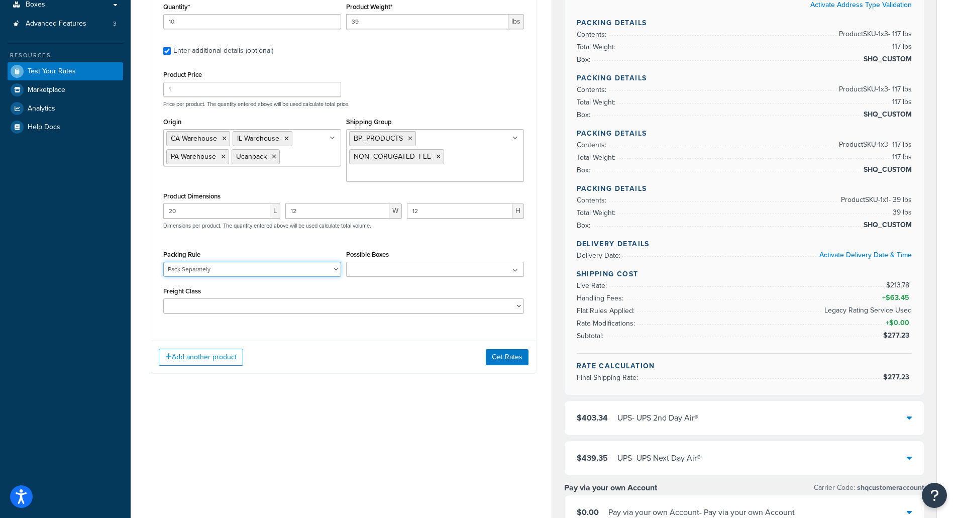
click at [199, 270] on select "Pack Separately Ship Separately" at bounding box center [252, 269] width 178 height 15
select select "83598"
click at [163, 262] on select "Pack Separately Ship Separately" at bounding box center [252, 269] width 178 height 15
drag, startPoint x: 334, startPoint y: 369, endPoint x: 400, endPoint y: 369, distance: 66.3
click at [336, 369] on div "Add another product Get Rates" at bounding box center [343, 357] width 385 height 33
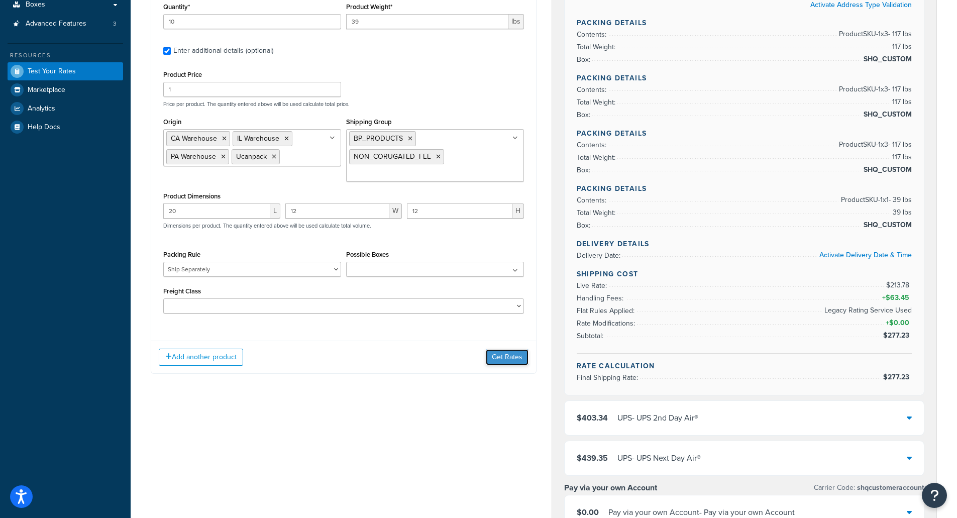
click at [500, 358] on button "Get Rates" at bounding box center [507, 357] width 43 height 16
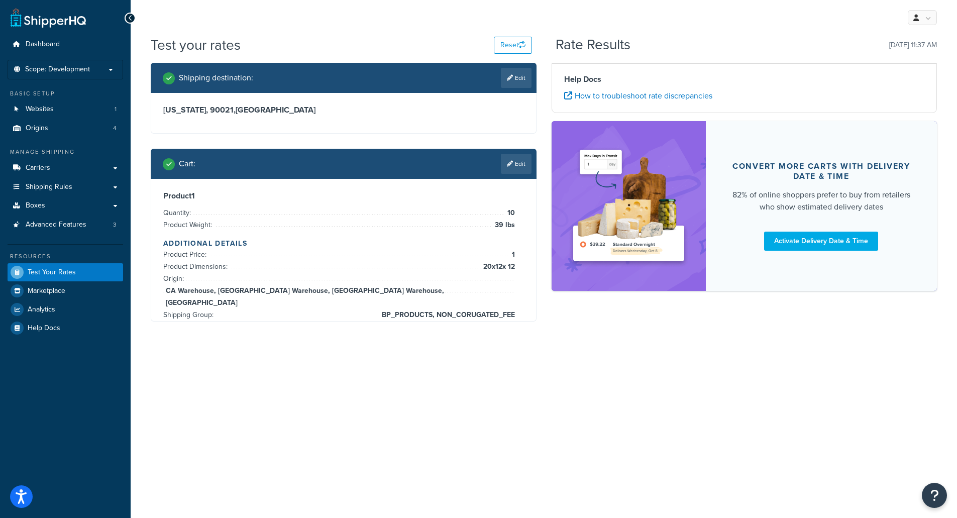
scroll to position [0, 0]
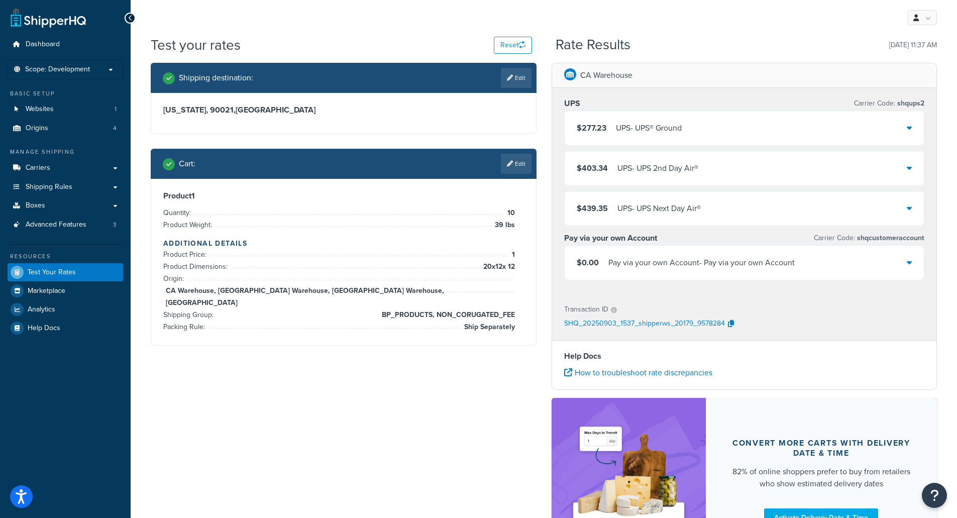
click at [596, 143] on div "$277.23 UPS - UPS® Ground" at bounding box center [744, 128] width 360 height 34
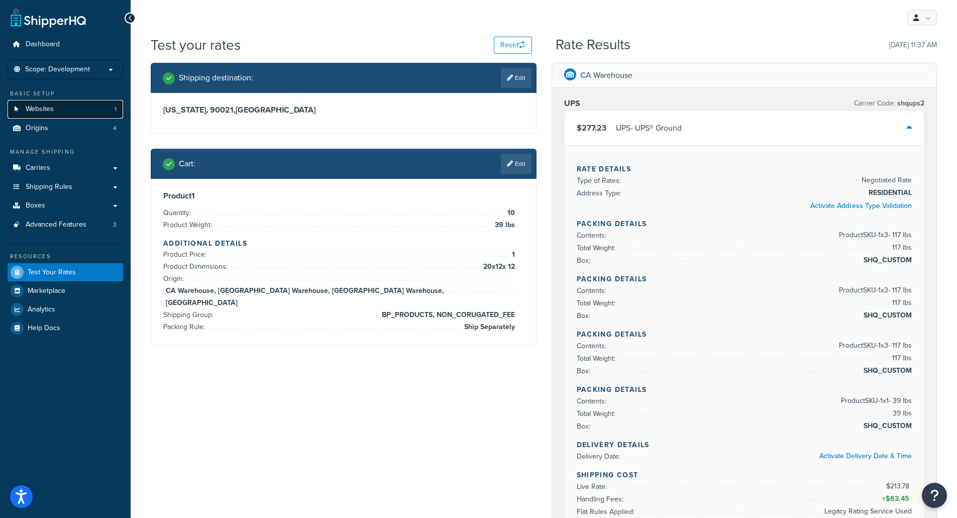
click at [72, 111] on link "Websites 1" at bounding box center [66, 109] width 116 height 19
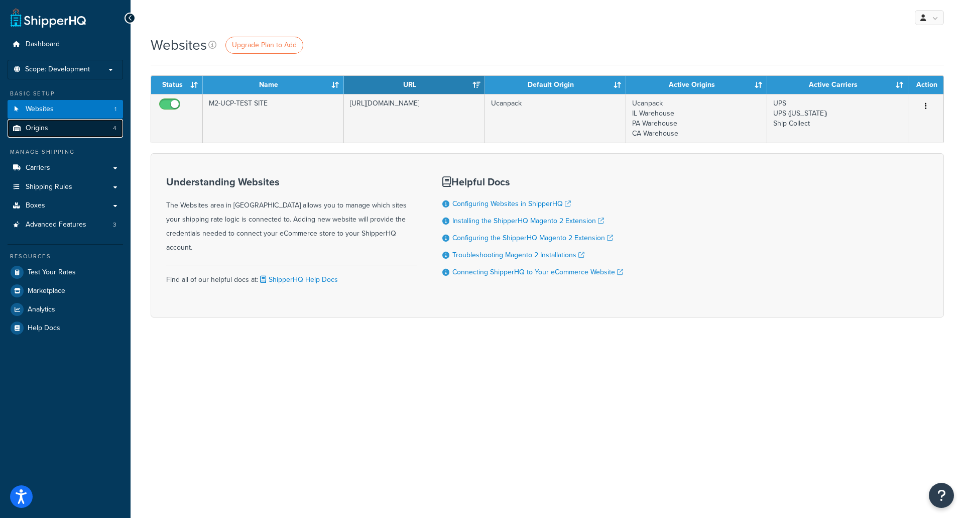
click at [53, 128] on link "Origins 4" at bounding box center [66, 128] width 116 height 19
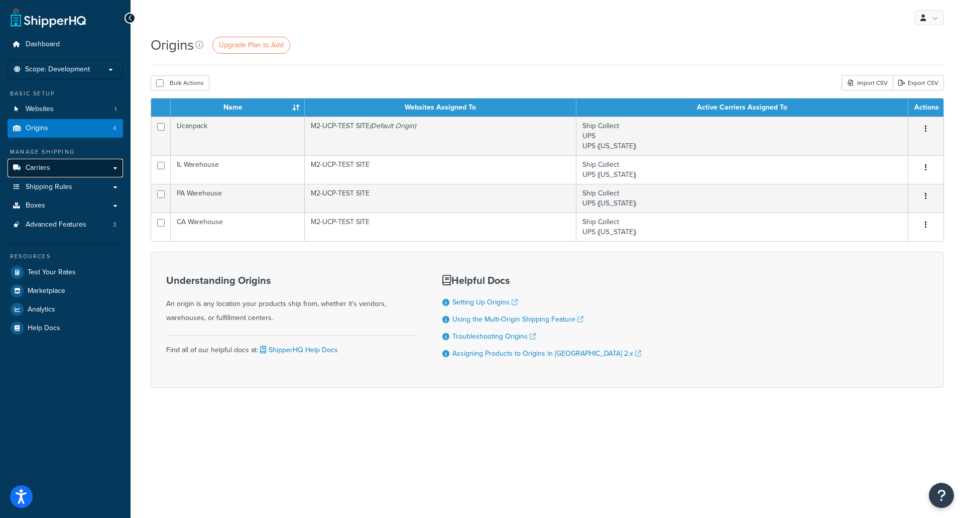
click at [61, 163] on link "Carriers" at bounding box center [66, 168] width 116 height 19
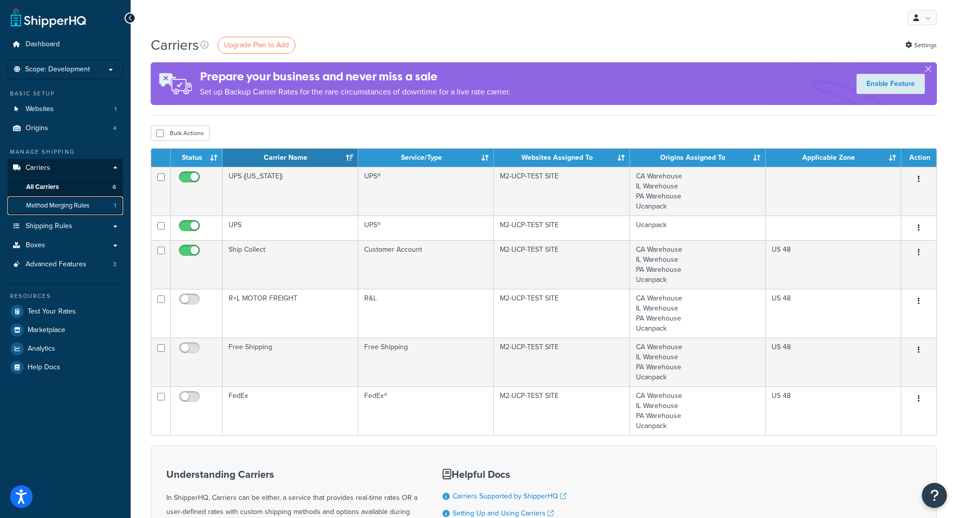
click at [65, 209] on span "Method Merging Rules" at bounding box center [57, 205] width 63 height 9
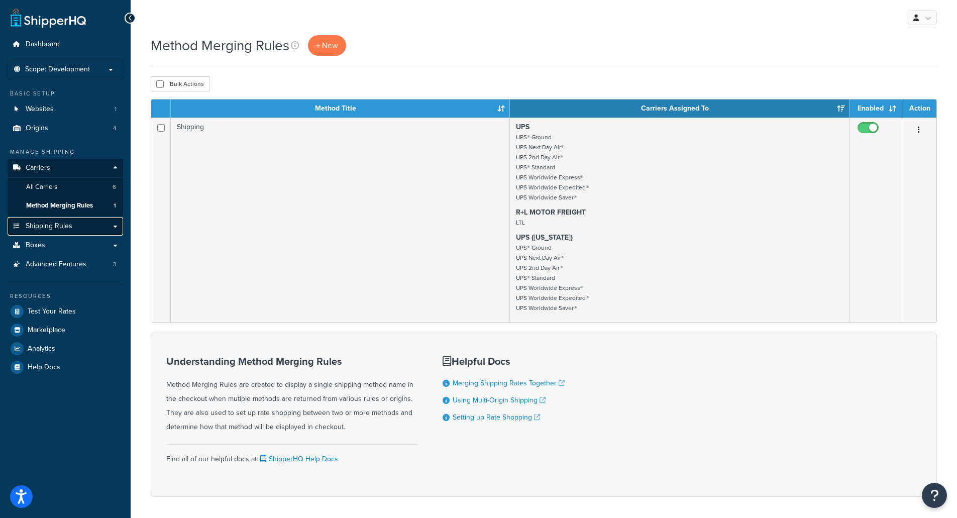
click at [62, 229] on span "Shipping Rules" at bounding box center [49, 226] width 47 height 9
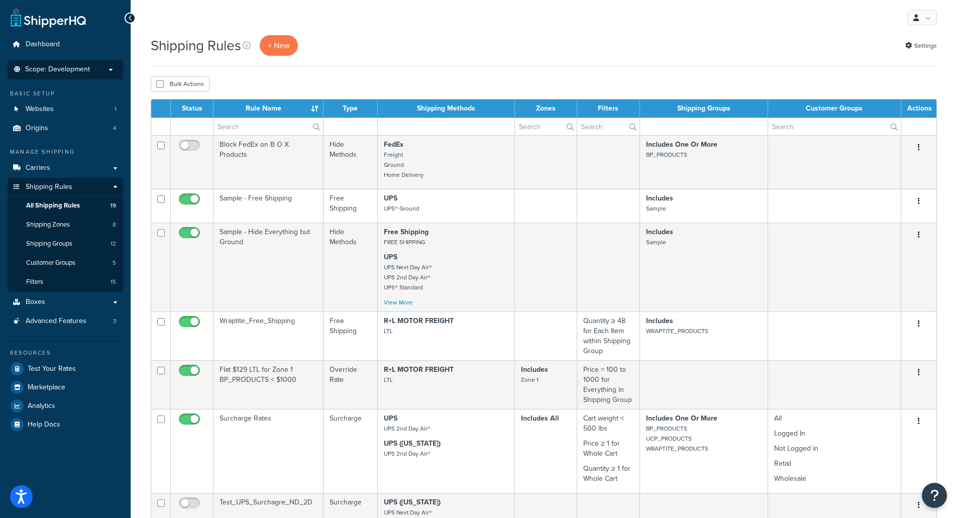
click at [81, 63] on li "Scope: Development Live Integration Test" at bounding box center [66, 70] width 116 height 20
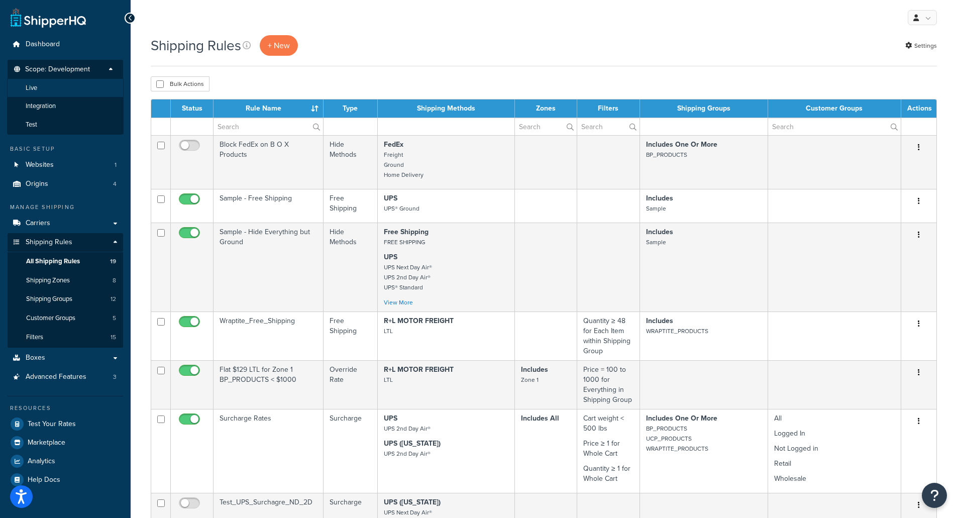
click at [65, 83] on li "Live" at bounding box center [65, 88] width 117 height 19
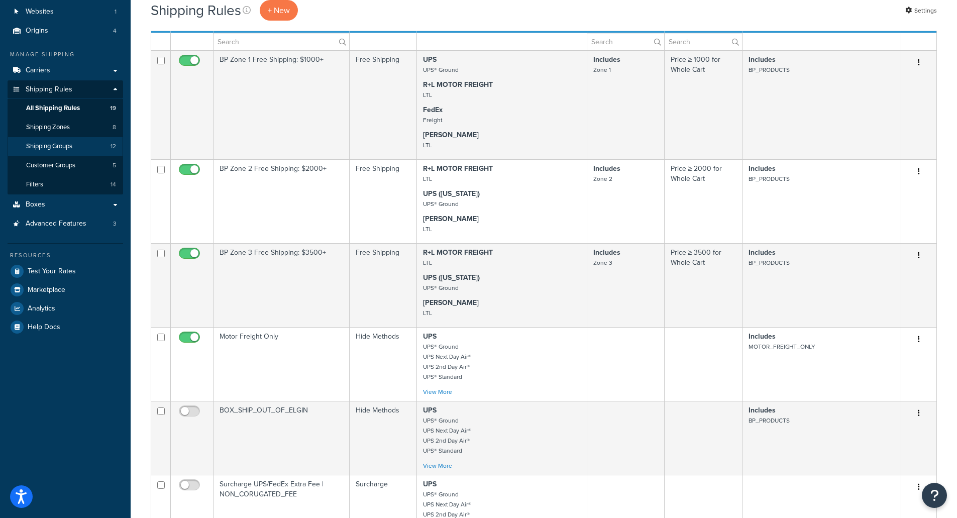
scroll to position [100, 0]
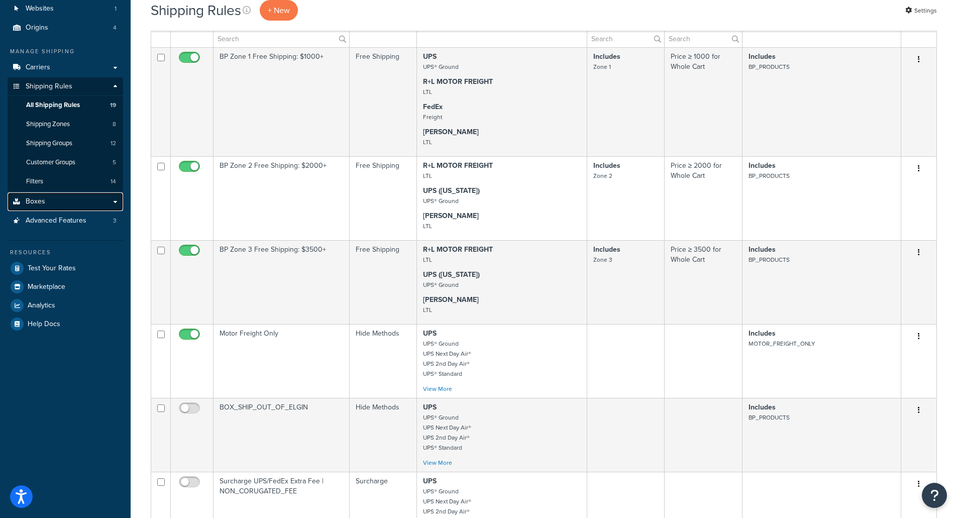
click at [86, 202] on link "Boxes" at bounding box center [66, 201] width 116 height 19
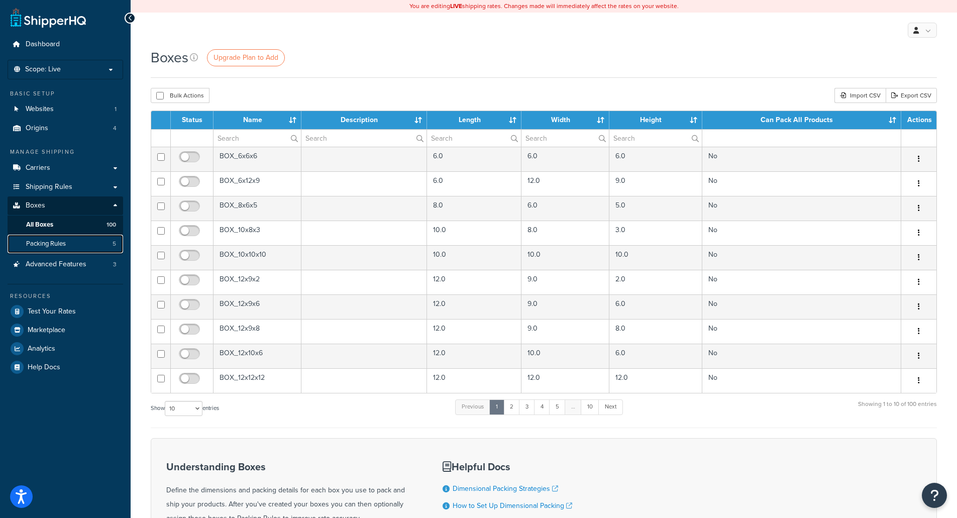
click at [69, 249] on link "Packing Rules 5" at bounding box center [66, 244] width 116 height 19
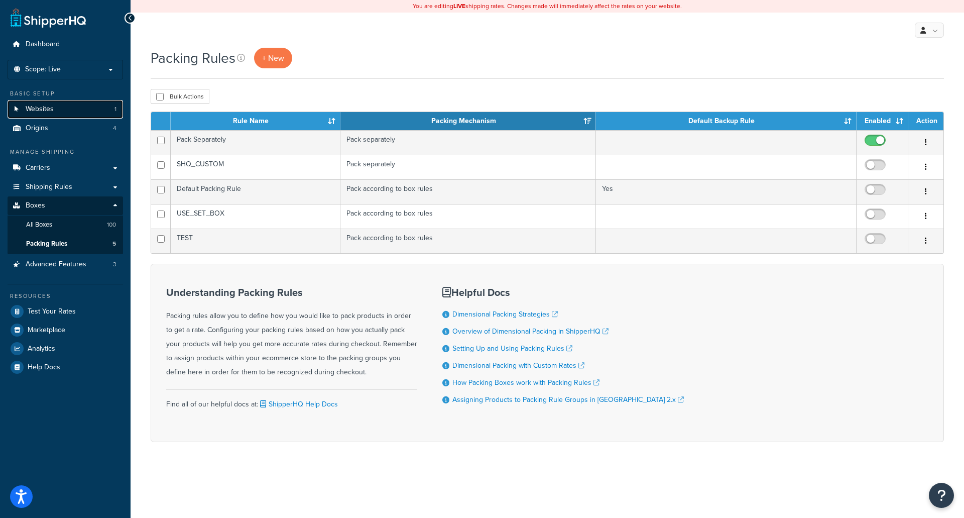
click at [37, 105] on span "Websites" at bounding box center [40, 109] width 28 height 9
